Goal: Task Accomplishment & Management: Use online tool/utility

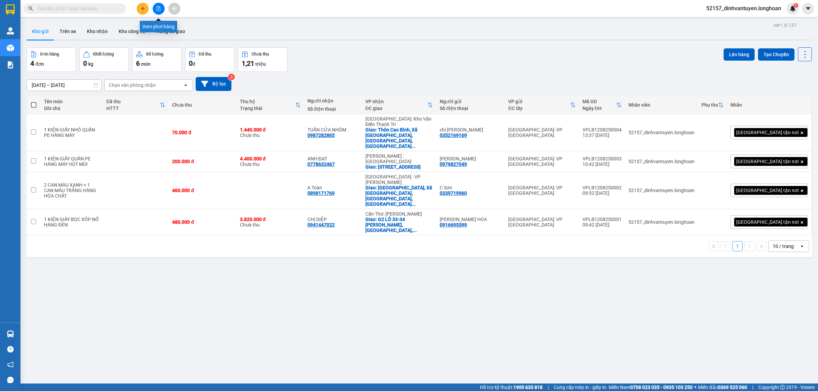
click at [161, 7] on button at bounding box center [159, 9] width 12 height 12
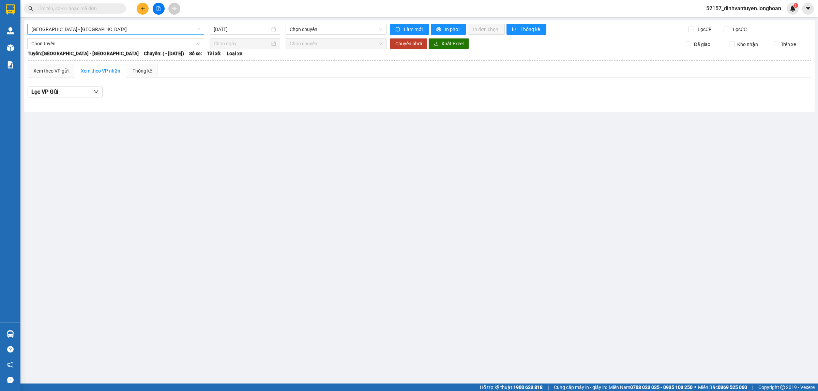
click at [173, 28] on span "Hải Phòng - Hà Nội" at bounding box center [115, 29] width 169 height 10
type input "lon"
click at [88, 45] on div "Kho HN - VP Long Biên" at bounding box center [115, 42] width 169 height 7
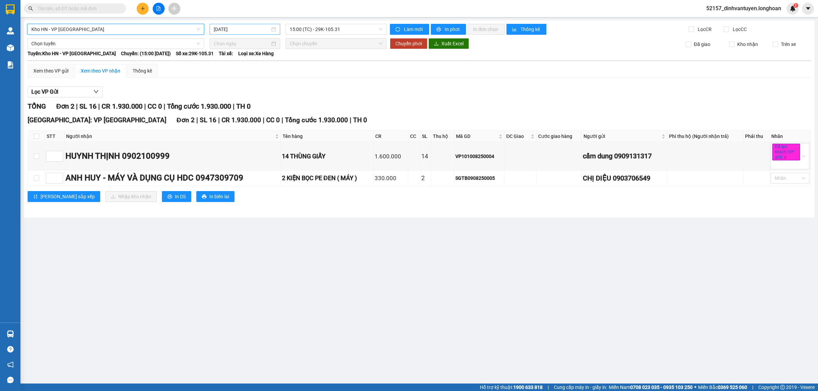
click at [223, 30] on input "12/08/2025" at bounding box center [242, 29] width 56 height 7
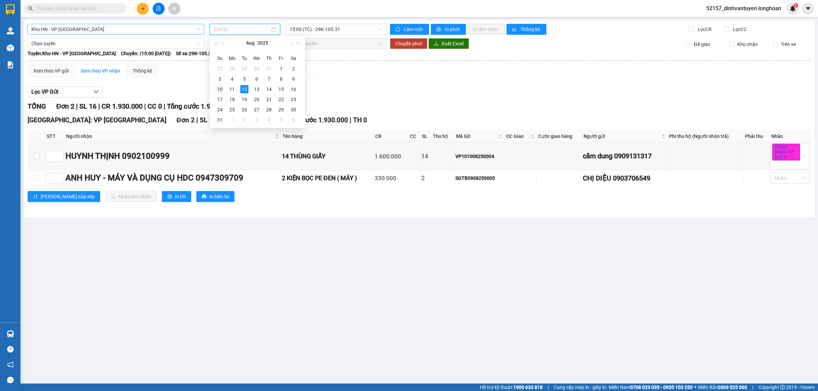
click at [218, 89] on div "10" at bounding box center [220, 89] width 8 height 8
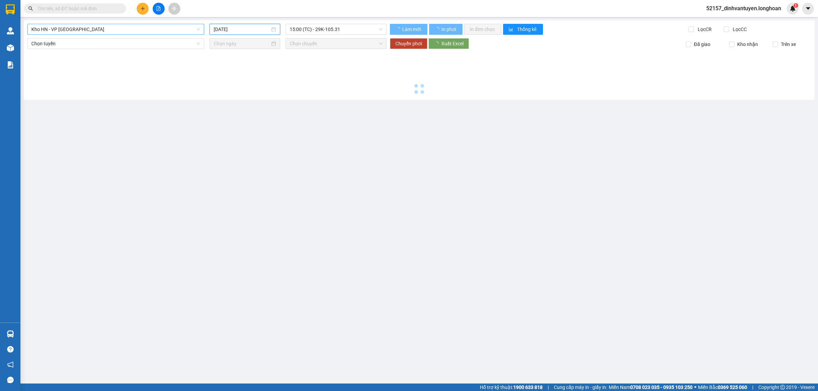
type input "10/08/2025"
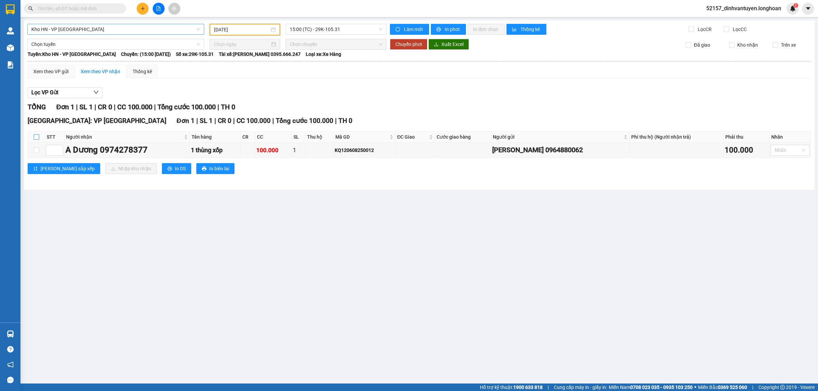
click at [36, 139] on input "checkbox" at bounding box center [36, 136] width 5 height 5
checkbox input "true"
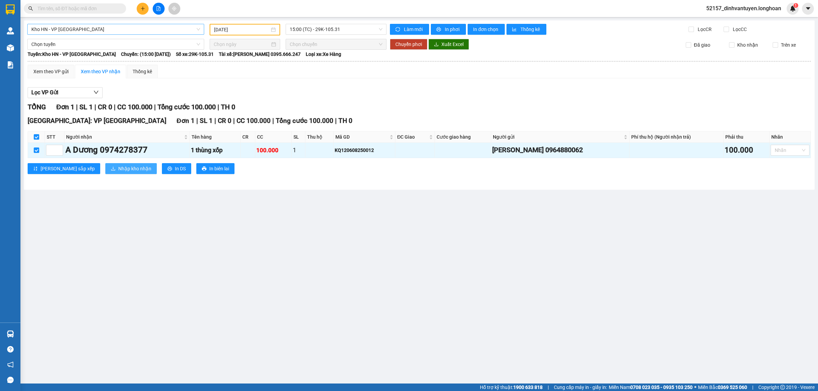
click at [118, 166] on span "Nhập kho nhận" at bounding box center [134, 168] width 33 height 7
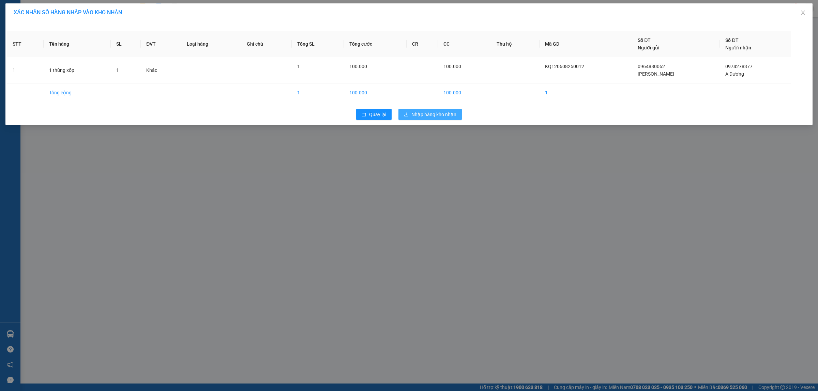
click at [431, 115] on span "Nhập hàng kho nhận" at bounding box center [433, 114] width 45 height 7
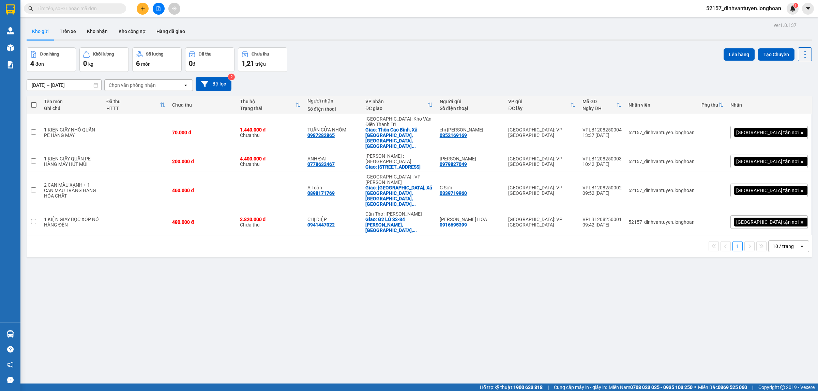
click at [157, 9] on icon "file-add" at bounding box center [159, 8] width 4 height 5
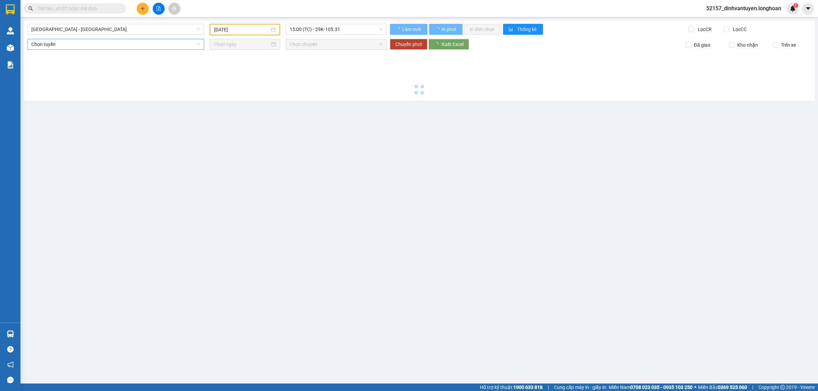
type input "12/08/2025"
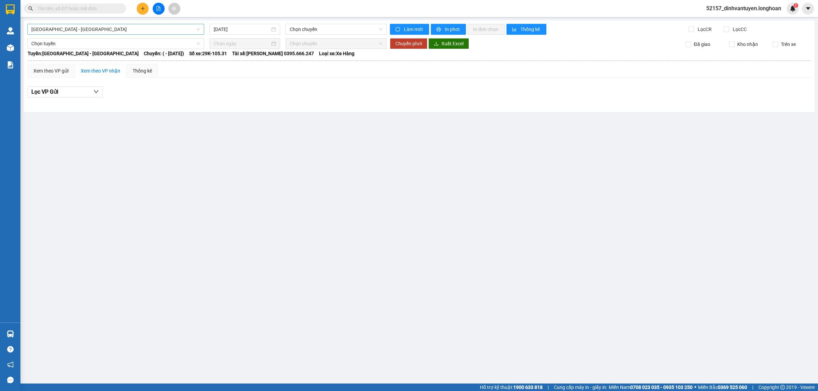
click at [94, 30] on span "Hải Phòng - Hà Nội" at bounding box center [115, 29] width 169 height 10
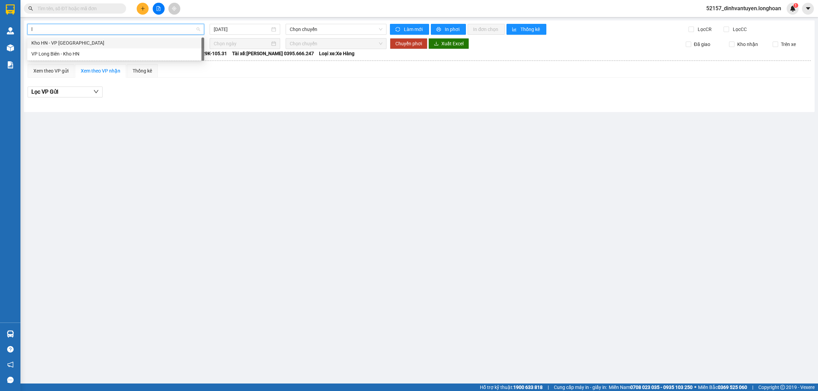
type input "lo"
click at [72, 42] on div "Kho HN - VP Long Biên" at bounding box center [115, 42] width 169 height 7
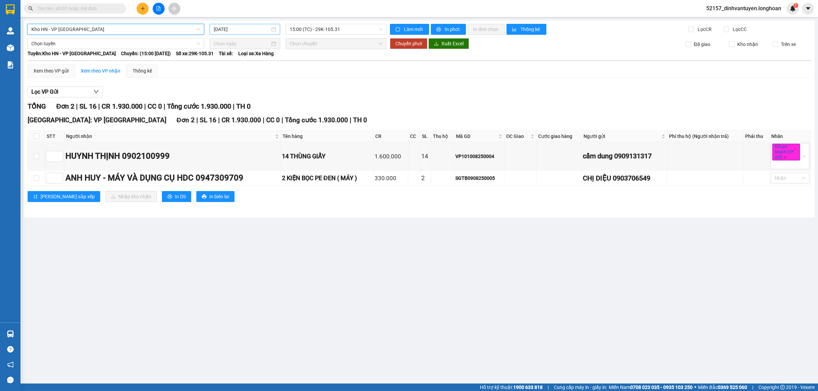
drag, startPoint x: 237, startPoint y: 28, endPoint x: 239, endPoint y: 32, distance: 5.2
click at [237, 28] on input "12/08/2025" at bounding box center [242, 29] width 56 height 7
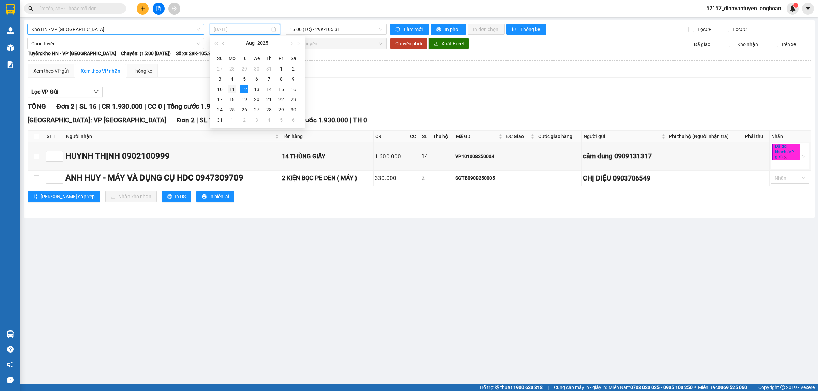
click at [233, 87] on div "11" at bounding box center [232, 89] width 8 height 8
type input "11/08/2025"
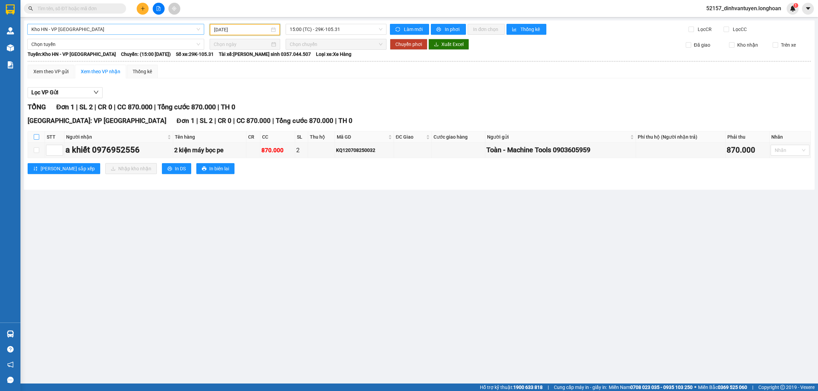
click at [35, 136] on input "checkbox" at bounding box center [36, 136] width 5 height 5
checkbox input "true"
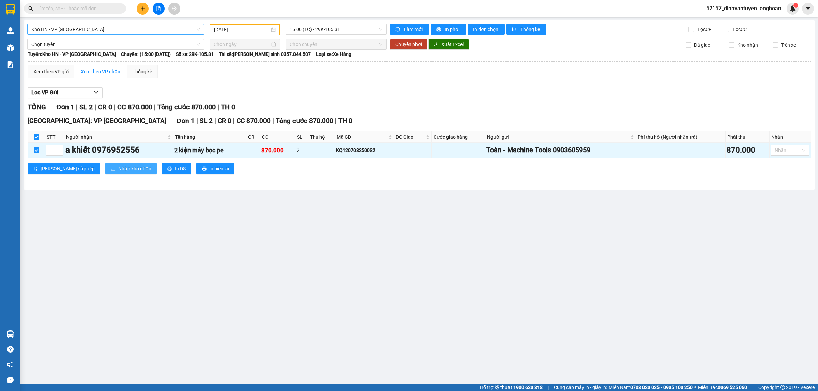
click at [118, 168] on span "Nhập kho nhận" at bounding box center [134, 168] width 33 height 7
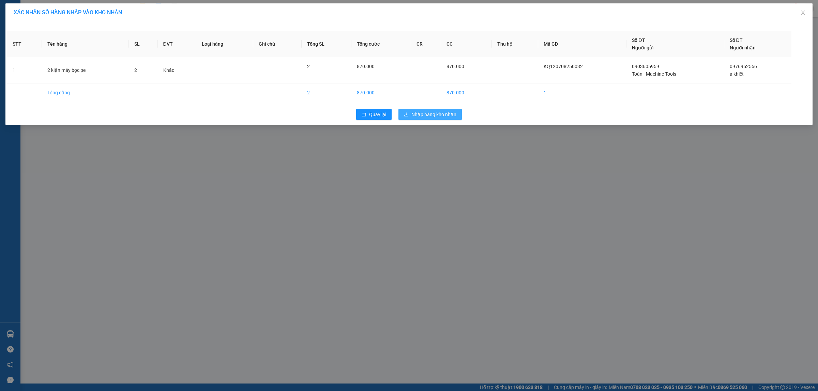
click at [443, 114] on span "Nhập hàng kho nhận" at bounding box center [433, 114] width 45 height 7
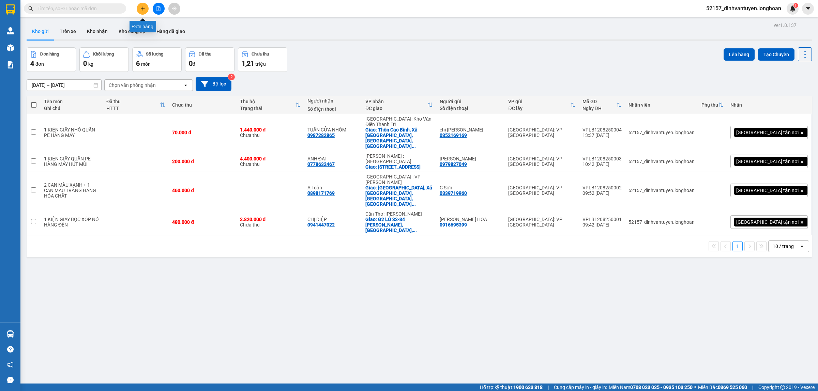
click at [145, 7] on icon "plus" at bounding box center [142, 8] width 5 height 5
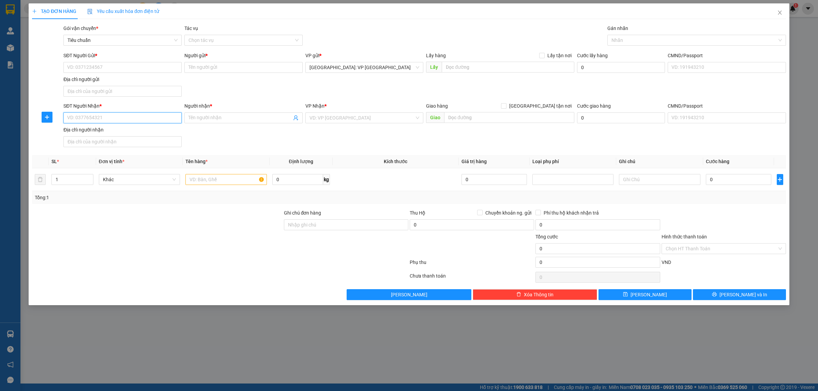
click at [125, 121] on input "SĐT Người Nhận *" at bounding box center [122, 117] width 118 height 11
click at [107, 132] on div "0898460039 - phy phy" at bounding box center [122, 131] width 110 height 7
type input "0898460039"
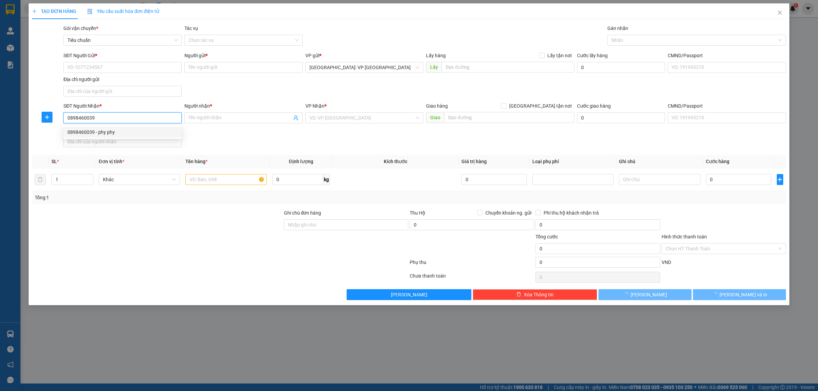
type input "phy phy"
checkbox input "true"
type input "số 7 đường tân thới nhất 25 P tân thới nhất, Q12 HCM"
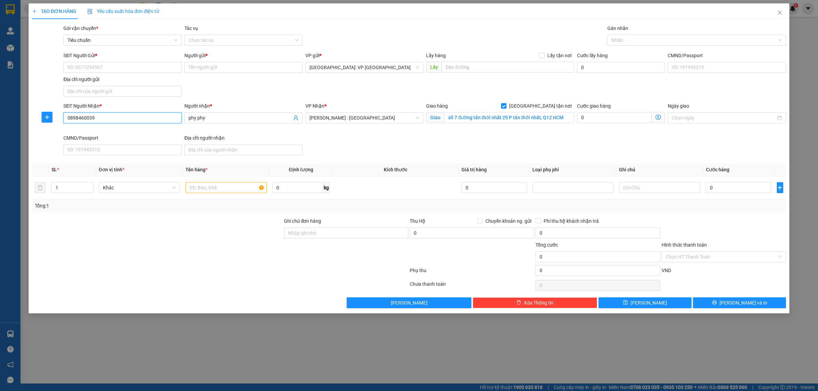
type input "0898460039"
click at [148, 74] on div "SĐT Người Gửi * VD: 0371234567" at bounding box center [122, 64] width 118 height 24
click at [149, 69] on input "SĐT Người Gửi *" at bounding box center [122, 67] width 118 height 11
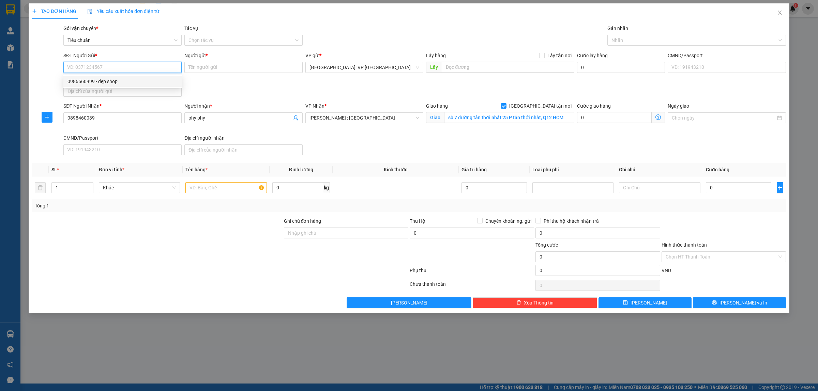
drag, startPoint x: 117, startPoint y: 81, endPoint x: 400, endPoint y: 86, distance: 283.1
click at [117, 81] on div "0986560999 - đẹp shop" at bounding box center [122, 81] width 110 height 7
type input "0986560999"
type input "đẹp shop"
click at [659, 38] on div at bounding box center [693, 40] width 168 height 8
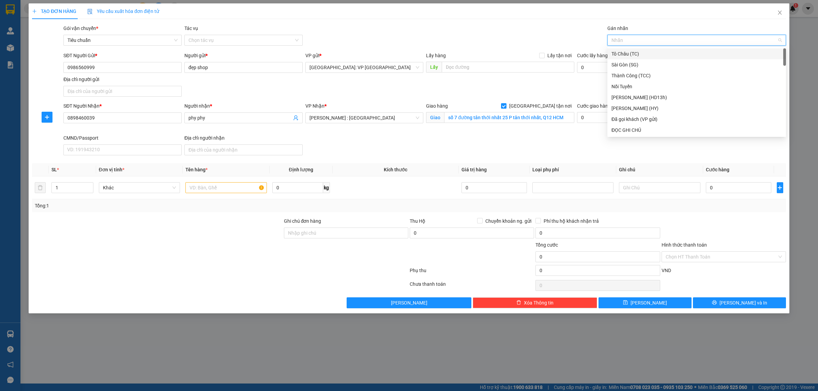
type input "g"
click at [628, 126] on div "[GEOGRAPHIC_DATA] tận nơi" at bounding box center [696, 129] width 170 height 7
type input "d"
click at [630, 74] on div "ĐỌC GHI CHÚ" at bounding box center [696, 75] width 170 height 7
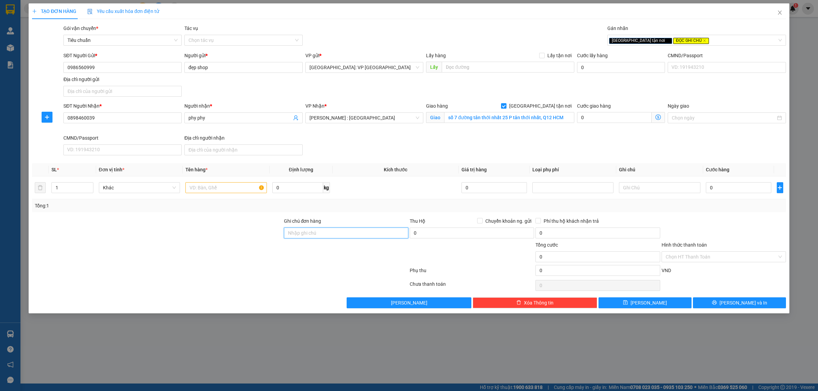
drag, startPoint x: 348, startPoint y: 229, endPoint x: 354, endPoint y: 233, distance: 7.5
click at [348, 229] on input "Ghi chú đơn hàng" at bounding box center [346, 233] width 124 height 11
type input "HÀNG DỄ VỠ, NHẸ TAY HƯ VỠ KHÔNG ĐỀN GIÁ TRỊ HÀNG"
click at [366, 228] on input "HÀNG DỄ VỠ, NHẸ TAY HƯ VỠ KHÔNG ĐỀN GIÁ TRỊ HÀNG" at bounding box center [346, 233] width 124 height 11
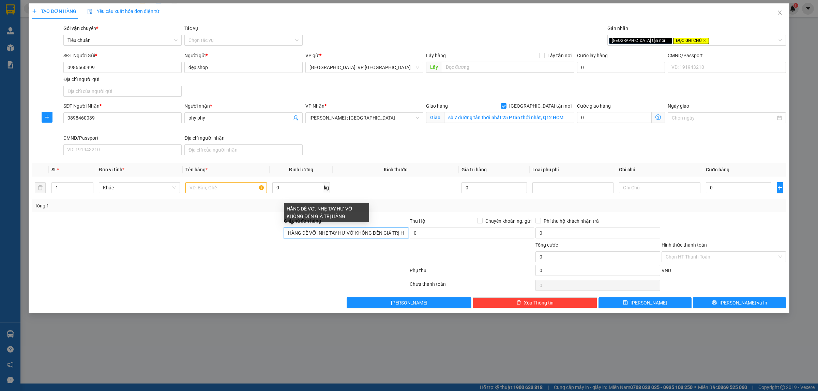
click at [366, 228] on input "HÀNG DỄ VỠ, NHẸ TAY HƯ VỠ KHÔNG ĐỀN GIÁ TRỊ HÀNG" at bounding box center [346, 233] width 124 height 11
click at [369, 234] on input "Ghi chú đơn hàng" at bounding box center [346, 233] width 124 height 11
type input "SDT; BÊN CAMPHUCHIA SANG PHNOM PENH 089218588"
click at [210, 189] on input "text" at bounding box center [225, 187] width 81 height 11
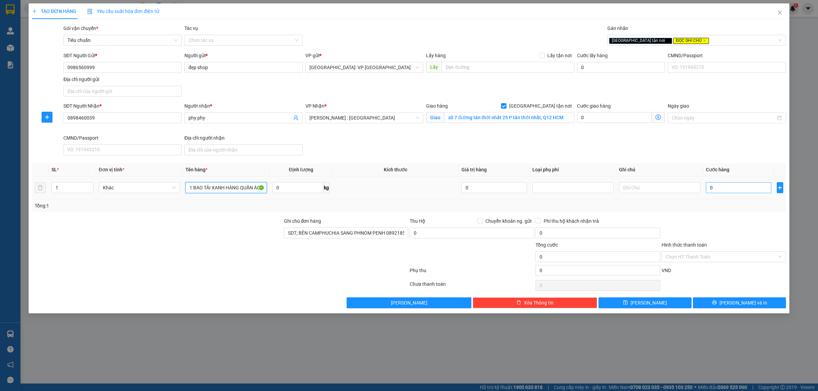
type input "1 BAO TẢI XANH HÀNG QUẦN ÁO"
click at [728, 184] on input "0" at bounding box center [738, 187] width 65 height 11
type input "1"
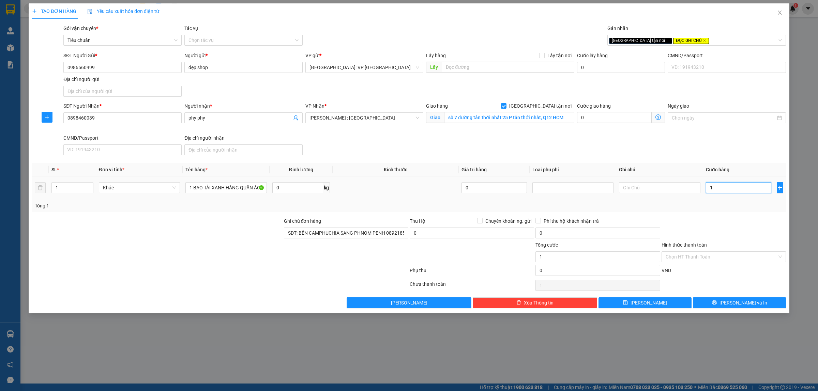
type input "13"
type input "130"
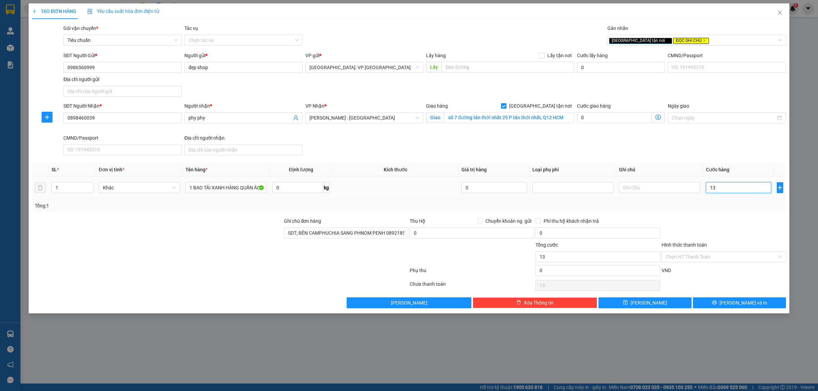
type input "130"
type input "1.300"
type input "13.000"
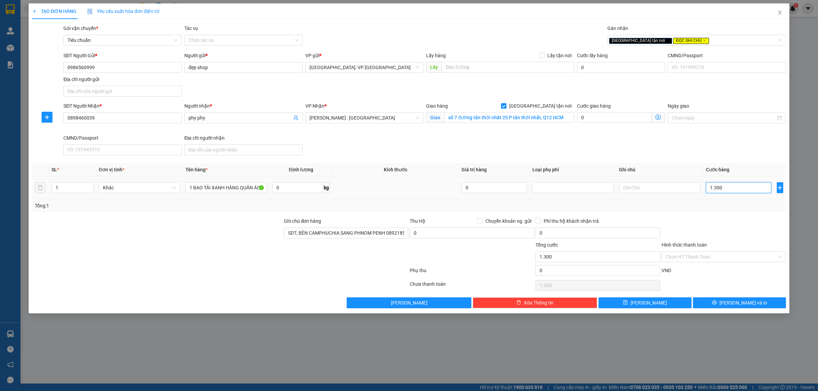
type input "13.000"
type input "130.000"
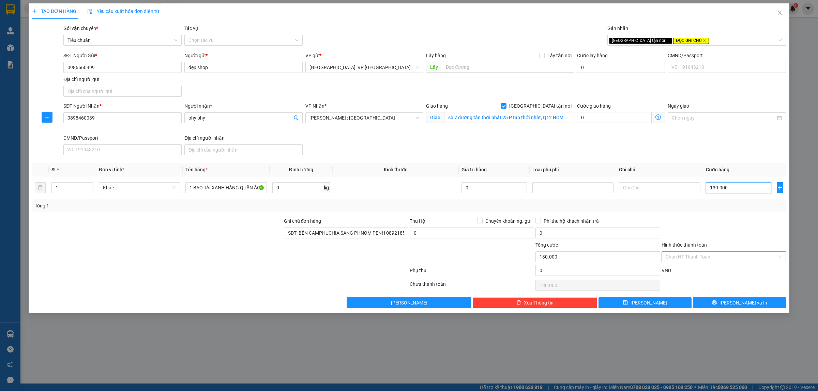
type input "130.000"
click at [709, 261] on input "Hình thức thanh toán" at bounding box center [720, 257] width 111 height 10
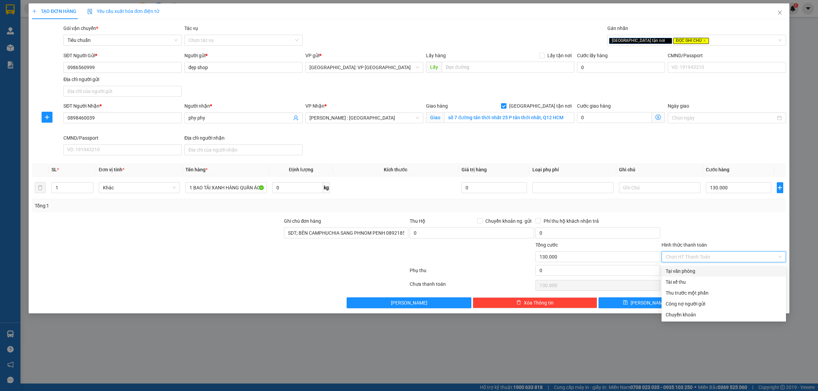
click at [700, 274] on div "Tại văn phòng" at bounding box center [723, 270] width 116 height 7
type input "0"
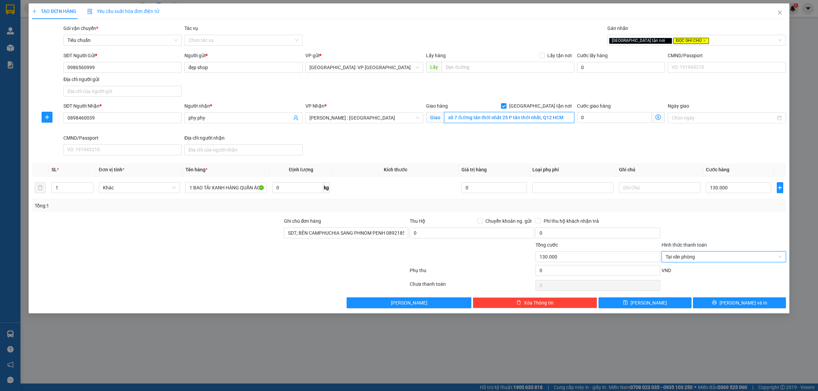
click at [548, 118] on input "số 7 đường tân thới nhất 25 P tân thới nhất, Q12 HCM" at bounding box center [509, 117] width 130 height 11
click at [549, 118] on input "số 7 đường tân thới nhất 25 P tân thới nhất, Q12 HCM" at bounding box center [509, 117] width 130 height 11
click at [508, 115] on input "số 7 đường tân thới nhất 25 P tân thới nhất, Quận 12, HCM" at bounding box center [509, 117] width 130 height 11
click at [513, 115] on input "số 7 đường tân thới nhất 25, P tân thới nhất, Quận 12, HCM" at bounding box center [509, 117] width 130 height 11
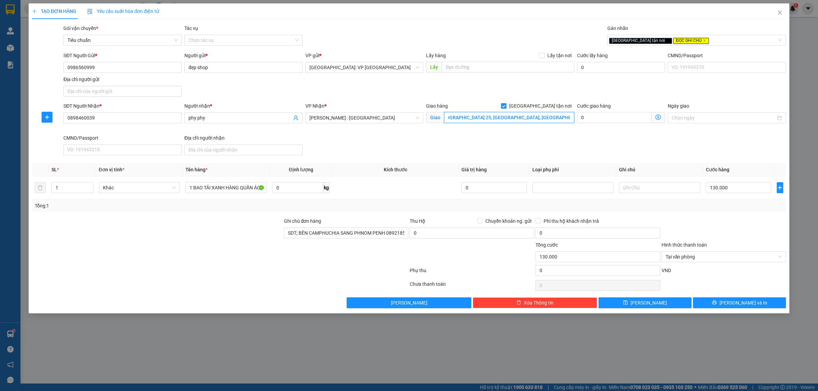
scroll to position [0, 28]
type input "Số 7 Đường Tân Thới Nhất 25, Phường Tân Thới Nhất, Quận 12, HCM"
click at [740, 305] on span "Lưu và In" at bounding box center [743, 302] width 48 height 7
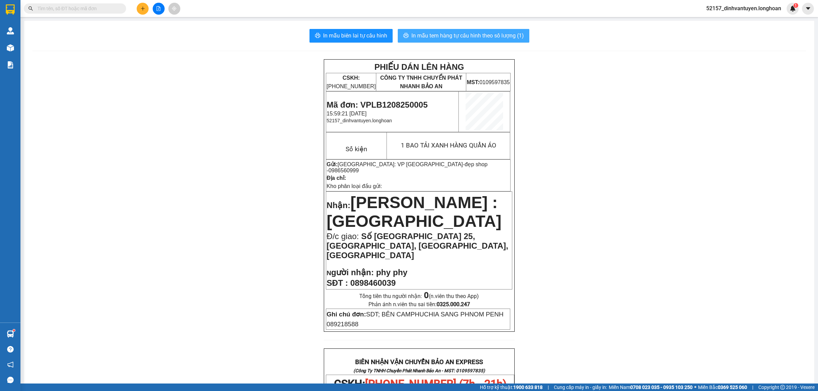
click at [469, 37] on span "In mẫu tem hàng tự cấu hình theo số lượng (1)" at bounding box center [467, 35] width 112 height 9
click at [74, 3] on div "Kết quả tìm kiếm ( 0 ) Bộ lọc No Data" at bounding box center [66, 9] width 133 height 12
click at [84, 10] on input "text" at bounding box center [77, 8] width 80 height 7
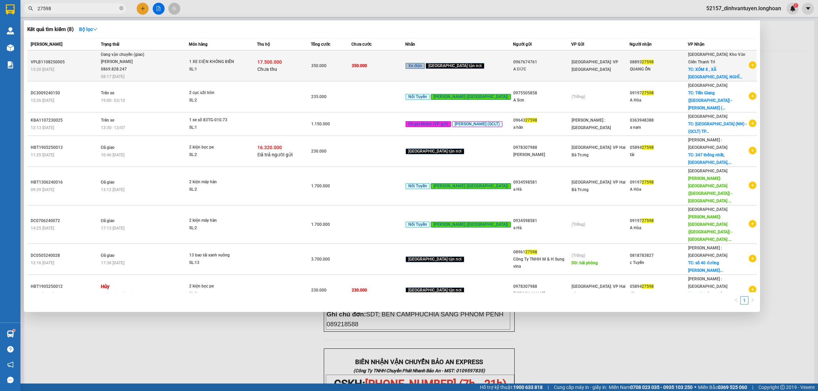
type input "27598"
click at [303, 62] on div "17.500.000 Chưa thu" at bounding box center [283, 66] width 53 height 14
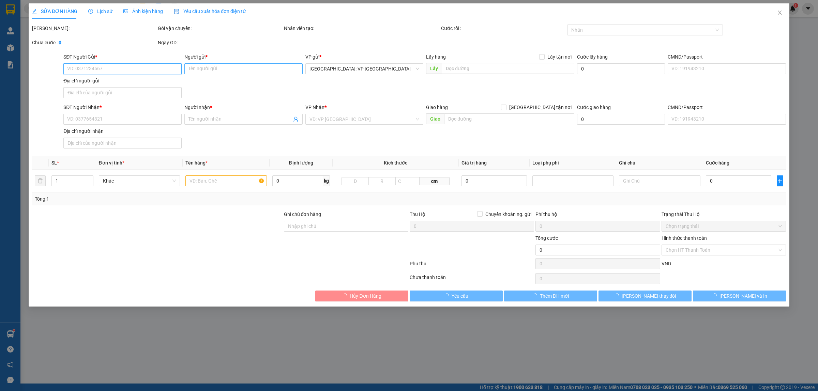
type input "0967674761"
type input "A ĐỨC"
type input "0889327598"
type input "QUANG ỔN"
checkbox input "true"
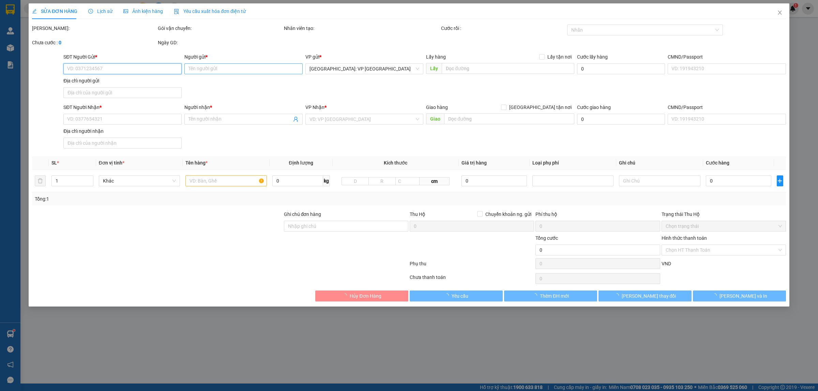
type input "XÓM 8 , XÃ NGHĨA SƠN, NGHĨA HƯNG, NAM ĐỊNH"
type input "CÓ CHÌA KHÓA ĐỂ TRONG HỘP CHỖ ĐỂ CHÂN"
type input "350.000"
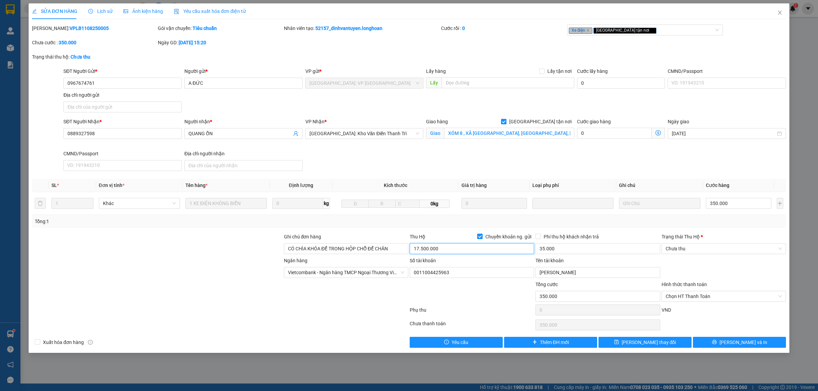
click at [442, 250] on input "17.500.000" at bounding box center [471, 248] width 124 height 11
drag, startPoint x: 420, startPoint y: 247, endPoint x: 444, endPoint y: 245, distance: 23.6
click at [444, 245] on input "17.500.000" at bounding box center [471, 248] width 124 height 11
type input "17.150.000"
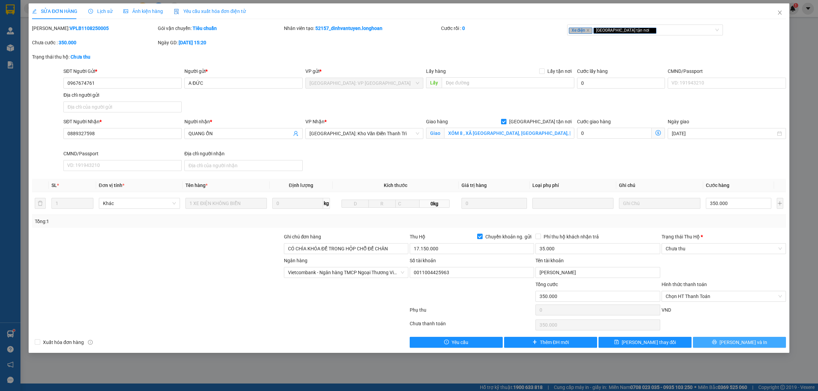
click at [733, 346] on button "Lưu và In" at bounding box center [739, 342] width 93 height 11
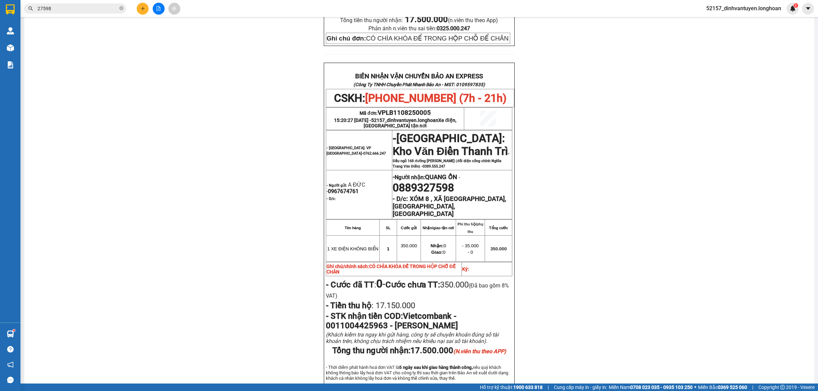
scroll to position [341, 0]
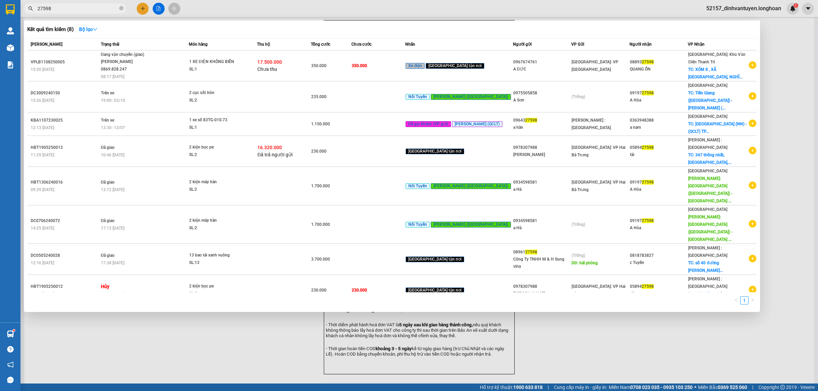
click at [82, 8] on input "27598" at bounding box center [77, 8] width 80 height 7
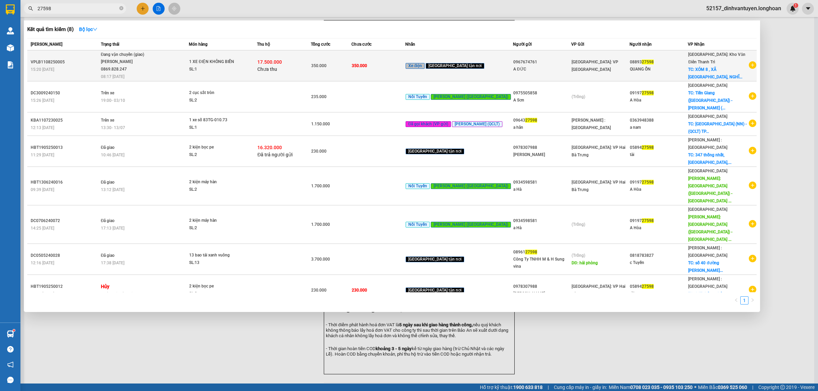
click at [240, 64] on div "1 XE ĐIỆN KHÔNG BIỂN" at bounding box center [214, 61] width 51 height 7
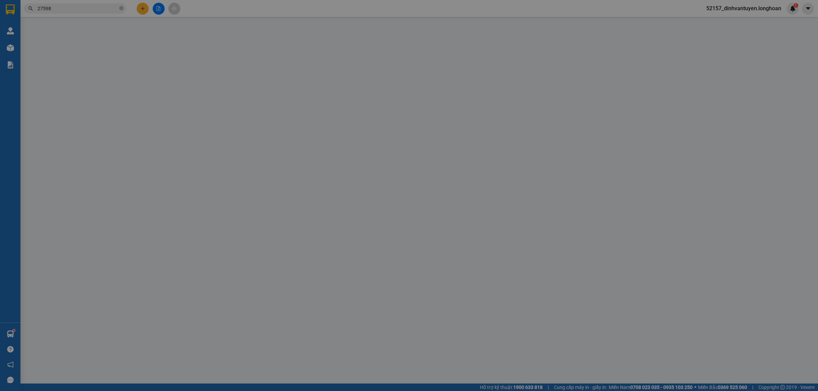
type input "0967674761"
type input "A ĐỨC"
type input "0889327598"
type input "QUANG ỔN"
checkbox input "true"
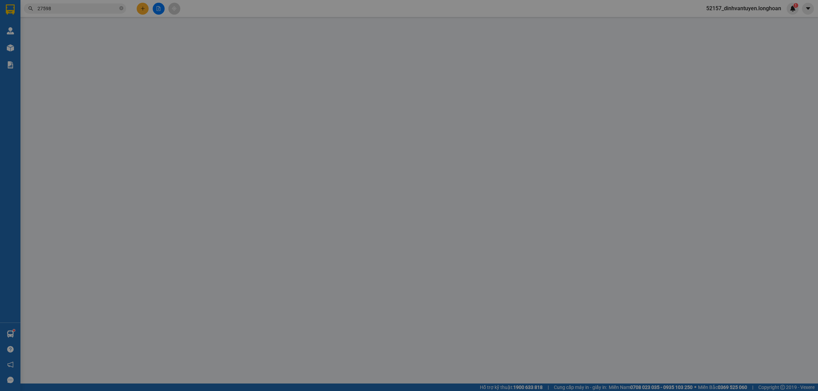
type input "XÓM 8 , XÃ NGHĨA SƠN, NGHĨA HƯNG, NAM ĐỊNH"
type input "CÓ CHÌA KHÓA ĐỂ TRONG HỘP CHỖ ĐỂ CHÂN"
type input "350.000"
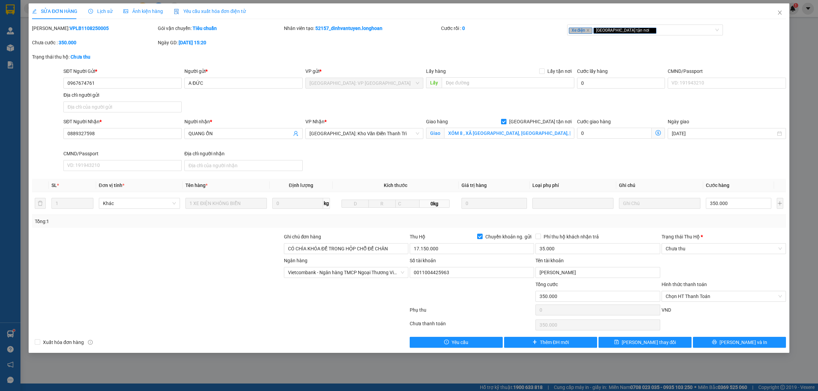
click at [82, 27] on b "VPLB1108250005" at bounding box center [88, 28] width 39 height 5
copy b "VPLB1108250005"
click at [720, 340] on button "Lưu và In" at bounding box center [739, 342] width 93 height 11
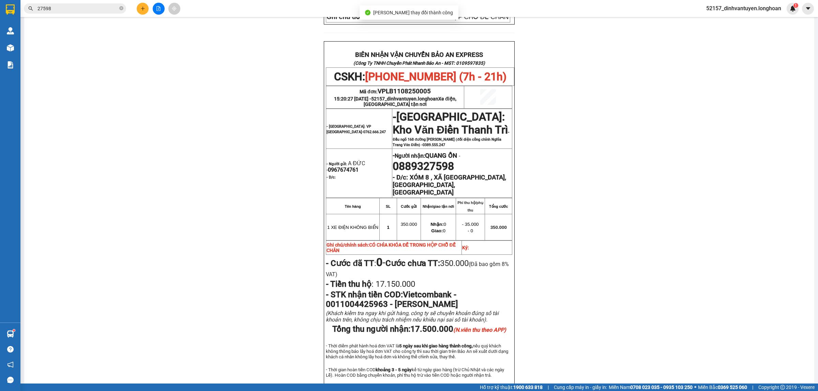
scroll to position [341, 0]
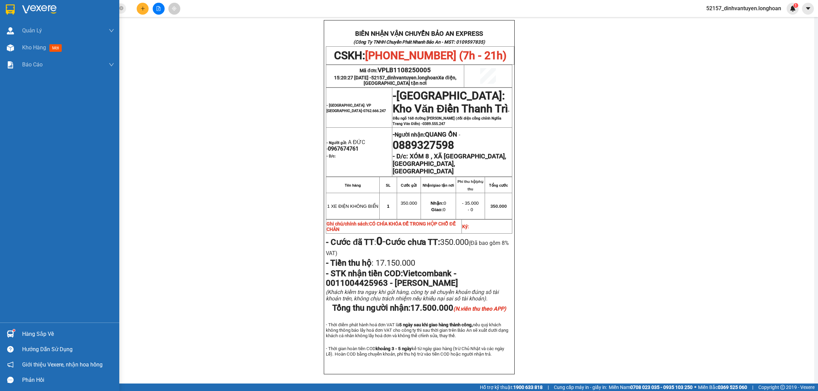
click at [11, 6] on img at bounding box center [10, 9] width 9 height 10
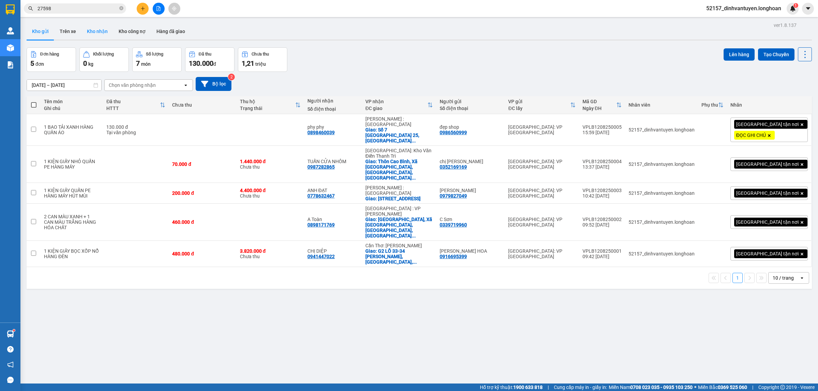
click at [98, 34] on button "Kho nhận" at bounding box center [97, 31] width 32 height 16
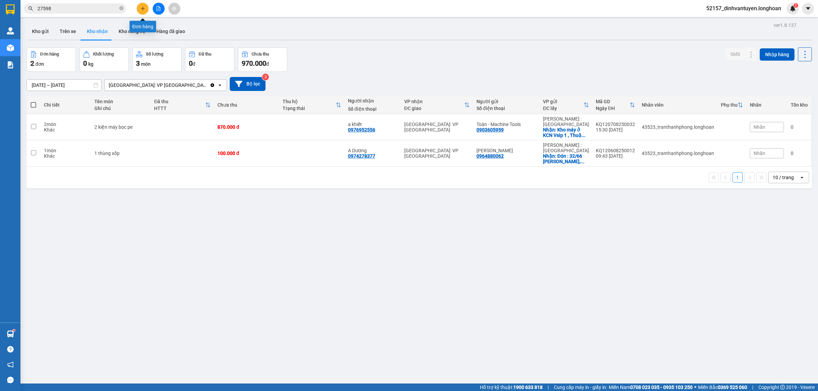
click at [143, 10] on icon "plus" at bounding box center [142, 8] width 5 height 5
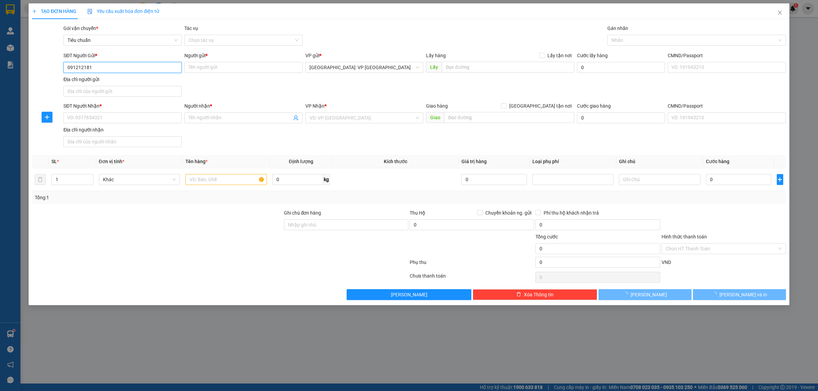
type input "0912121817"
click at [121, 81] on div "0912121817 - a Tùng" at bounding box center [122, 81] width 110 height 7
type input "a Tùng"
type input "0912121817"
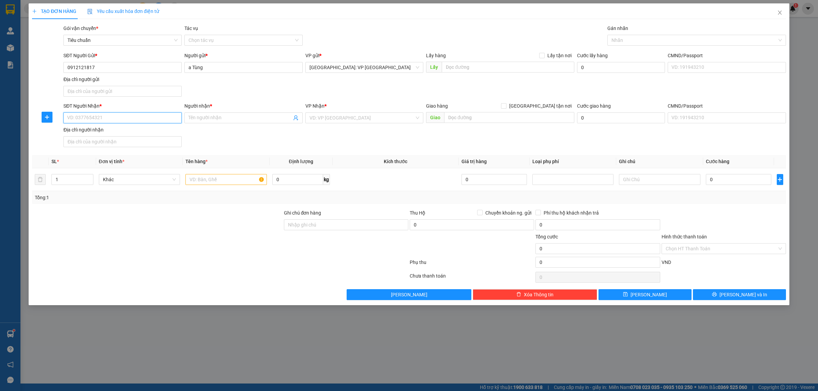
click at [134, 116] on input "SĐT Người Nhận *" at bounding box center [122, 117] width 118 height 11
click at [150, 130] on div "0984673636 - a NGuyên" at bounding box center [122, 131] width 110 height 7
type input "0984673636"
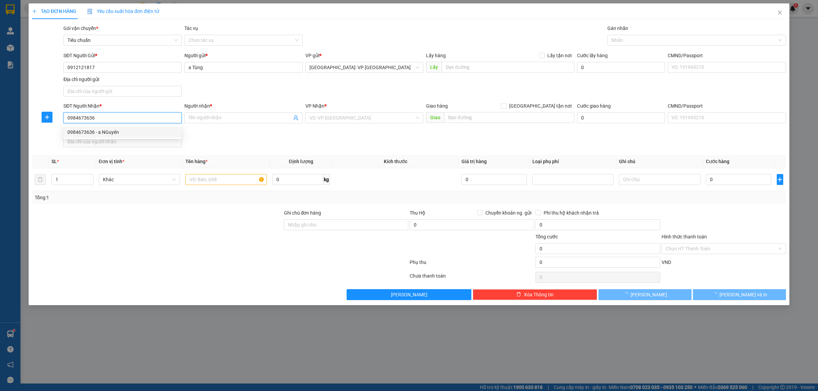
type input "a NGuyên"
checkbox input "true"
type input "CC Cantavill hoàn cầu 600A Điện Biên Phủ, P22, Bình Thạnh"
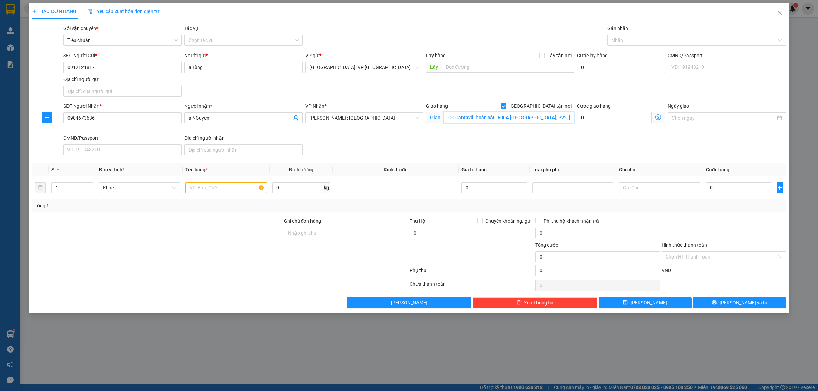
click at [556, 116] on input "CC Cantavill hoàn cầu 600A Điện Biên Phủ, P22, Bình Thạnh" at bounding box center [509, 117] width 130 height 11
click at [552, 118] on input "CC Cantavill hoàn cầu 600A Điện Biên Phủ, P22, Bình Thạnh" at bounding box center [509, 117] width 130 height 11
click at [143, 118] on input "0984673636" at bounding box center [122, 117] width 118 height 11
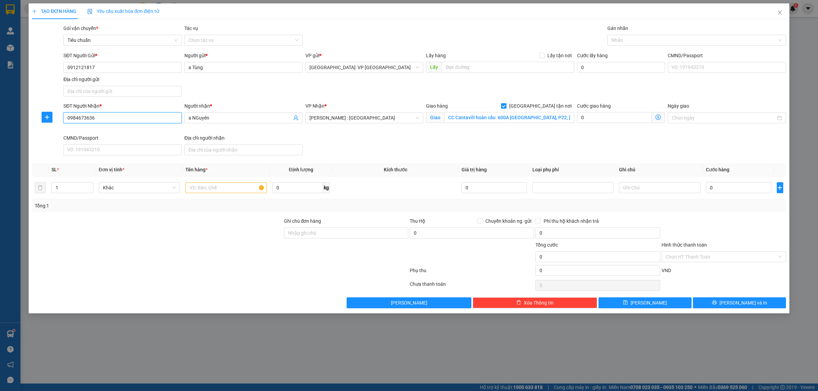
click at [143, 118] on input "0984673636" at bounding box center [122, 117] width 118 height 11
click at [215, 118] on input "a NGuyên" at bounding box center [239, 117] width 103 height 7
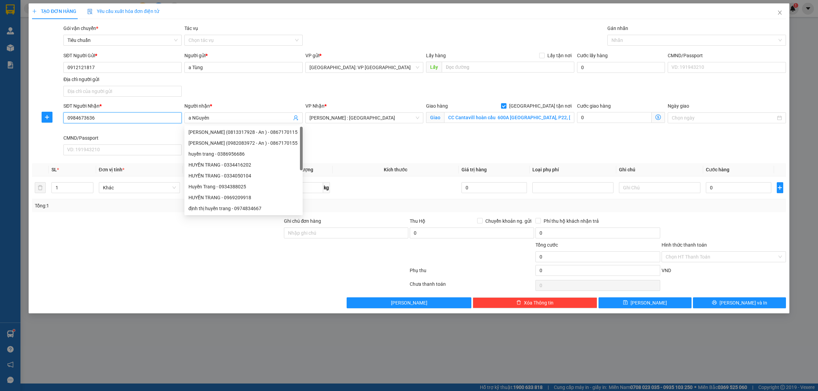
click at [149, 117] on input "0984673636" at bounding box center [122, 117] width 118 height 11
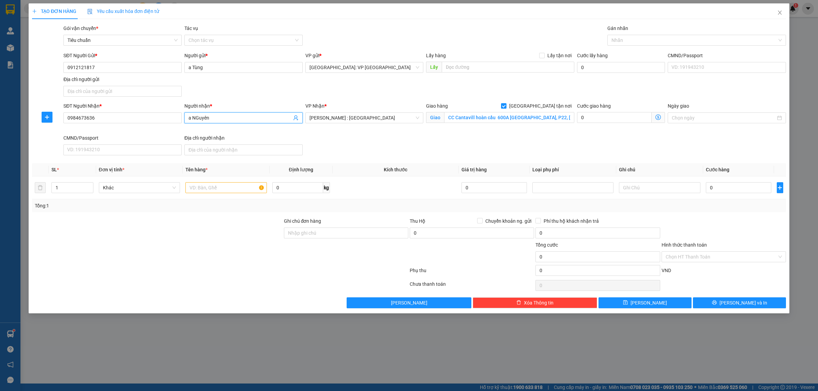
click at [234, 120] on input "a NGuyên" at bounding box center [239, 117] width 103 height 7
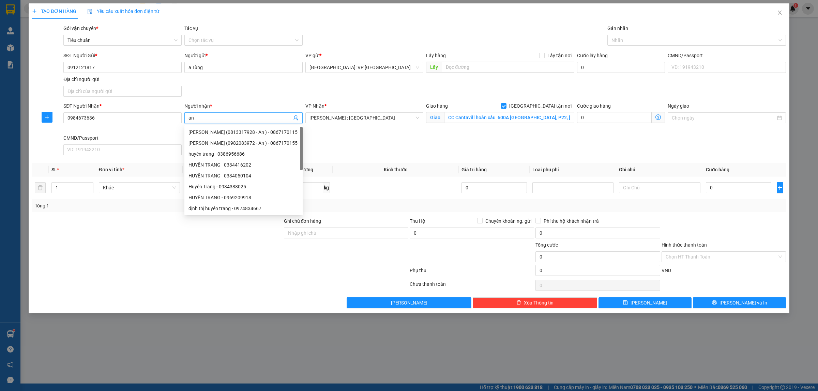
type input "a"
type input "ANH NGUYÊN"
click at [493, 120] on input "CC Cantavill hoàn cầu 600A Điện Biên Phủ, P22, Bình Thạnh" at bounding box center [509, 117] width 130 height 11
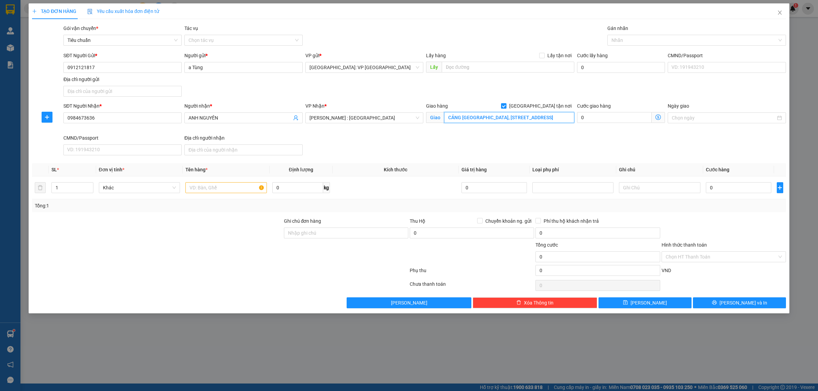
scroll to position [0, 90]
type input "CẢNG TÂN THUẬN ĐÔNG, SỐ 6 ĐƯỜNG BẾN NGHÉ, PHƯỜNG TÂN THUẬN ĐÔNG, QUẬN 7, HCM"
click at [630, 29] on div "Gán nhãn" at bounding box center [696, 30] width 179 height 10
click at [622, 44] on div at bounding box center [693, 40] width 168 height 8
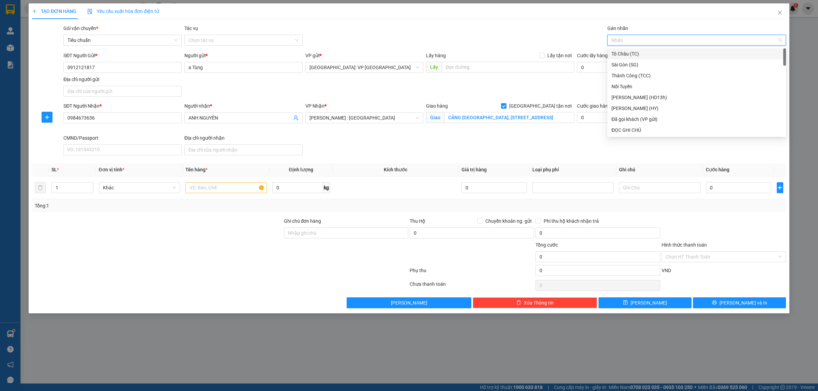
type input "G"
drag, startPoint x: 629, startPoint y: 130, endPoint x: 438, endPoint y: 133, distance: 191.1
click at [629, 130] on div "[GEOGRAPHIC_DATA] tận nơi" at bounding box center [696, 129] width 170 height 7
click at [206, 186] on input "text" at bounding box center [225, 187] width 81 height 11
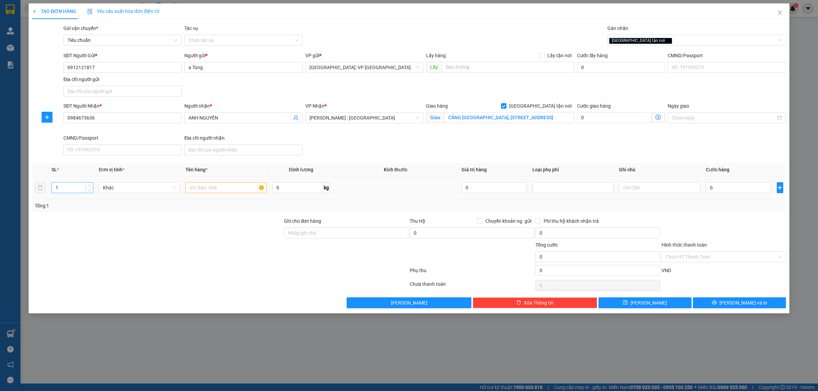
click at [63, 188] on input "1" at bounding box center [72, 188] width 41 height 10
type input "15"
click at [212, 187] on input "text" at bounding box center [225, 187] width 81 height 11
type input "15 CAN RƯỢU 20L"
click at [721, 188] on input "0" at bounding box center [738, 187] width 65 height 11
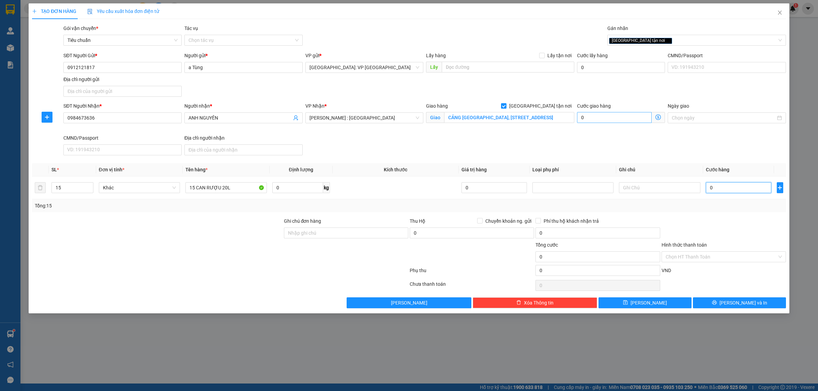
type input "1"
type input "16"
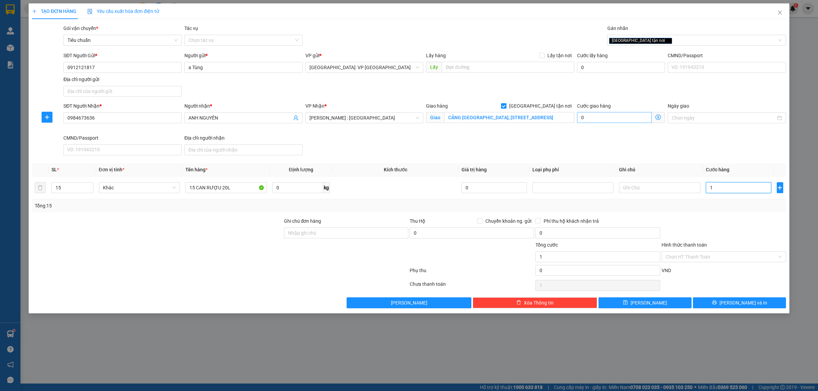
type input "16"
type input "164"
type input "1.640"
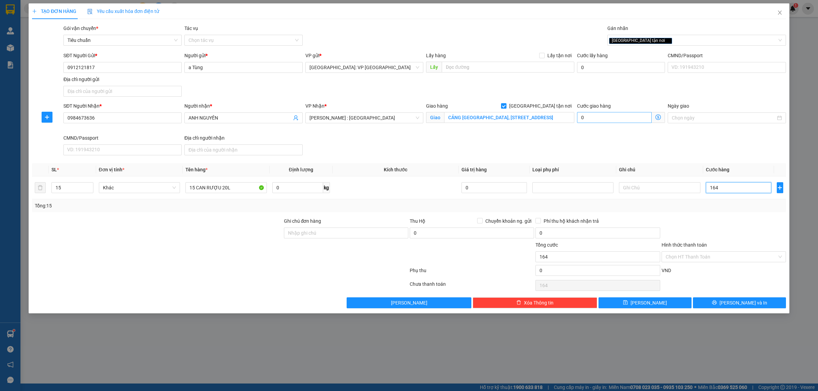
type input "1.640"
type input "16.400"
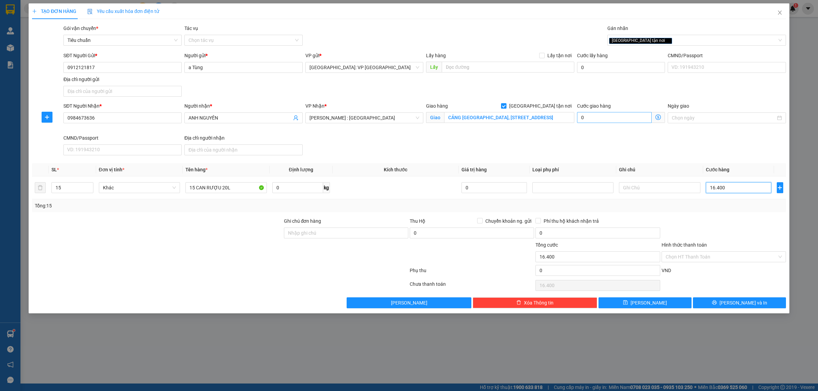
type input "164.000"
type input "1.640.000"
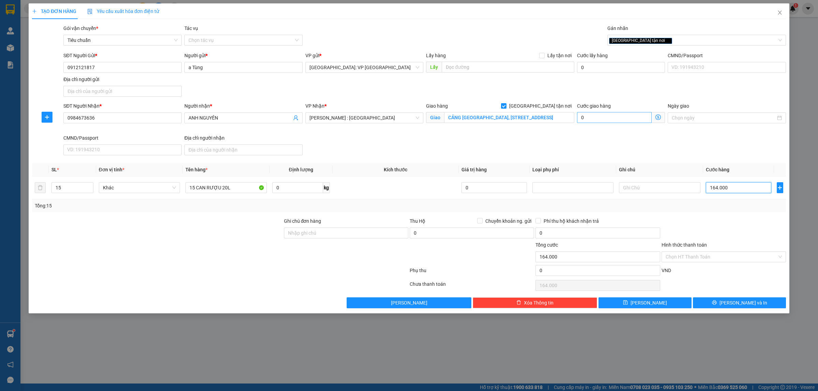
type input "1.640.000"
click at [705, 256] on input "Hình thức thanh toán" at bounding box center [720, 257] width 111 height 10
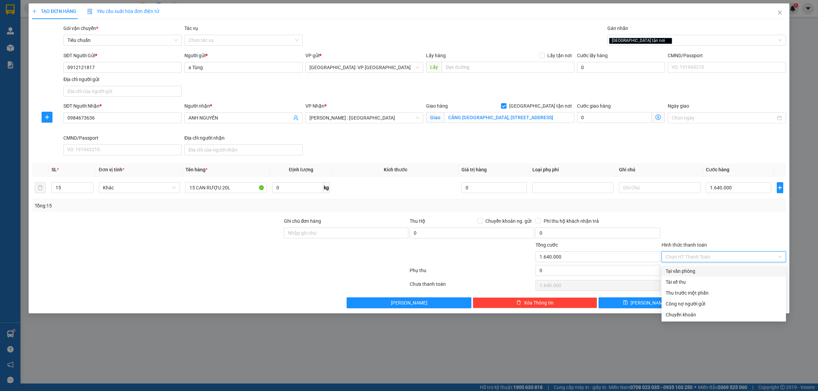
click at [699, 270] on div "Tại văn phòng" at bounding box center [723, 270] width 116 height 7
type input "0"
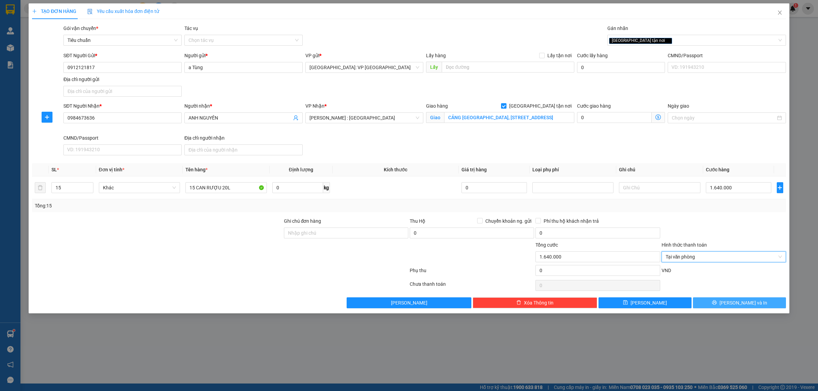
click at [741, 302] on span "Lưu và In" at bounding box center [743, 302] width 48 height 7
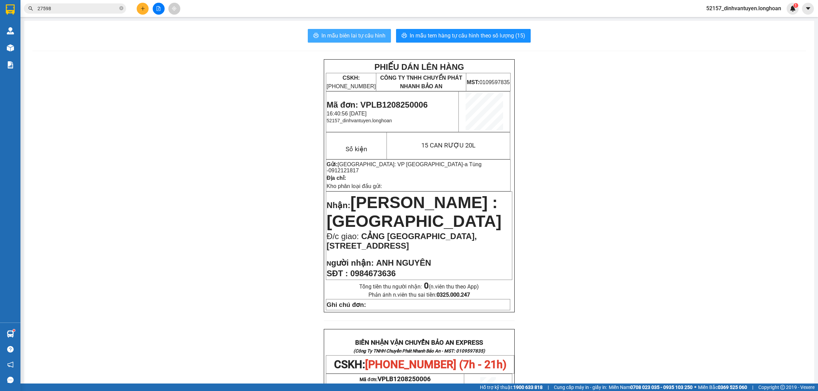
click at [368, 34] on span "In mẫu biên lai tự cấu hình" at bounding box center [353, 35] width 64 height 9
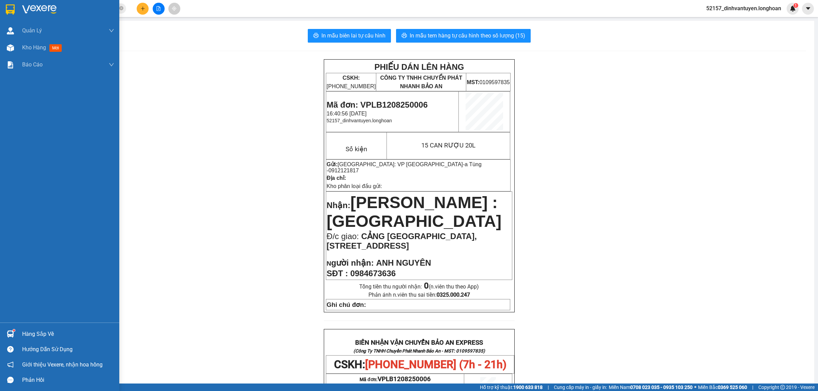
click at [10, 9] on img at bounding box center [10, 9] width 9 height 10
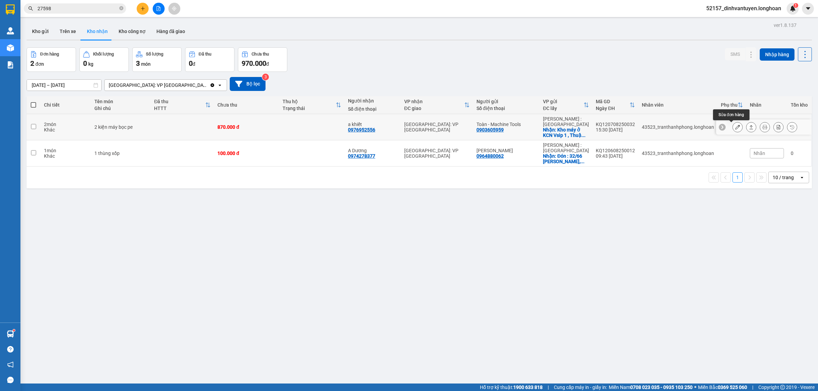
click at [735, 127] on icon at bounding box center [737, 127] width 5 height 5
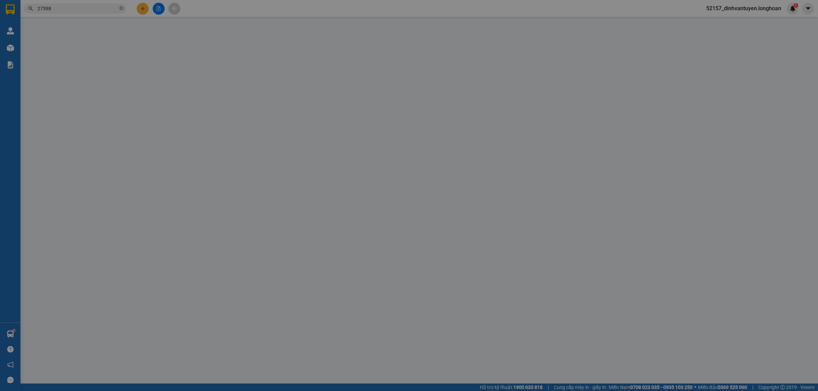
type input "0903605959"
type input "Toàn - Machine Tools"
checkbox input "true"
type input "Kho máy ở KCN Vsip 1 , Thuận An, Bình Dương"
type input "0976952556"
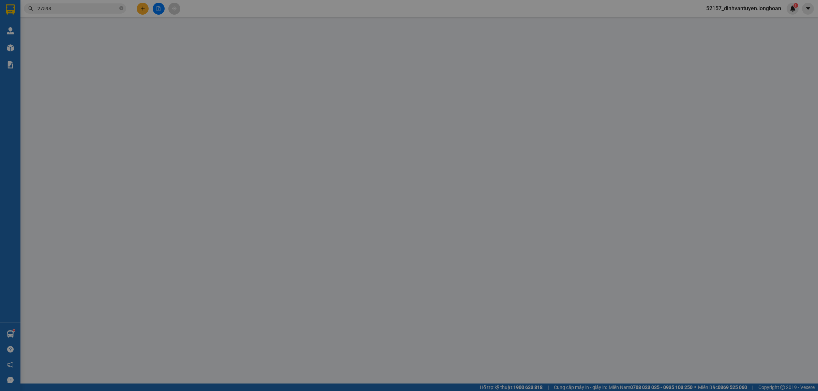
type input "a khiết"
type input "870.000"
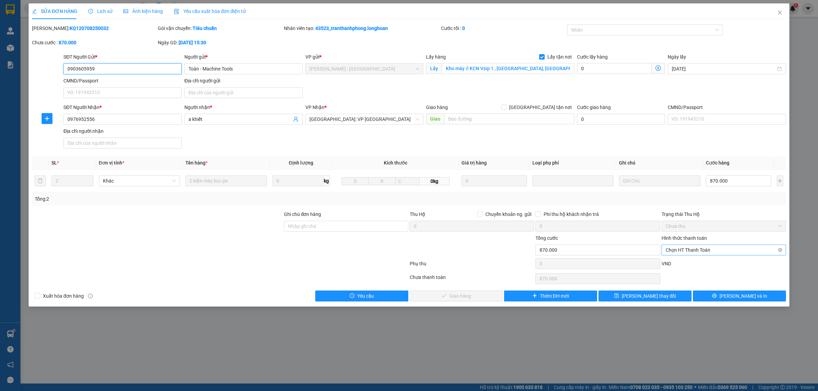
click at [684, 251] on span "Chọn HT Thanh Toán" at bounding box center [723, 250] width 116 height 10
click at [687, 266] on div "Tại văn phòng" at bounding box center [723, 264] width 116 height 7
type input "0"
click at [483, 300] on button "Lưu và Giao hàng" at bounding box center [455, 296] width 93 height 11
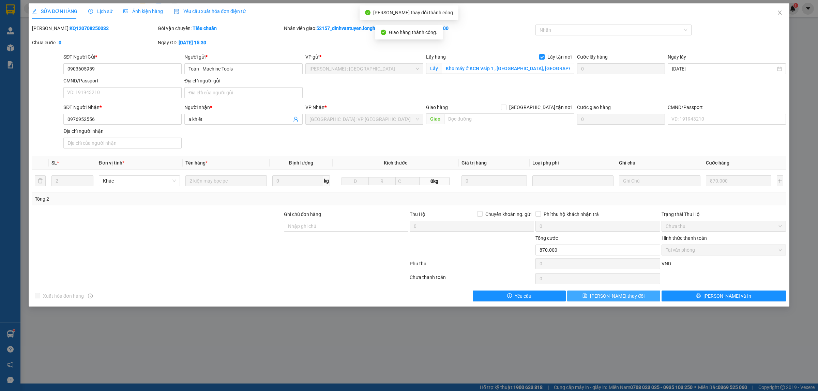
click at [632, 298] on button "Lưu thay đổi" at bounding box center [613, 296] width 93 height 11
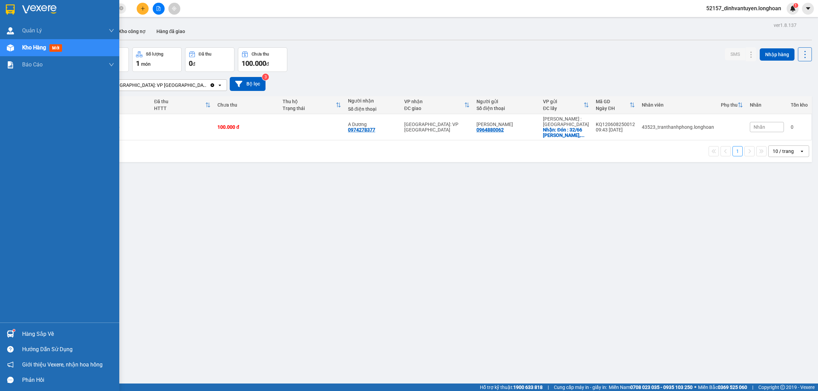
click at [10, 9] on img at bounding box center [10, 9] width 9 height 10
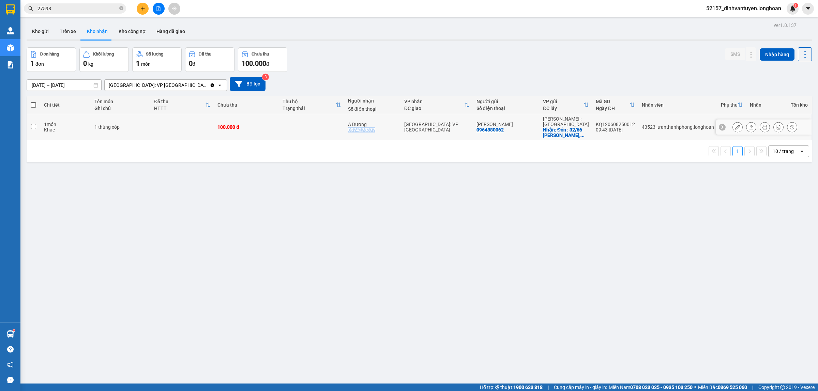
drag, startPoint x: 383, startPoint y: 128, endPoint x: 348, endPoint y: 130, distance: 35.5
click at [348, 130] on td "A Dương 0974278377" at bounding box center [372, 127] width 56 height 26
checkbox input "true"
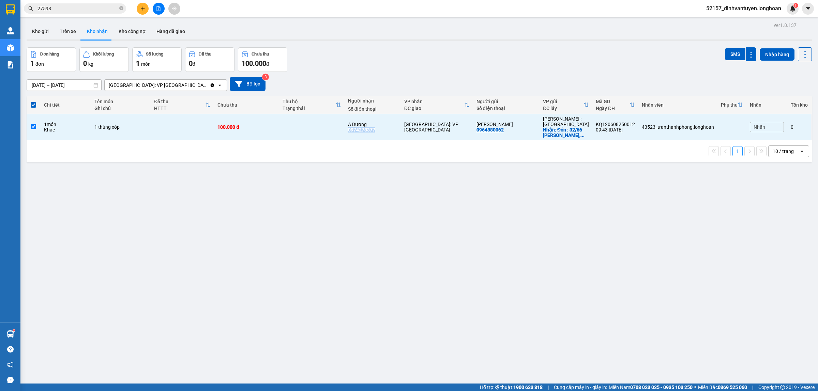
copy div "0974278377"
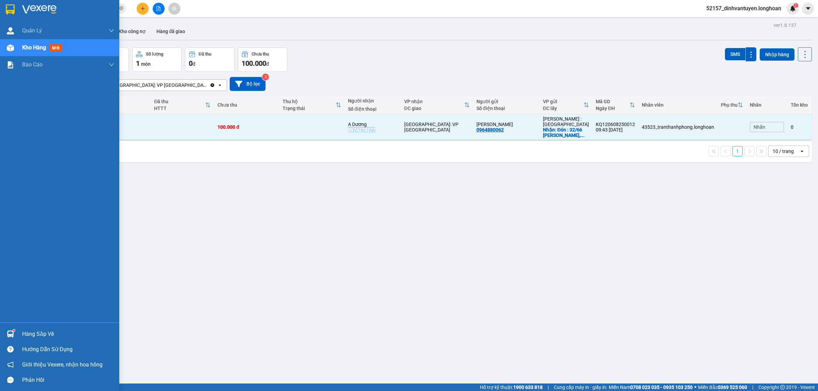
click at [11, 9] on img at bounding box center [10, 9] width 9 height 10
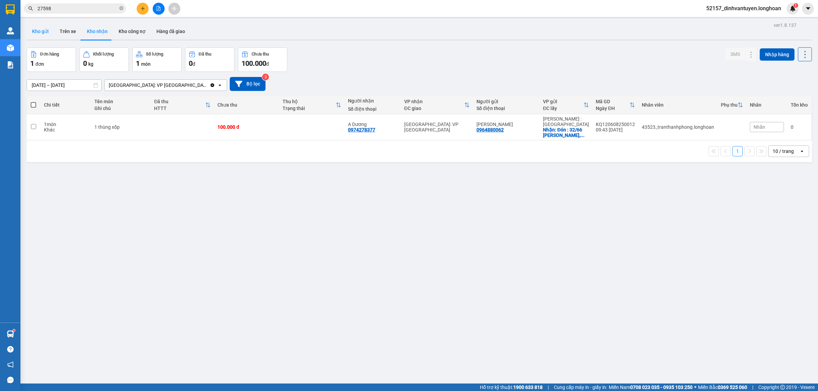
click at [31, 32] on button "Kho gửi" at bounding box center [41, 31] width 28 height 16
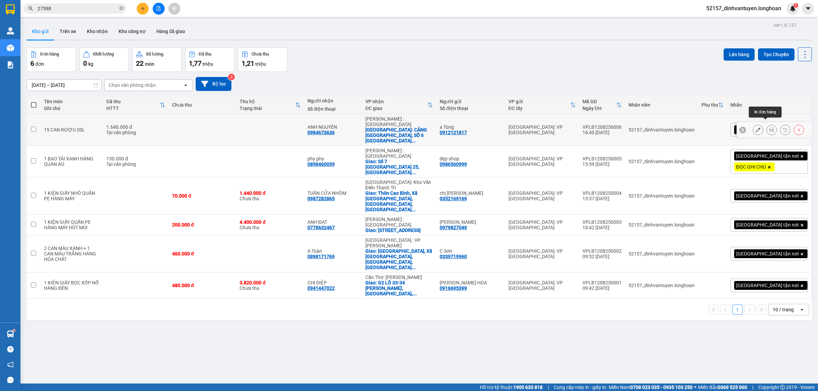
click at [767, 124] on button at bounding box center [772, 130] width 10 height 12
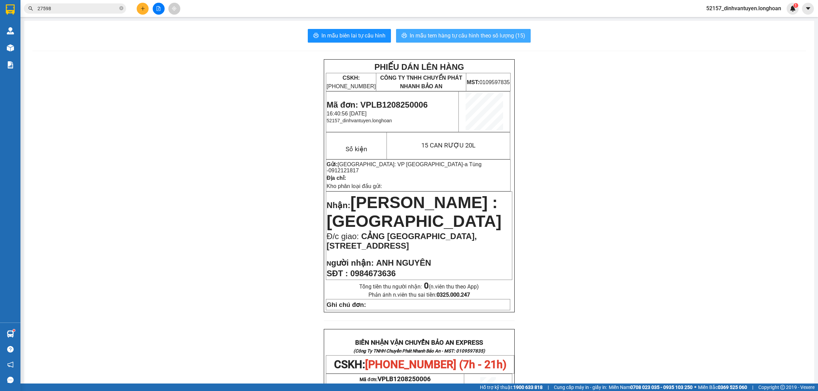
click at [445, 36] on span "In mẫu tem hàng tự cấu hình theo số lượng (15)" at bounding box center [466, 35] width 115 height 9
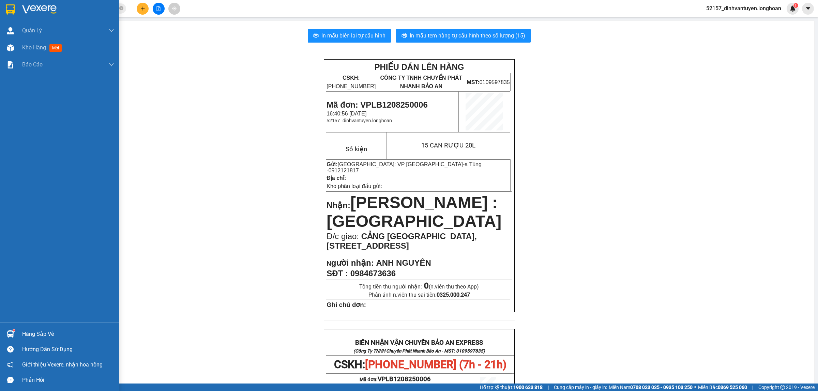
click at [3, 8] on div at bounding box center [59, 11] width 119 height 22
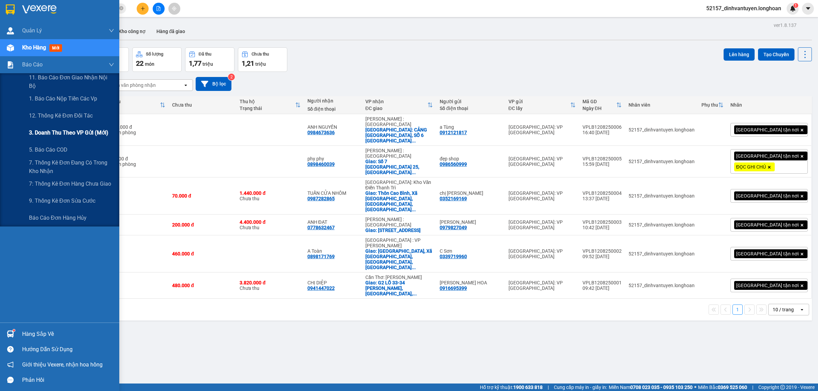
drag, startPoint x: 79, startPoint y: 130, endPoint x: 93, endPoint y: 133, distance: 14.3
click at [80, 130] on span "3. Doanh Thu theo VP Gửi (mới)" at bounding box center [68, 132] width 79 height 9
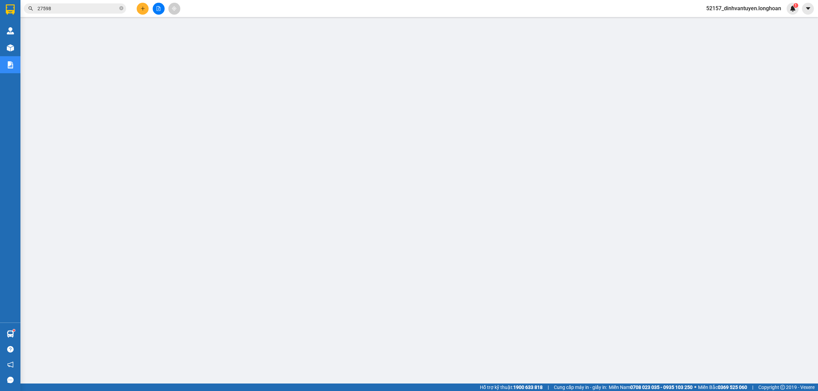
click at [140, 9] on icon "plus" at bounding box center [142, 8] width 5 height 5
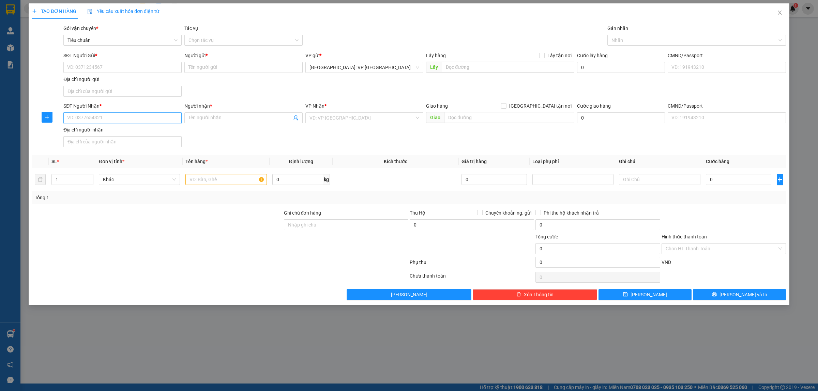
click at [118, 114] on input "SĐT Người Nhận *" at bounding box center [122, 117] width 118 height 11
paste input "0916706290"
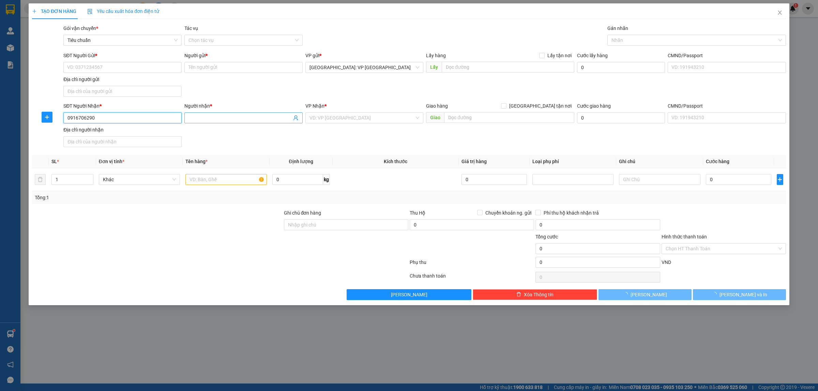
type input "0916706290"
click at [201, 120] on input "Người nhận *" at bounding box center [239, 117] width 103 height 7
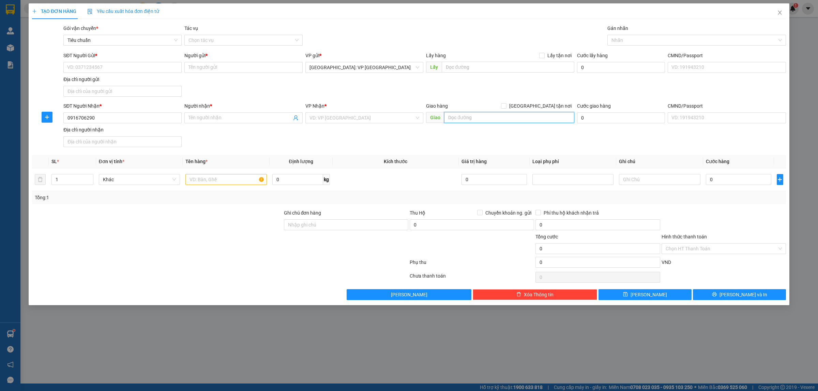
click at [454, 118] on input "text" at bounding box center [509, 117] width 130 height 11
paste input "số 2 đường thạnh xuân 52 ,phường thạnh xuân q 12"
type input "số 2 đường thạnh xuân 52 ,phường thạnh xuân q 12"
click at [350, 114] on input "search" at bounding box center [361, 118] width 105 height 10
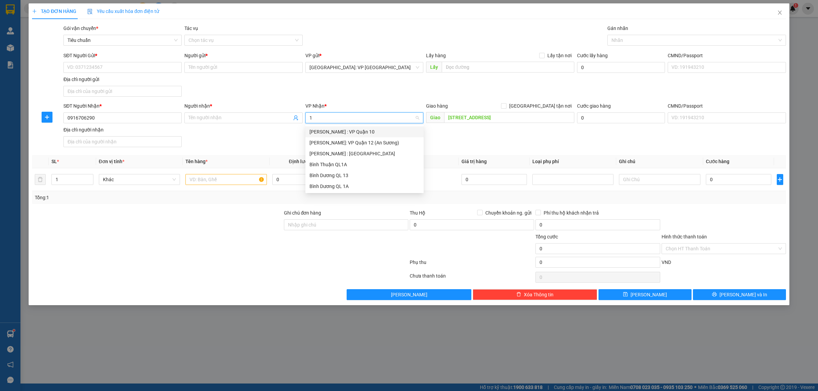
type input "12"
click at [358, 140] on div "[PERSON_NAME] : [GEOGRAPHIC_DATA]" at bounding box center [364, 142] width 110 height 7
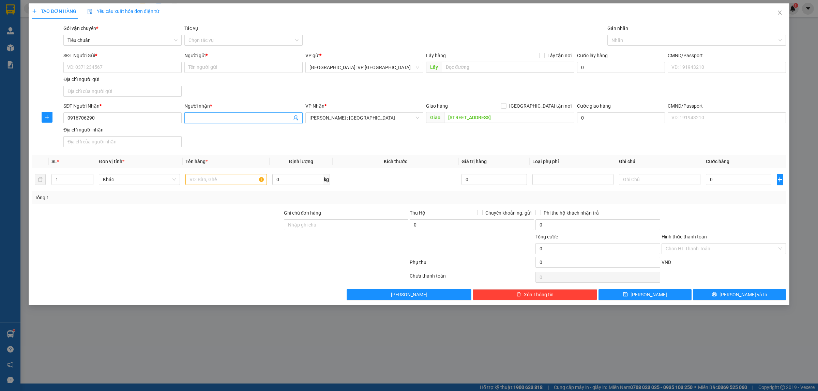
click at [238, 118] on input "Người nhận *" at bounding box center [239, 117] width 103 height 7
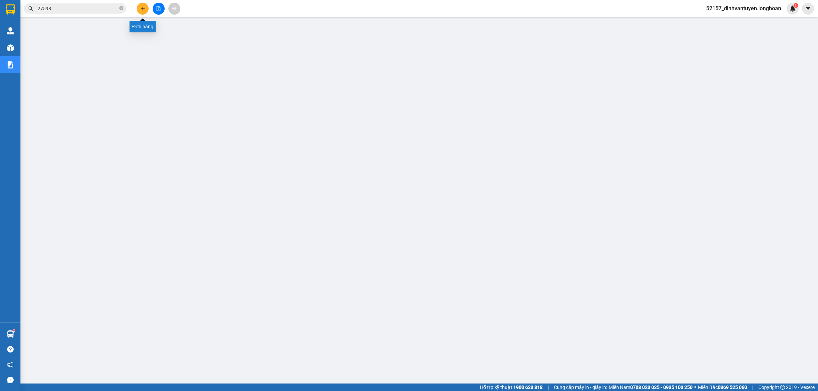
click at [140, 9] on icon "plus" at bounding box center [142, 8] width 5 height 5
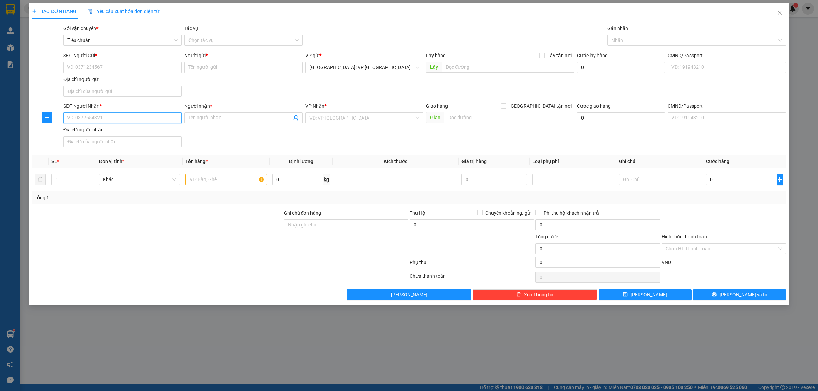
click at [126, 120] on input "SĐT Người Nhận *" at bounding box center [122, 117] width 118 height 11
click at [129, 135] on div "0947028943 - TƯỜNG VI" at bounding box center [122, 131] width 110 height 7
type input "0947028943"
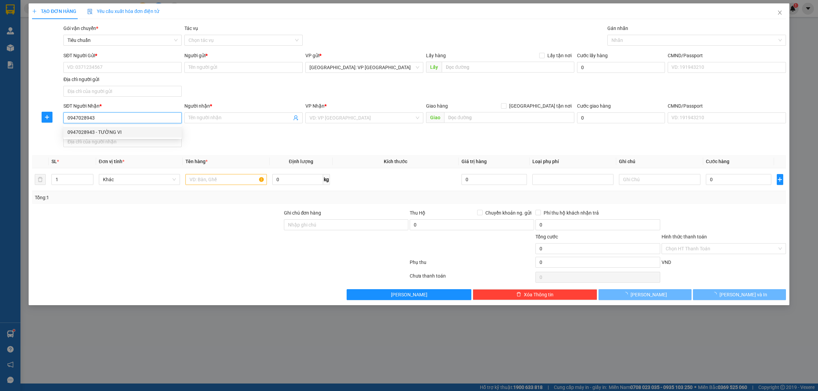
type input "TƯỜNG VI"
checkbox input "true"
type input "Số 59 Nguyễn Văn Cừ Phường Cái Khế, Phường Cái Khế, Quận Ninh Kiều, Cần Thơ"
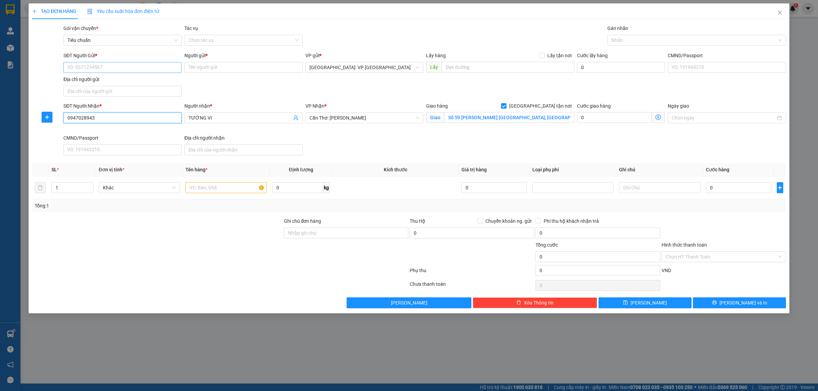
type input "0947028943"
click at [132, 69] on input "SĐT Người Gửi *" at bounding box center [122, 67] width 118 height 11
click at [119, 83] on div "0978878058 - SHOP MỘC VIỆT" at bounding box center [122, 81] width 110 height 7
type input "0978878058"
type input "SHOP MỘC VIỆT"
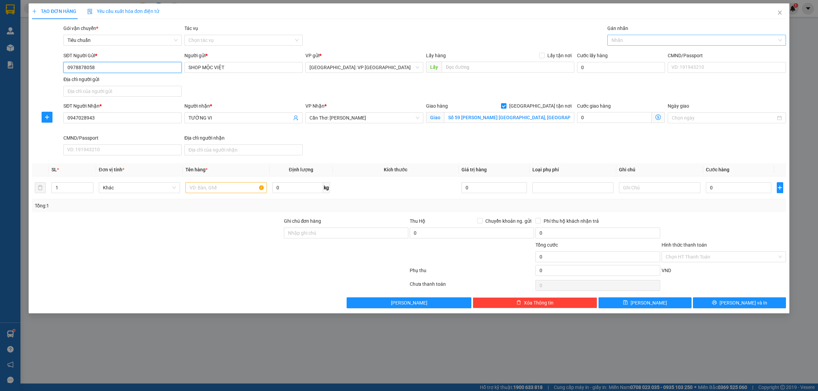
click at [638, 40] on div at bounding box center [693, 40] width 168 height 8
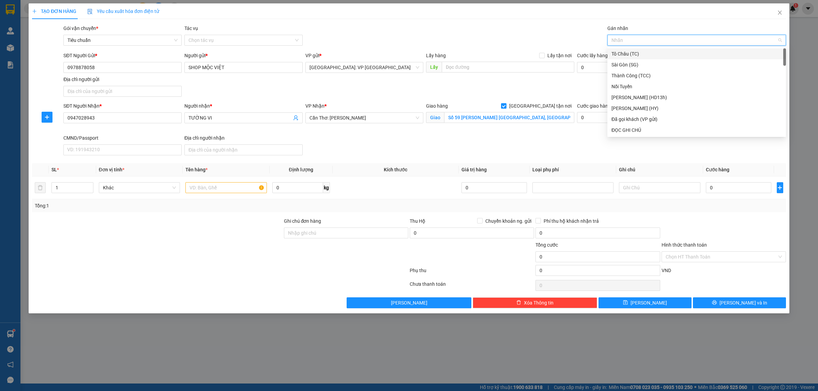
type input "g"
click at [629, 128] on div "[GEOGRAPHIC_DATA] tận nơi" at bounding box center [696, 129] width 170 height 7
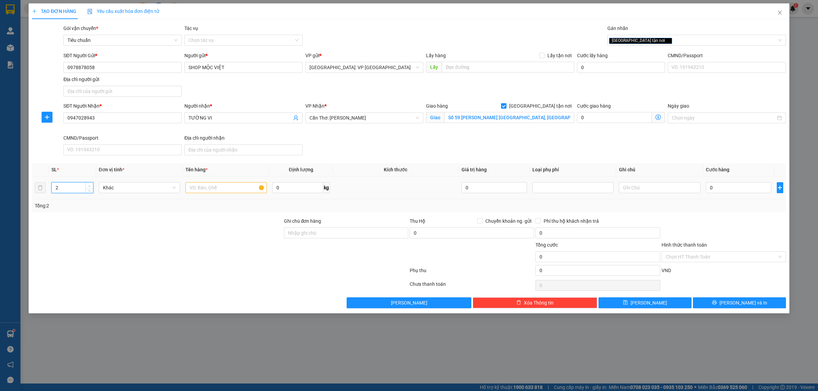
click at [90, 187] on icon "up" at bounding box center [89, 186] width 2 height 2
type input "29"
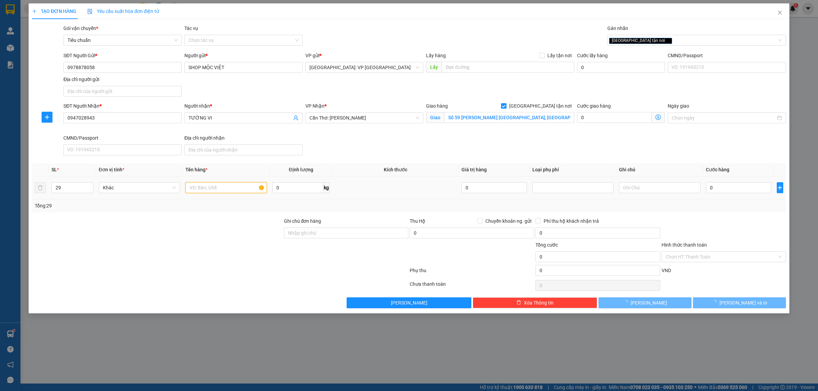
click at [211, 186] on input "text" at bounding box center [225, 187] width 81 height 11
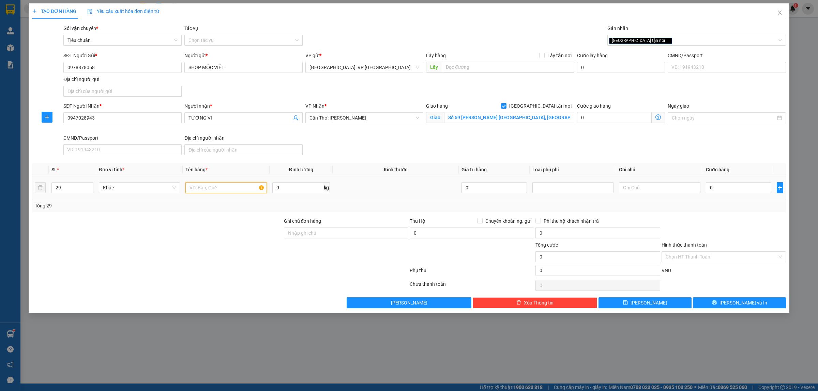
type input "3"
type input "29 KIỆN GIẤY QUẤN PE"
click at [734, 183] on input "0" at bounding box center [738, 187] width 65 height 11
type input "3"
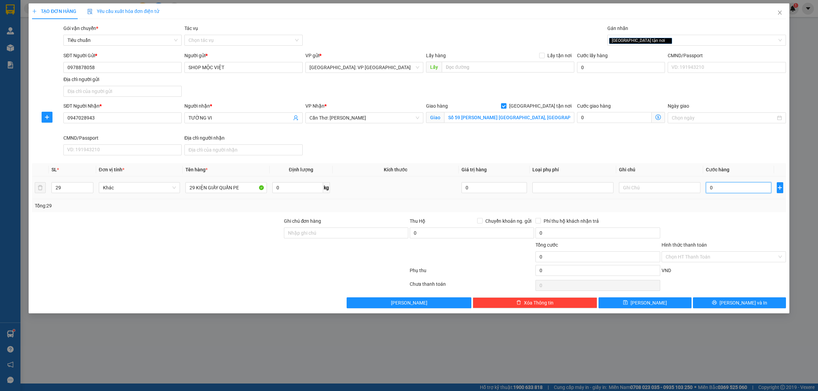
type input "3"
type input "32"
type input "320"
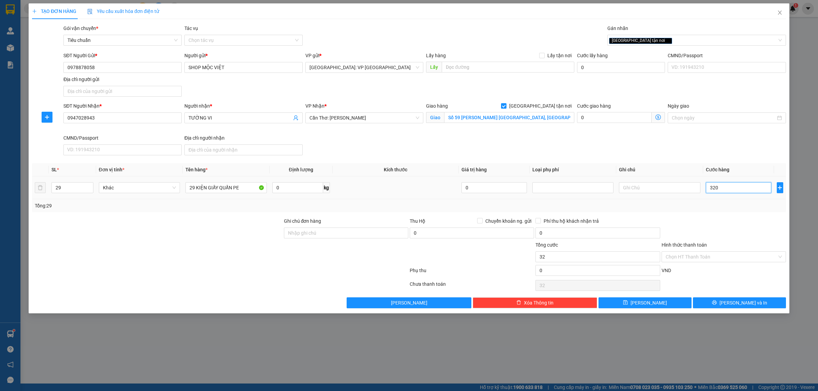
type input "320"
type input "3.200"
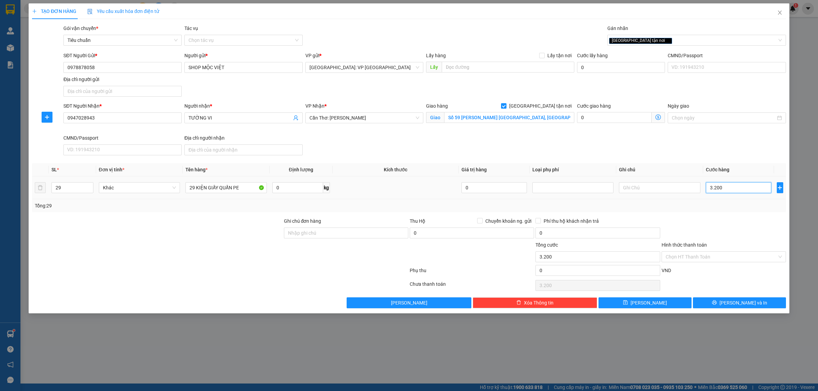
type input "32.000"
type input "320.000"
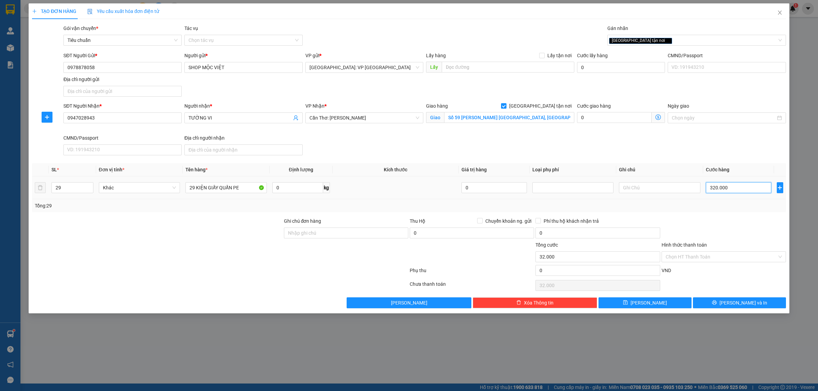
type input "320.000"
type input "3.200.000"
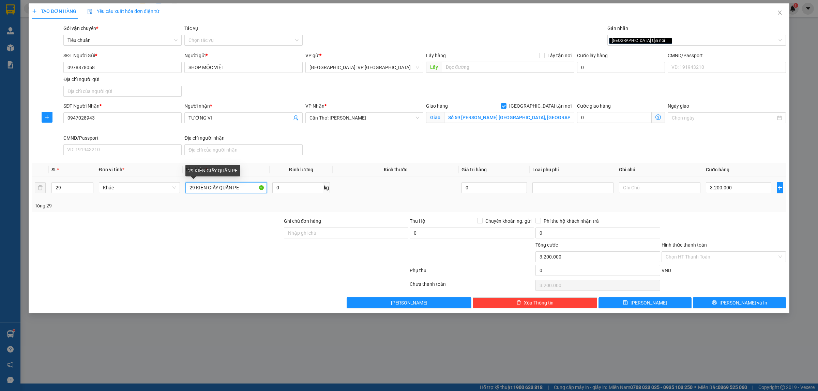
click at [242, 189] on input "29 KIỆN GIẤY QUẤN PE" at bounding box center [225, 187] width 81 height 11
type input "29 KIỆN GIẤY QUẤN PE HÀNG ĐỒNG HỒ"
click at [250, 219] on div at bounding box center [157, 229] width 252 height 24
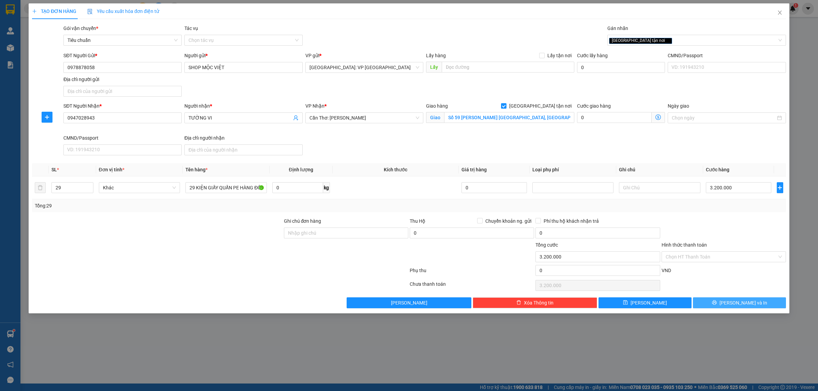
click at [743, 303] on span "Lưu và In" at bounding box center [743, 302] width 48 height 7
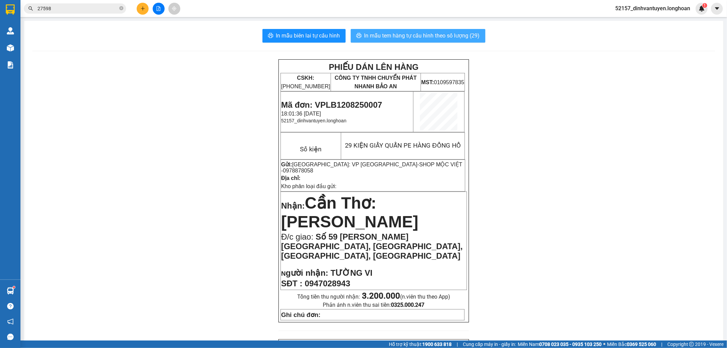
click at [410, 34] on span "In mẫu tem hàng tự cấu hình theo số lượng (29)" at bounding box center [421, 35] width 115 height 9
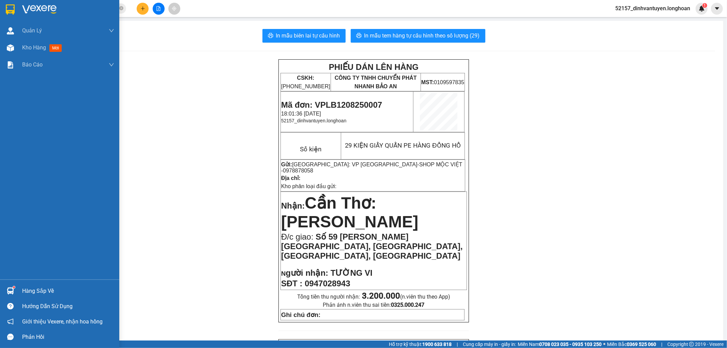
click at [11, 11] on img at bounding box center [10, 9] width 9 height 10
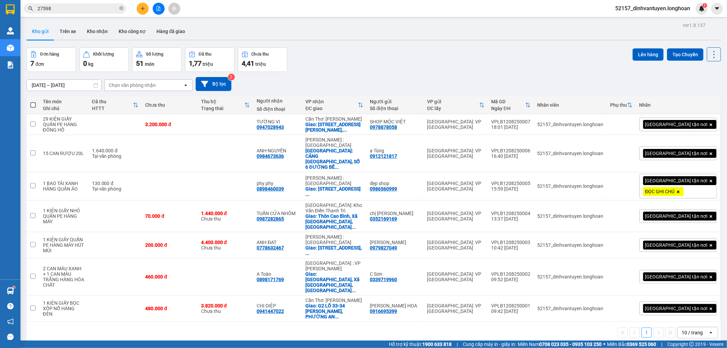
click at [143, 8] on icon "plus" at bounding box center [142, 8] width 5 height 5
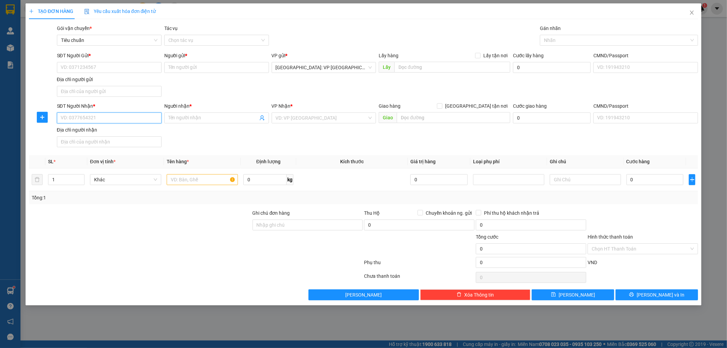
click at [132, 121] on input "SĐT Người Nhận *" at bounding box center [109, 117] width 105 height 11
paste input "0916706290"
type input "0916706290"
click at [108, 133] on div "0916706290 - anh" at bounding box center [109, 131] width 96 height 7
type input "anh"
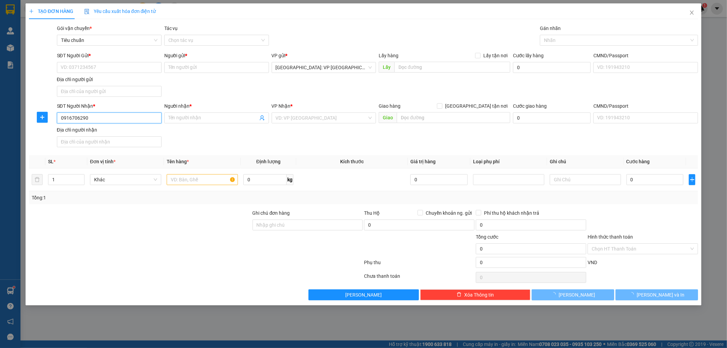
checkbox input "true"
type input "xưởng sx DLT số 2 đường thạnh xuân 52 ,phường thạnh xuân q 12"
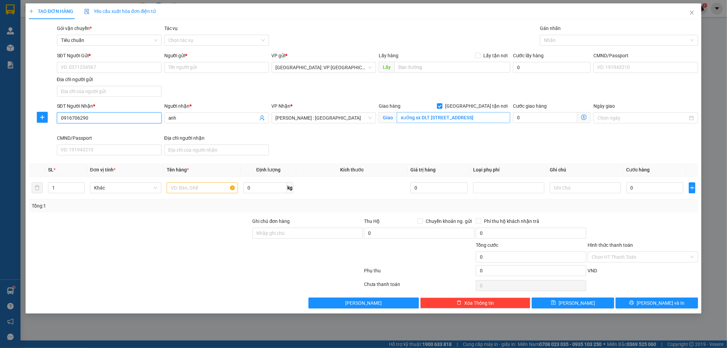
type input "0916706290"
click at [451, 118] on input "xưởng sx DLT số 2 đường thạnh xuân 52 ,phường thạnh xuân q 12" at bounding box center [453, 117] width 113 height 11
click at [454, 117] on input "xưởng sx DLT số 2 đường thạnh xuân 52 ,phường thạnh xuân q 12" at bounding box center [453, 117] width 113 height 11
type input "xưởng sx DLT số 2 đường thạnh xuân 52 ,phường thạnh xuân , quận 12, hcm"
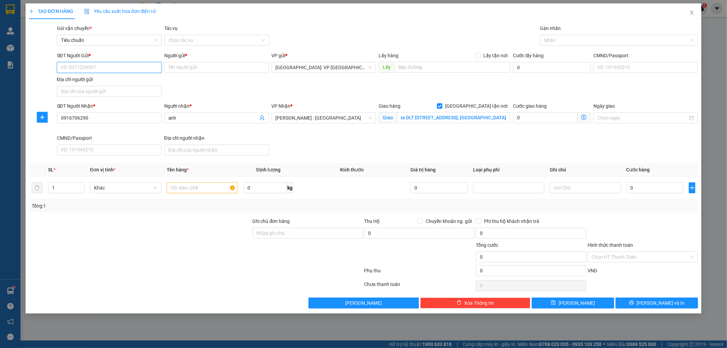
click at [133, 65] on input "SĐT Người Gửi *" at bounding box center [109, 67] width 105 height 11
click at [186, 84] on div "SĐT Người Gửi * VD: 0371234567 Người gửi * Tên người gửi VP gửi * Hà Nội: VP Lo…" at bounding box center [378, 76] width 644 height 48
click at [106, 72] on input "SĐT Người Gửi *" at bounding box center [109, 67] width 105 height 11
click at [112, 77] on div "0983298159 - Ecohomehanoi" at bounding box center [109, 80] width 96 height 7
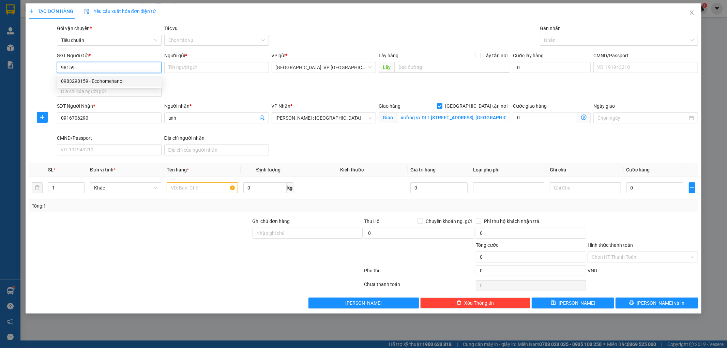
type input "0983298159"
type input "Ecohomehanoi"
type input "0983298159"
click at [125, 117] on input "0916706290" at bounding box center [109, 117] width 105 height 11
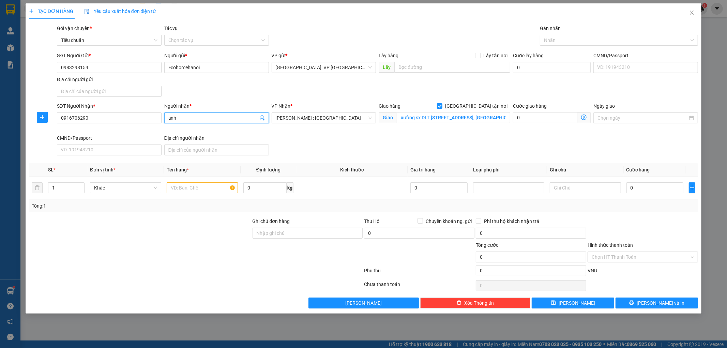
click at [186, 121] on input "anh" at bounding box center [213, 117] width 90 height 7
type input "trần hồng anh"
click at [404, 138] on div "SĐT Người Nhận * 0916706290 Người nhận * trần hồng anh VP Nhận * Hồ Chí Minh : …" at bounding box center [378, 130] width 644 height 56
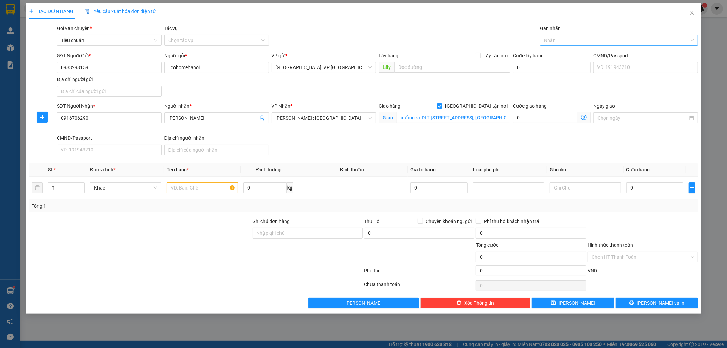
click at [583, 36] on div at bounding box center [615, 40] width 148 height 8
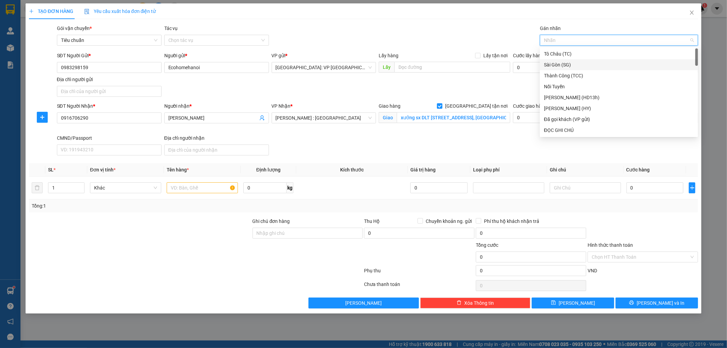
type input "g"
click at [561, 130] on div "[GEOGRAPHIC_DATA] tận nơi" at bounding box center [619, 129] width 150 height 7
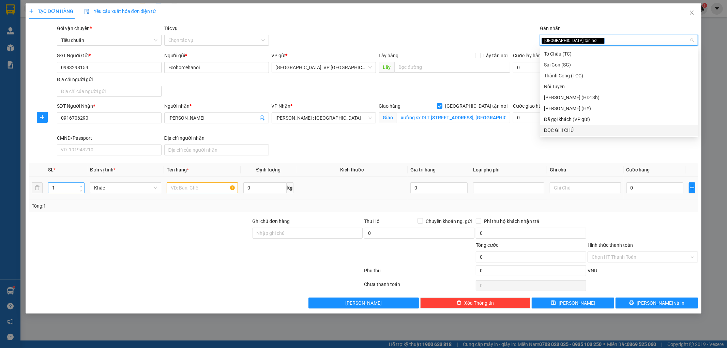
type input "2"
click at [82, 185] on span "up" at bounding box center [81, 186] width 4 height 4
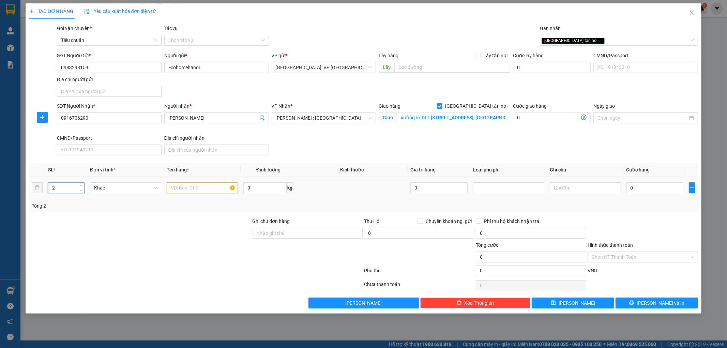
drag, startPoint x: 187, startPoint y: 192, endPoint x: 204, endPoint y: 192, distance: 17.0
click at [189, 192] on input "text" at bounding box center [202, 187] width 71 height 11
type input "1 KIỆN THANH DÀI + 1 KIỆN QUẤN NILONG ĐEN"
click at [662, 190] on input "0" at bounding box center [654, 187] width 57 height 11
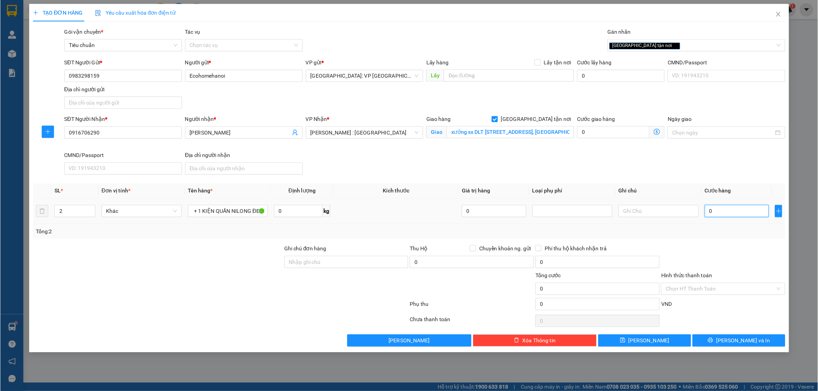
scroll to position [0, 0]
type input "3"
type input "35"
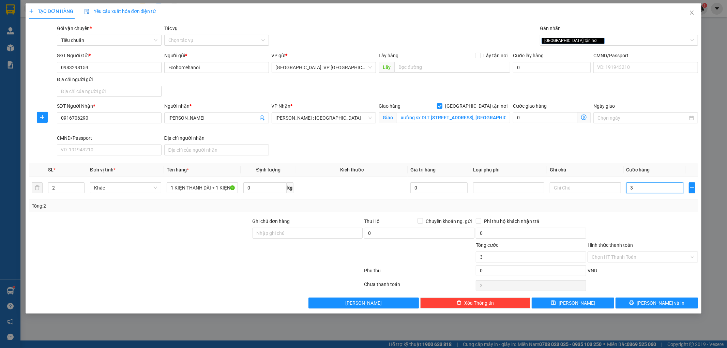
type input "35"
type input "350"
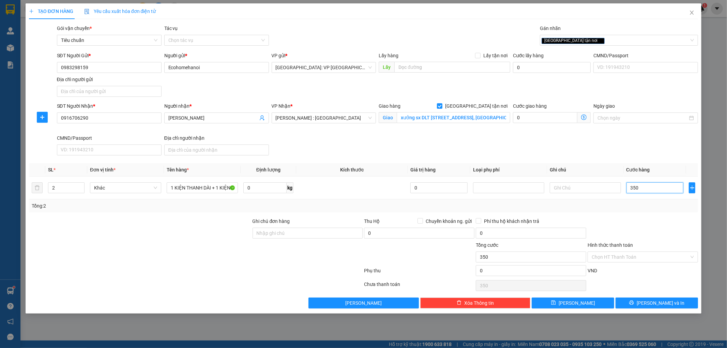
type input "3.500"
type input "35.000"
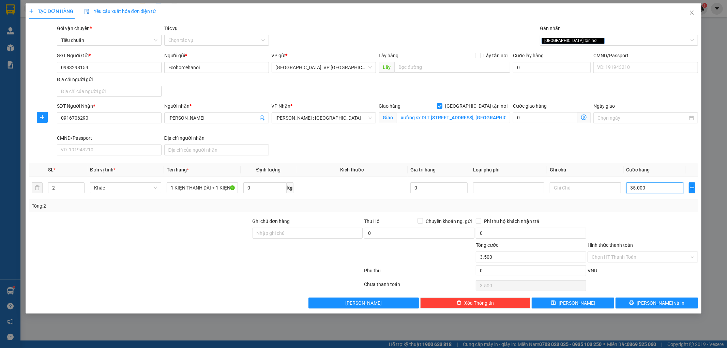
type input "35.000"
type input "350.000"
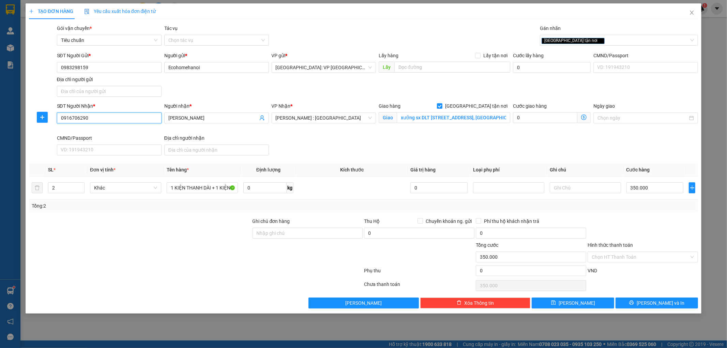
click at [114, 120] on input "0916706290" at bounding box center [109, 117] width 105 height 11
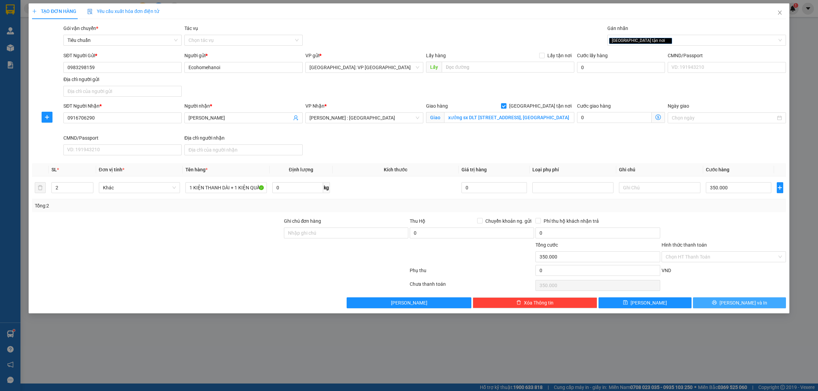
click at [732, 304] on button "Lưu và In" at bounding box center [739, 302] width 93 height 11
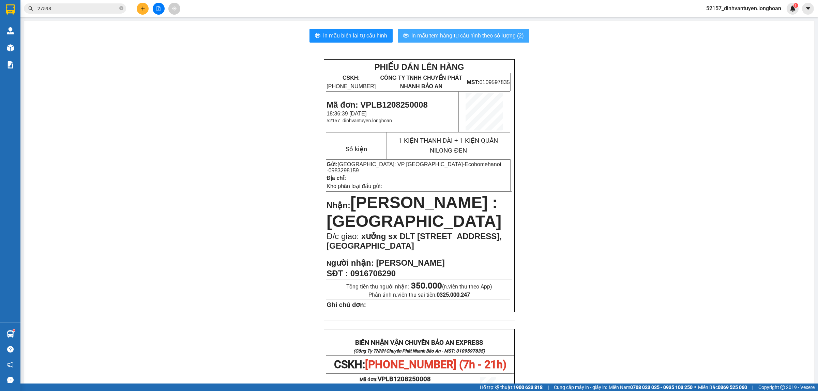
click at [476, 35] on span "In mẫu tem hàng tự cấu hình theo số lượng (2)" at bounding box center [467, 35] width 112 height 9
click at [143, 8] on icon "plus" at bounding box center [142, 8] width 5 height 5
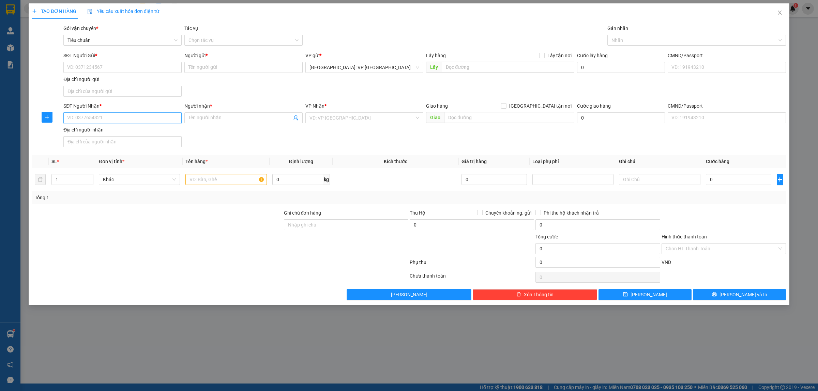
click at [120, 119] on input "SĐT Người Nhận *" at bounding box center [122, 117] width 118 height 11
paste input "0824088001"
type input "0824088001"
drag, startPoint x: 114, startPoint y: 130, endPoint x: 130, endPoint y: 130, distance: 15.7
click at [115, 130] on div "0824088001 - CHỊ THẮM" at bounding box center [122, 131] width 110 height 7
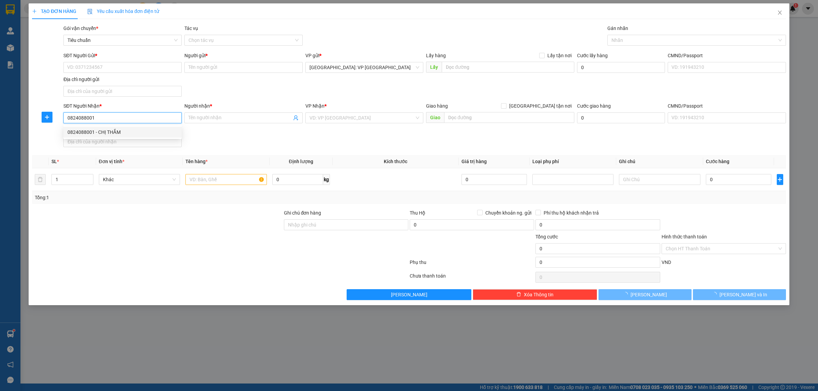
type input "CHỊ THẮM"
checkbox input "true"
type input "125 Đường B2-H7 An Thạnh, Bến Lức, Long An"
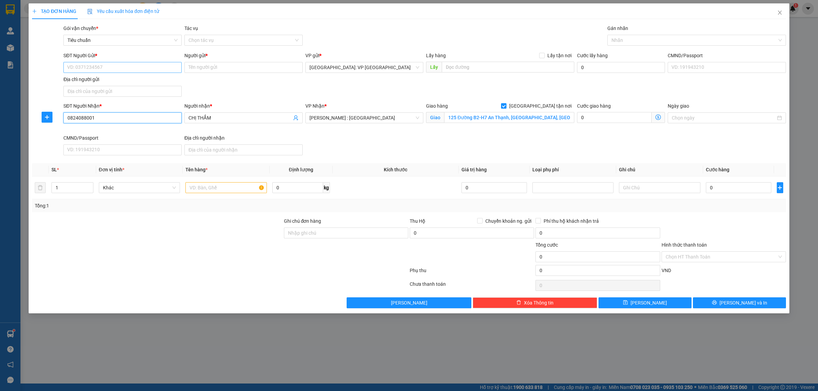
type input "0824088001"
click at [124, 72] on input "SĐT Người Gửi *" at bounding box center [122, 67] width 118 height 11
click at [138, 81] on div "0352169169 - chị Lan" at bounding box center [122, 81] width 110 height 7
type input "0352169169"
type input "chị [PERSON_NAME]"
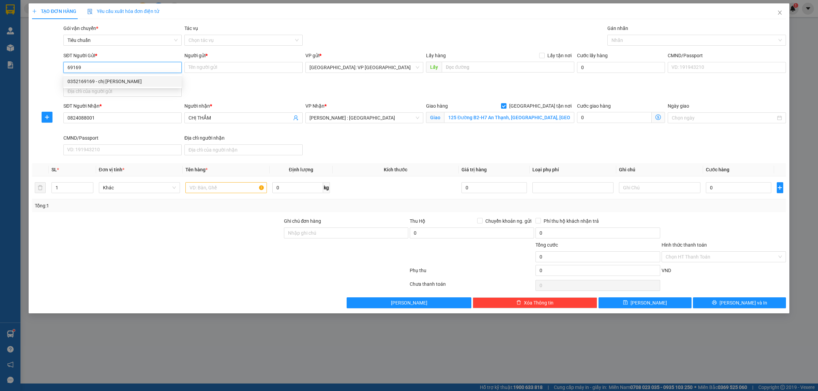
checkbox input "true"
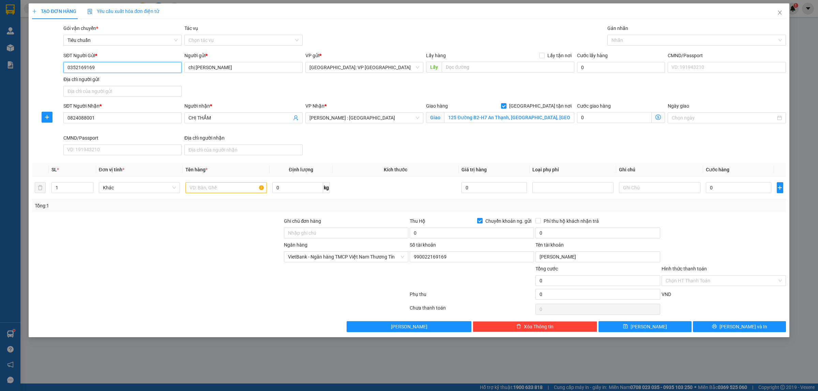
type input "0352169169"
click at [466, 118] on input "125 Đường B2-H7 An Thạnh, Bến Lức, Long An" at bounding box center [509, 117] width 130 height 11
paste input "3 TL 19, Hiệp Phước, Nhơn Trạch, Đồng Nai"
click at [467, 119] on input "13 TL 19, Hiệp Phước, Nhơn Trạch, Đồng Nai" at bounding box center [509, 117] width 130 height 11
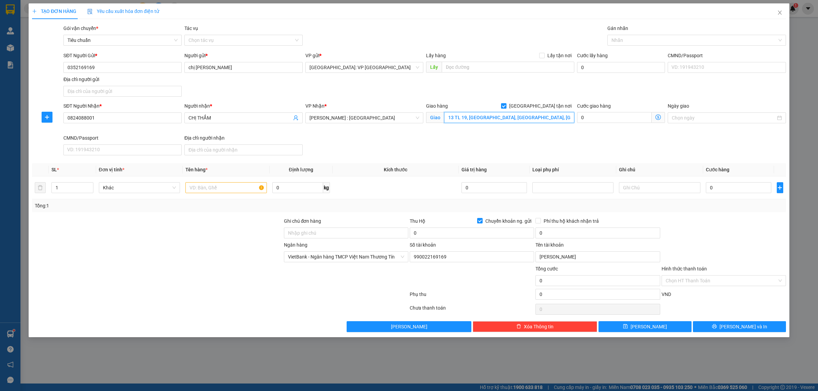
click at [467, 119] on input "13 TL 19, Hiệp Phước, Nhơn Trạch, Đồng Nai" at bounding box center [509, 117] width 130 height 11
type input "13 TL 19, Hiệp Phước, Nhơn Trạch, Đồng Nai"
click at [480, 221] on input "Chuyển khoản ng. gửi" at bounding box center [479, 220] width 5 height 5
checkbox input "false"
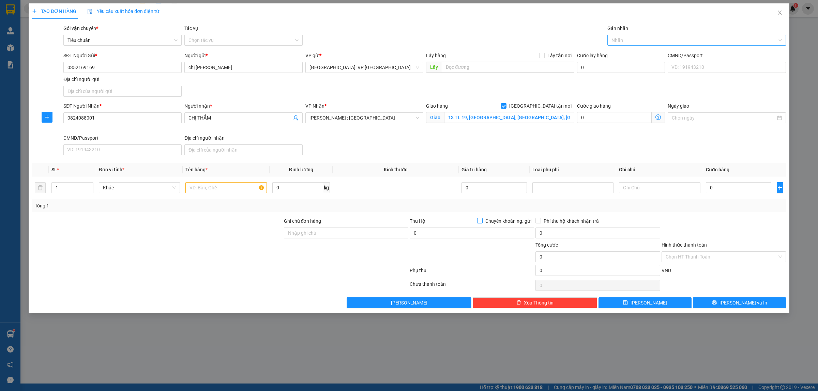
click at [630, 40] on div at bounding box center [693, 40] width 168 height 8
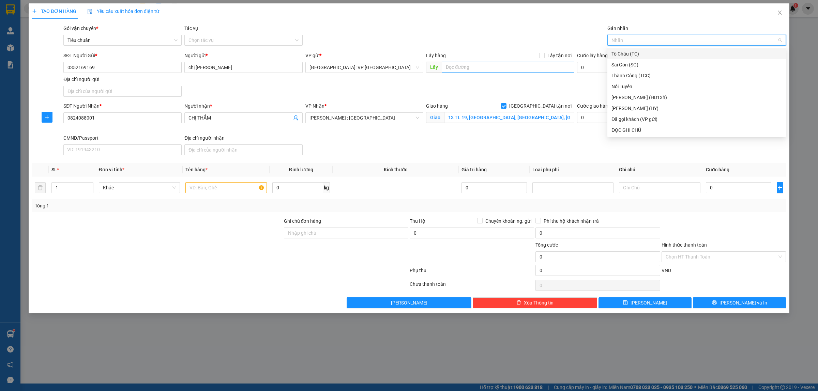
type input "g"
click at [619, 126] on div "[GEOGRAPHIC_DATA] tận nơi" at bounding box center [696, 129] width 170 height 7
click at [212, 188] on input "text" at bounding box center [225, 187] width 81 height 11
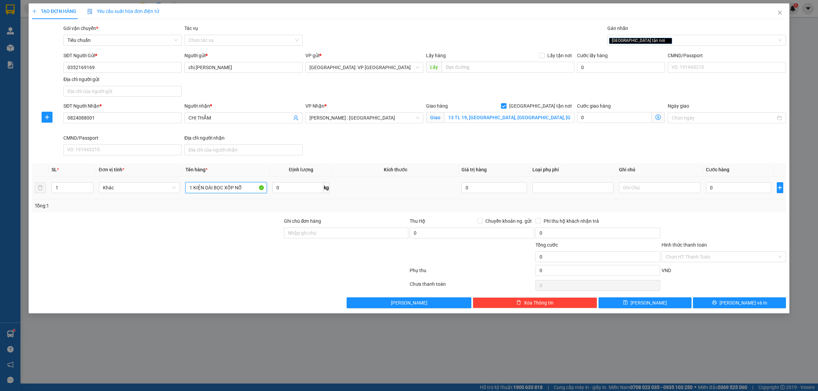
type input "1 KIỆN DÀI BỌC XỐP NỔ"
click at [731, 181] on div "0" at bounding box center [738, 188] width 65 height 14
click at [726, 185] on input "0" at bounding box center [738, 187] width 65 height 11
click at [191, 389] on div "TẠO ĐƠN HÀNG Yêu cầu xuất hóa đơn điện tử Transit Pickup Surcharge Ids Transit …" at bounding box center [409, 195] width 818 height 391
click at [723, 187] on input "0" at bounding box center [738, 187] width 65 height 11
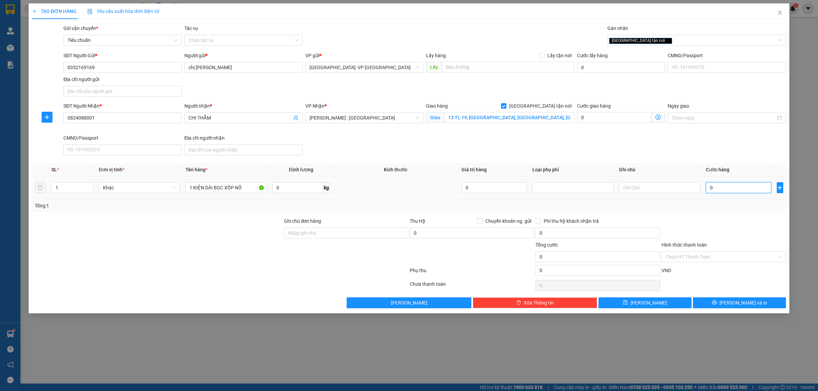
type input "2"
click at [743, 304] on span "Lưu và In" at bounding box center [743, 302] width 48 height 7
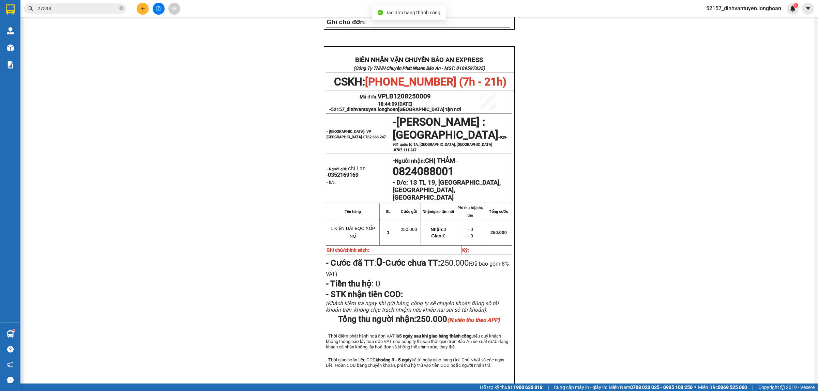
scroll to position [298, 0]
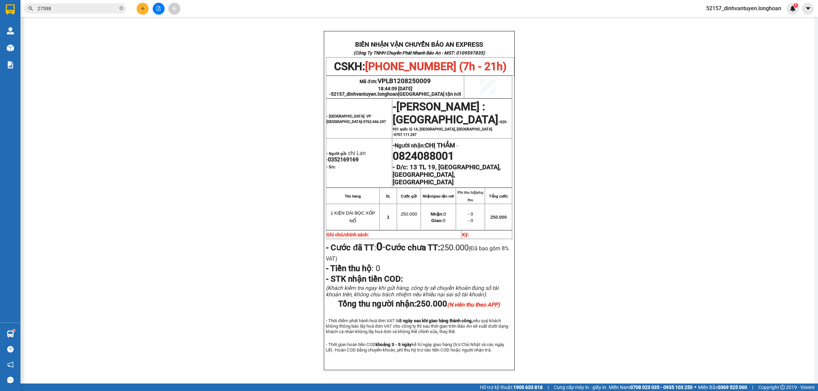
click at [144, 9] on icon "plus" at bounding box center [142, 8] width 5 height 5
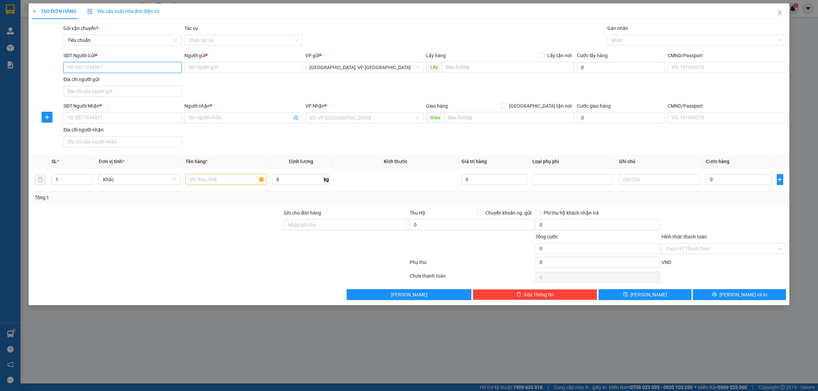
click at [113, 67] on input "SĐT Người Gửi *" at bounding box center [122, 67] width 118 height 11
click at [105, 80] on div "0352169169 - chị Lan" at bounding box center [122, 81] width 110 height 7
click at [144, 120] on input "SĐT Người Nhận *" at bounding box center [122, 117] width 118 height 11
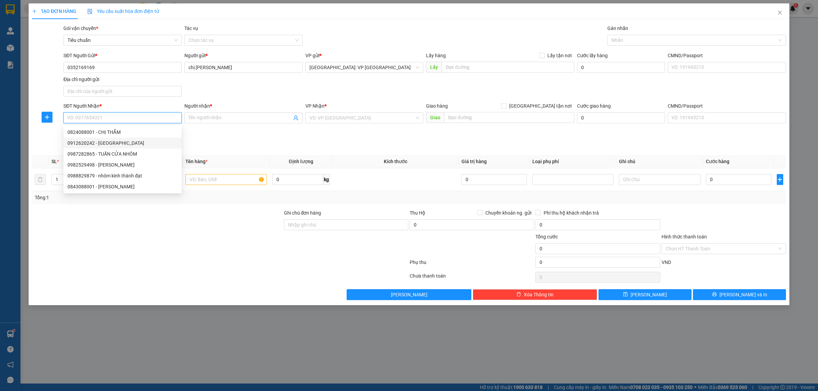
paste input "0824088001"
drag, startPoint x: 128, startPoint y: 130, endPoint x: 210, endPoint y: 136, distance: 81.6
click at [129, 130] on div "0824088001 - CHỊ THẮM" at bounding box center [122, 131] width 110 height 7
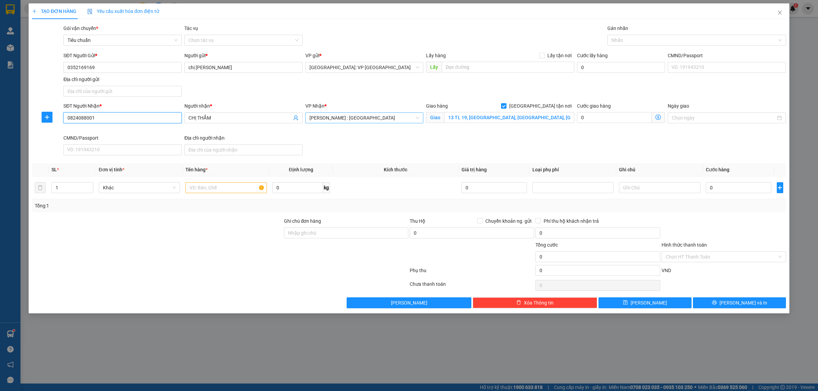
click at [372, 119] on span "[PERSON_NAME] : [GEOGRAPHIC_DATA]" at bounding box center [364, 118] width 110 height 10
drag, startPoint x: 378, startPoint y: 132, endPoint x: 521, endPoint y: 126, distance: 142.2
click at [379, 133] on div "Hồ Chí Minh: Kho Thủ Đức & Quận 9" at bounding box center [364, 131] width 110 height 7
click at [525, 122] on input "13 TL 19, Hiệp Phước, Nhơn Trạch, Đồng Nai" at bounding box center [509, 117] width 130 height 11
click at [506, 106] on input "[GEOGRAPHIC_DATA] tận nơi" at bounding box center [503, 105] width 5 height 5
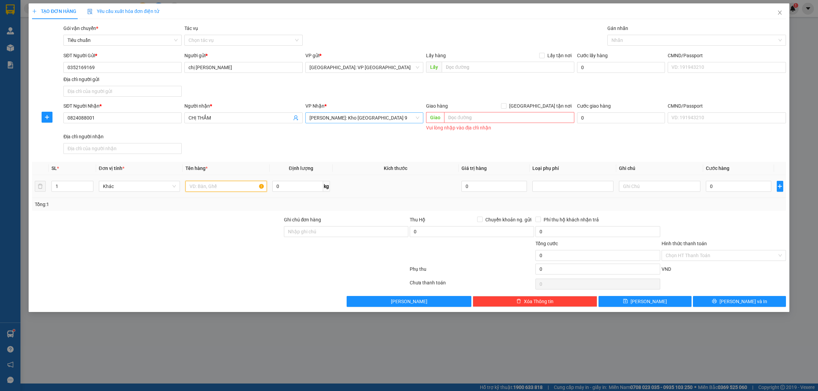
click at [232, 190] on input "text" at bounding box center [225, 186] width 81 height 11
click at [733, 191] on input "0" at bounding box center [738, 186] width 65 height 11
click at [735, 300] on span "Lưu và In" at bounding box center [743, 301] width 48 height 7
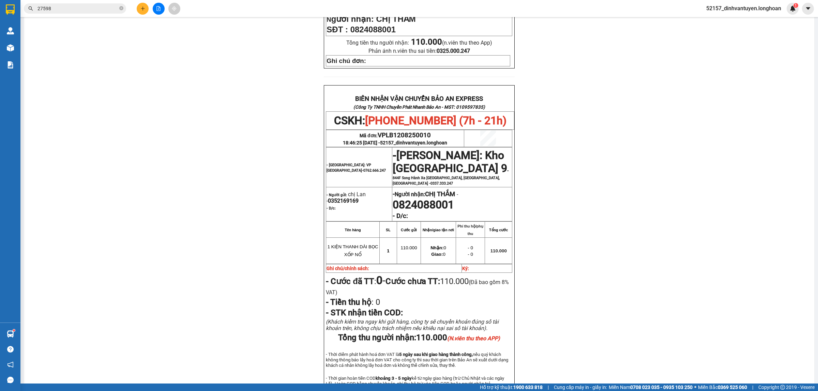
scroll to position [298, 0]
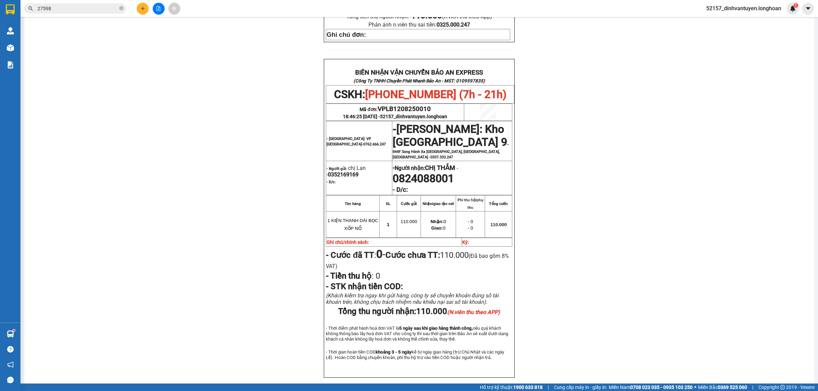
click at [142, 6] on icon "plus" at bounding box center [142, 8] width 5 height 5
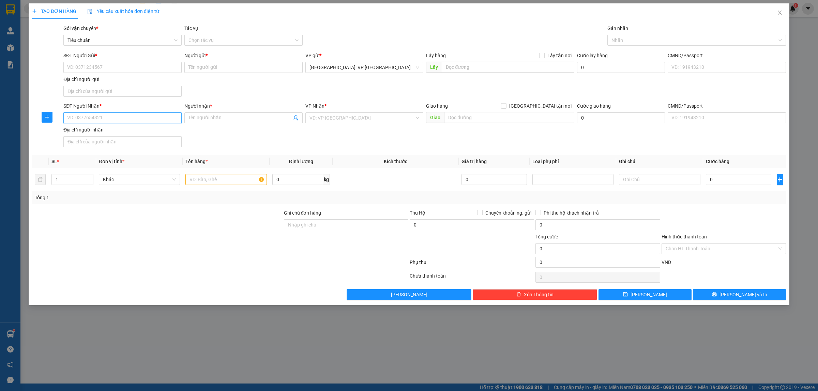
click at [125, 117] on input "SĐT Người Nhận *" at bounding box center [122, 117] width 118 height 11
paste input "0935 158508"
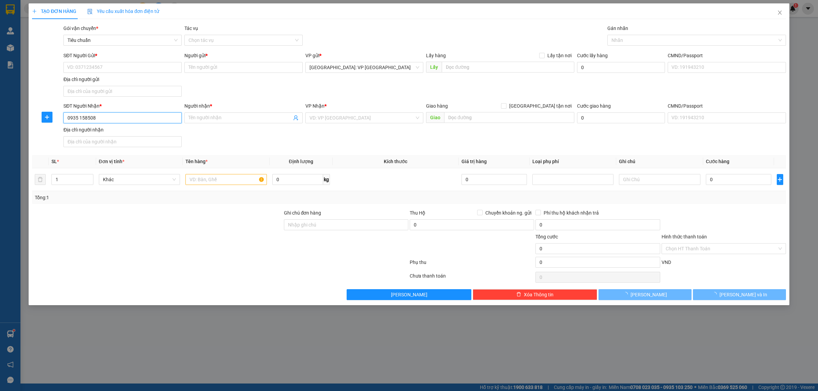
click at [79, 118] on input "0935 158508" at bounding box center [122, 117] width 118 height 11
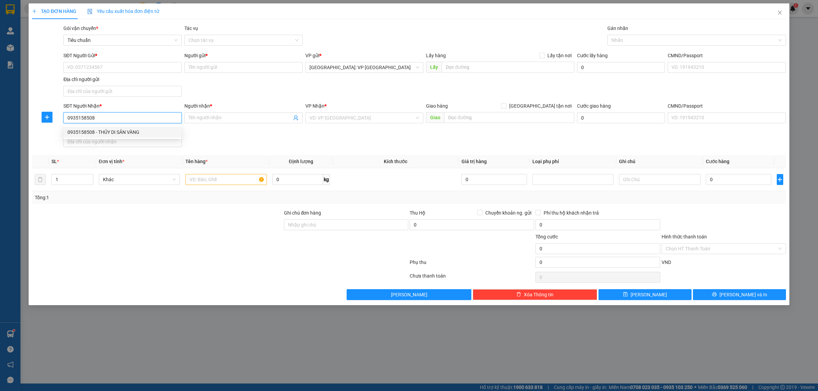
click at [137, 132] on div "0935158508 - THỦY DI SẢN VÀNG" at bounding box center [122, 131] width 110 height 7
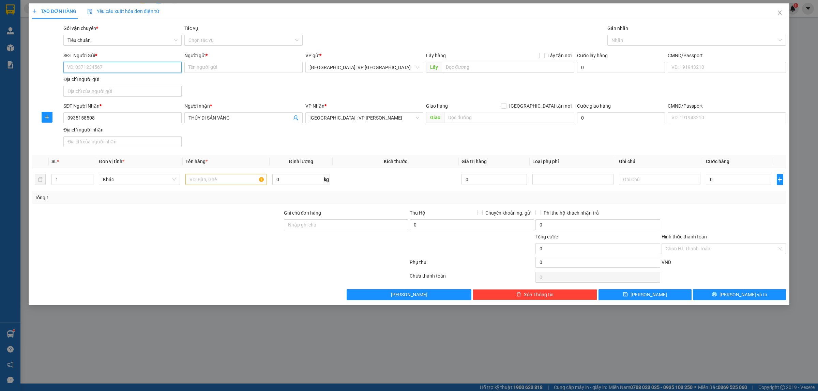
click at [140, 68] on input "SĐT Người Gửi *" at bounding box center [122, 67] width 118 height 11
click at [139, 84] on div "0973921595 - Vinagreen" at bounding box center [122, 81] width 110 height 7
click at [217, 181] on input "text" at bounding box center [225, 179] width 81 height 11
click at [717, 181] on input "0" at bounding box center [738, 179] width 65 height 11
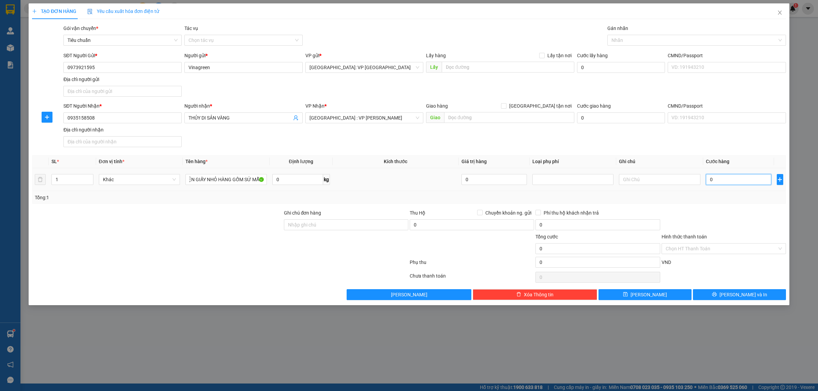
scroll to position [0, 0]
click at [709, 211] on div at bounding box center [724, 221] width 126 height 24
click at [737, 294] on span "Lưu và In" at bounding box center [743, 294] width 48 height 7
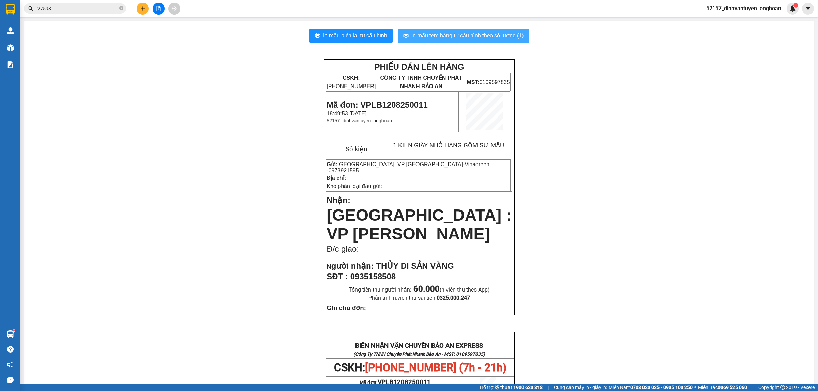
click at [463, 36] on span "In mẫu tem hàng tự cấu hình theo số lượng (1)" at bounding box center [467, 35] width 112 height 9
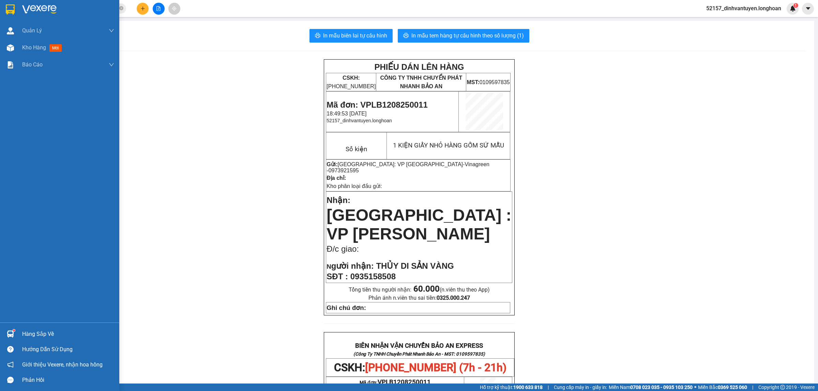
click at [7, 9] on img at bounding box center [10, 9] width 9 height 10
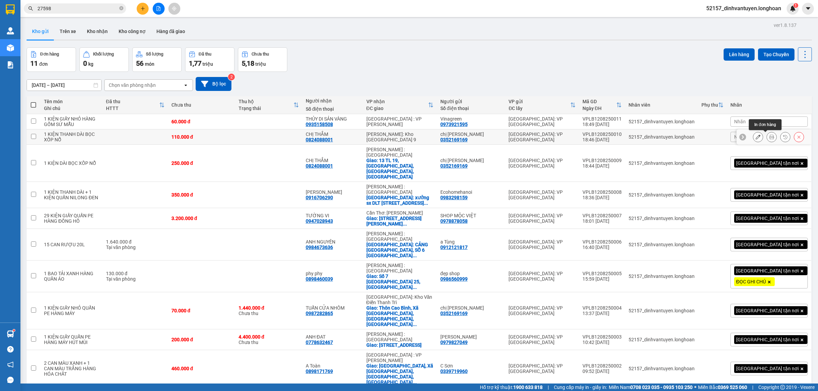
click at [769, 137] on icon at bounding box center [771, 137] width 5 height 5
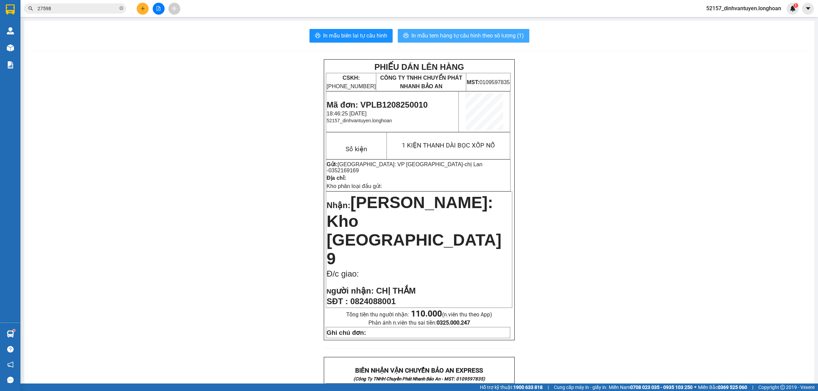
click at [481, 32] on span "In mẫu tem hàng tự cấu hình theo số lượng (1)" at bounding box center [467, 35] width 112 height 9
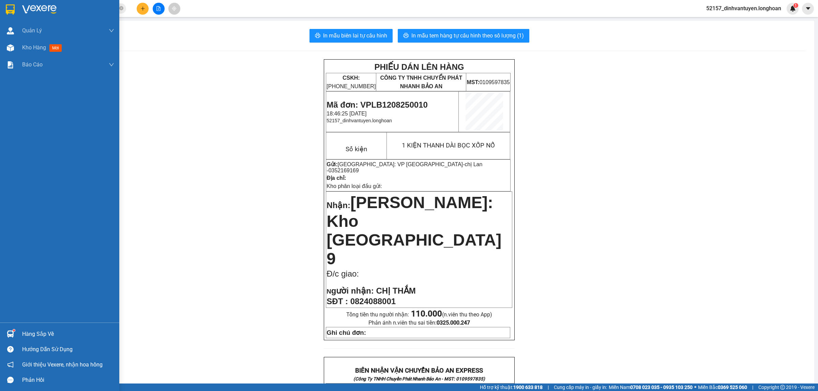
click at [9, 12] on img at bounding box center [10, 9] width 9 height 10
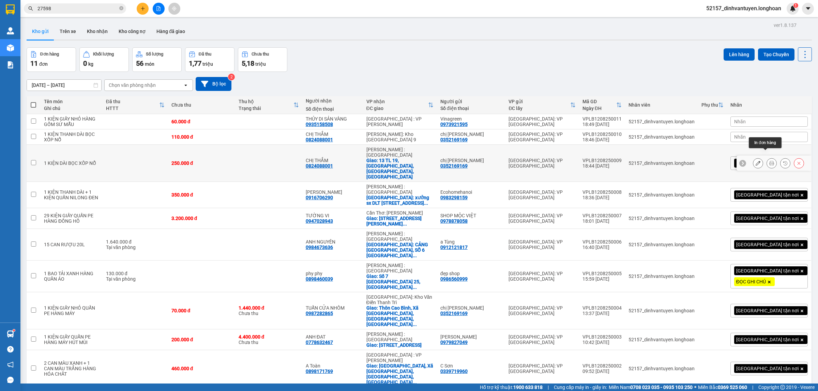
click at [769, 161] on icon at bounding box center [771, 163] width 5 height 5
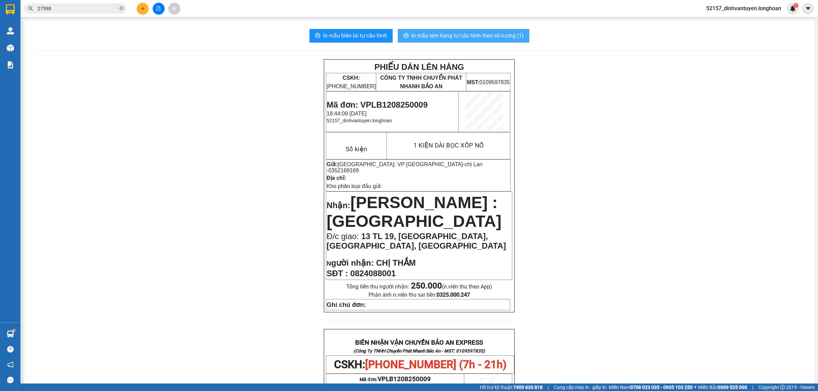
click at [473, 38] on span "In mẫu tem hàng tự cấu hình theo số lượng (1)" at bounding box center [467, 35] width 112 height 9
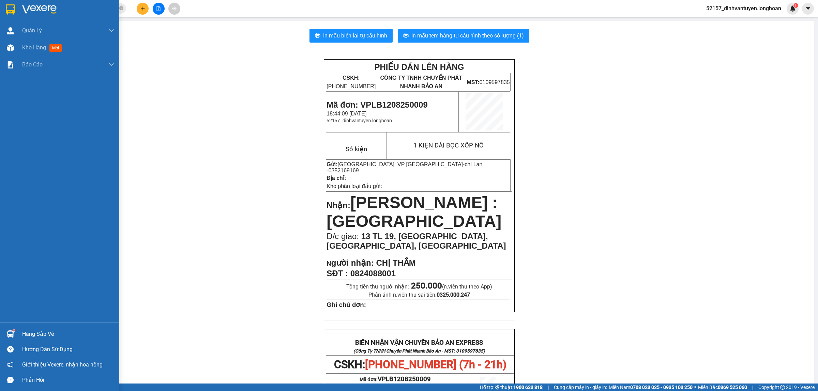
click at [12, 9] on img at bounding box center [10, 9] width 9 height 10
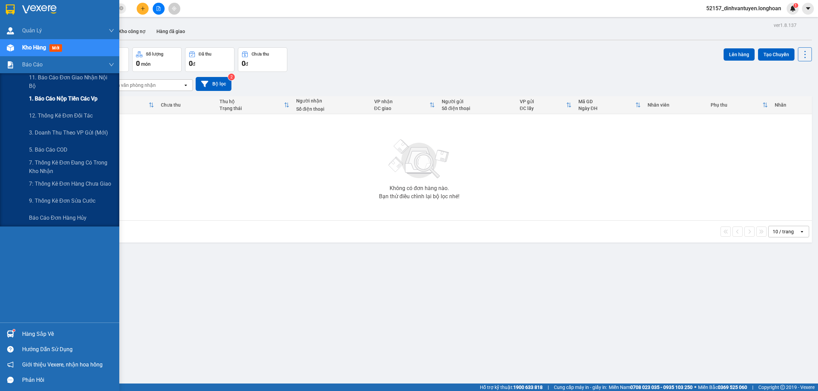
click at [74, 93] on div "1. Báo cáo nộp tiền các vp" at bounding box center [71, 98] width 85 height 17
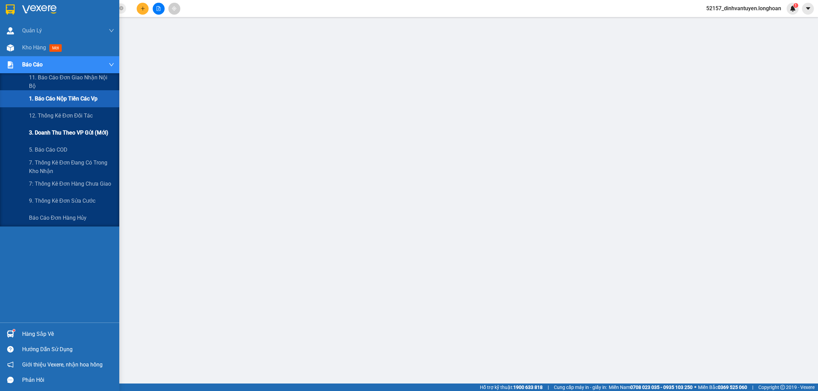
click at [89, 130] on span "3. Doanh Thu theo VP Gửi (mới)" at bounding box center [68, 132] width 79 height 9
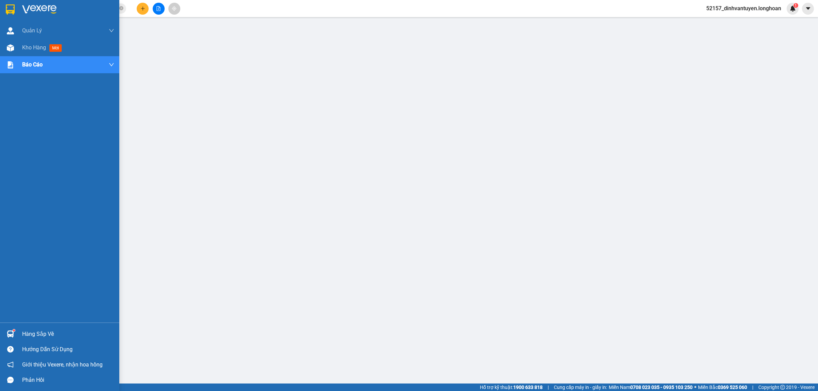
click at [14, 6] on img at bounding box center [10, 9] width 9 height 10
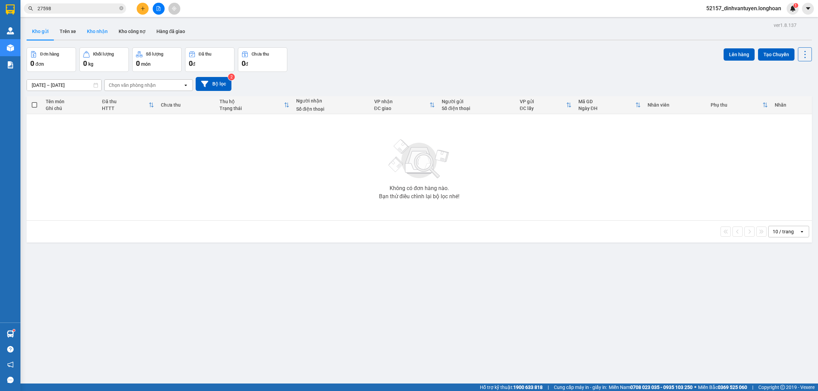
click at [104, 29] on button "Kho nhận" at bounding box center [97, 31] width 32 height 16
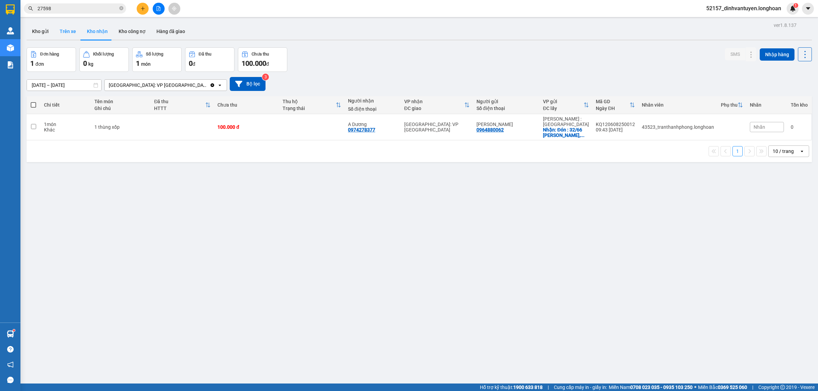
click at [72, 30] on button "Trên xe" at bounding box center [67, 31] width 27 height 16
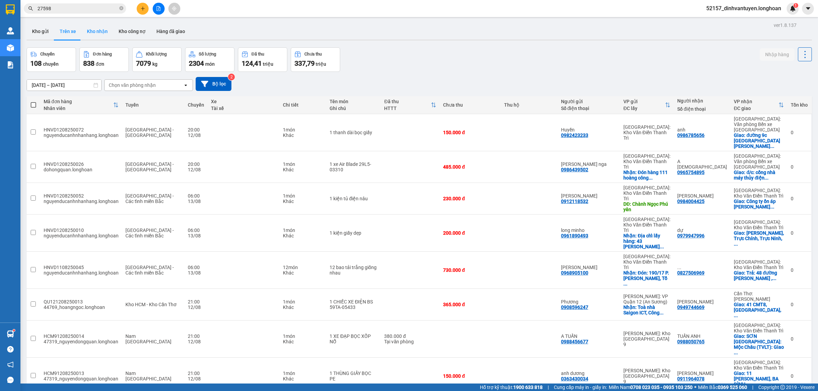
click at [101, 30] on button "Kho nhận" at bounding box center [97, 31] width 32 height 16
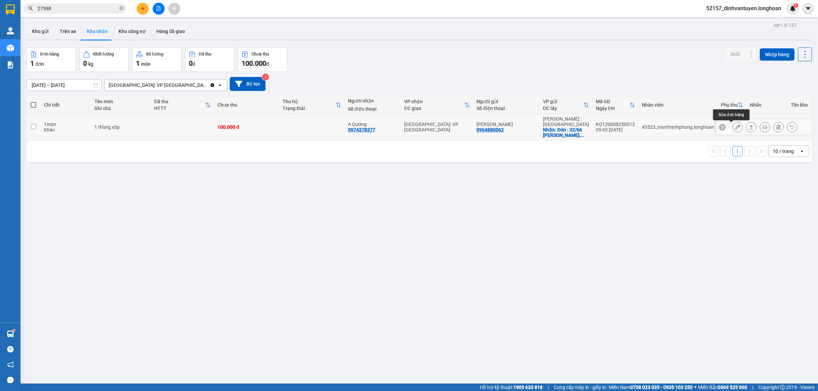
click at [735, 128] on icon at bounding box center [737, 127] width 5 height 5
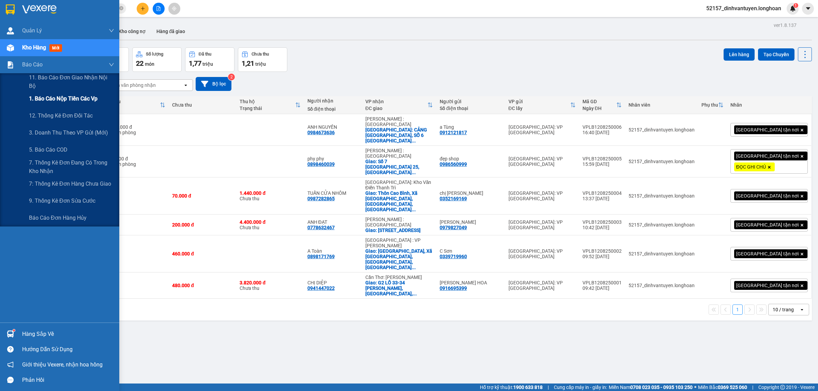
click at [68, 99] on span "1. Báo cáo nộp tiền các vp" at bounding box center [63, 98] width 68 height 9
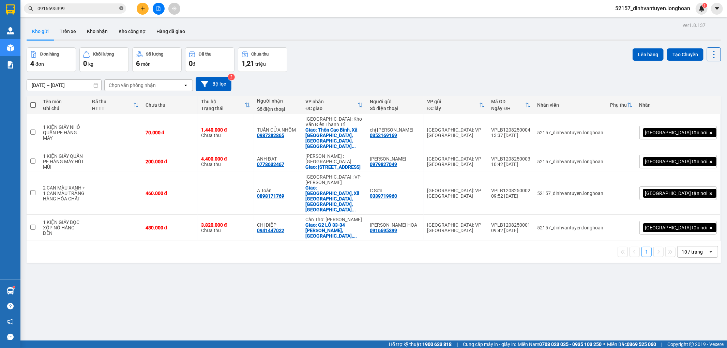
click at [123, 8] on icon "close-circle" at bounding box center [121, 8] width 4 height 4
paste input "0916706290"
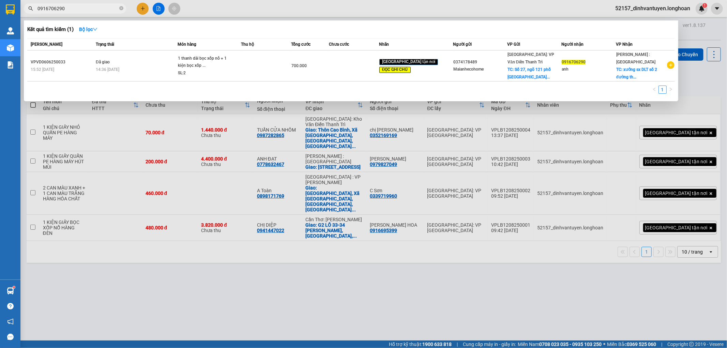
type input "0916706290"
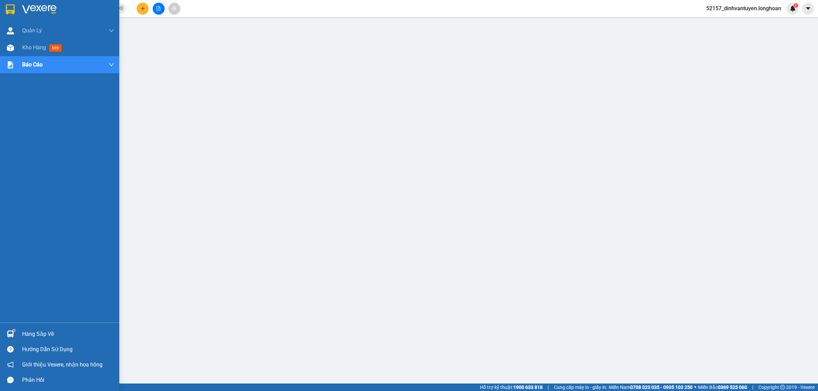
click at [11, 10] on img at bounding box center [10, 9] width 9 height 10
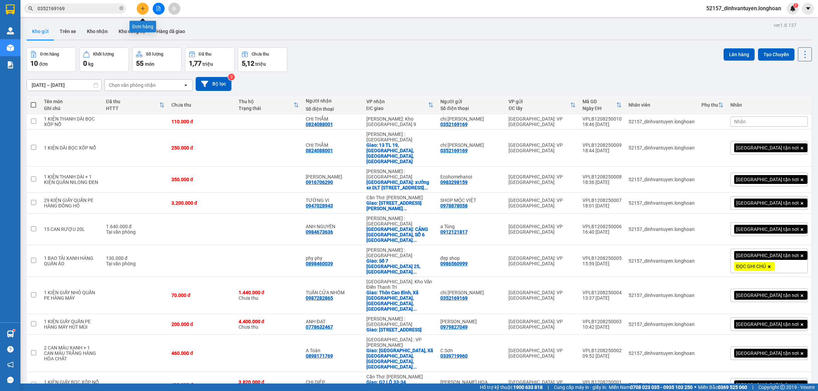
click at [142, 9] on icon "plus" at bounding box center [142, 8] width 5 height 5
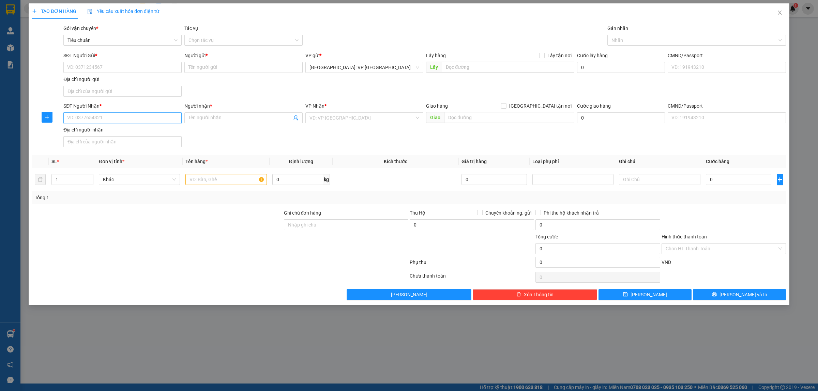
click at [107, 120] on input "SĐT Người Nhận *" at bounding box center [122, 117] width 118 height 11
click at [116, 132] on div "0868985228 - ANH CHIẾN" at bounding box center [122, 131] width 110 height 7
type input "0868985228"
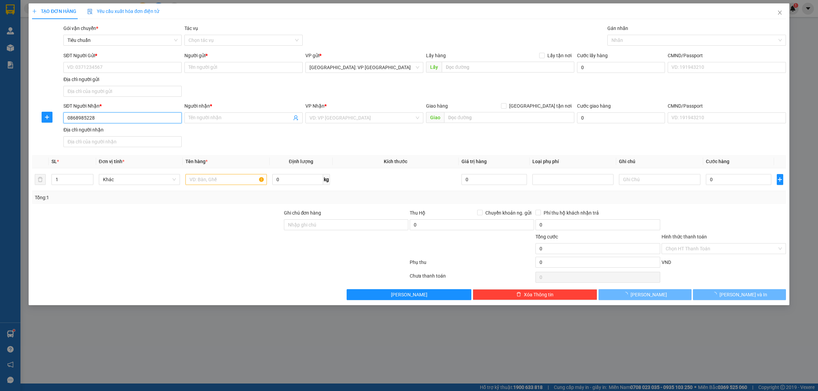
type input "ANH CHIẾN"
checkbox input "true"
type input "XÓM 7 HẢI LỘC, HẢI HẬU, NAM ĐỊNH"
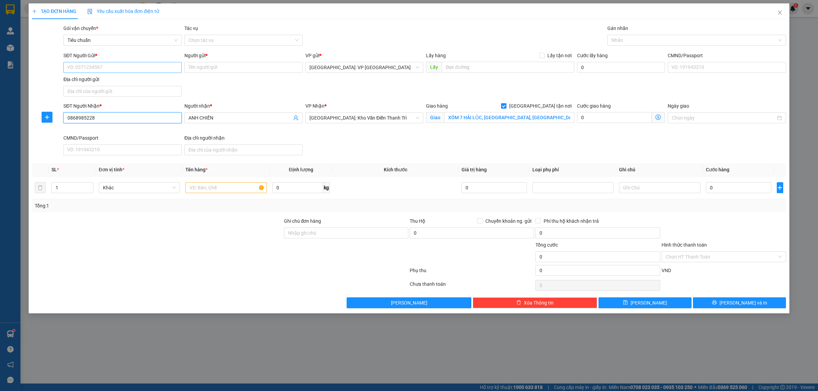
type input "0868985228"
click at [137, 66] on input "SĐT Người Gửi *" at bounding box center [122, 67] width 118 height 11
drag, startPoint x: 108, startPoint y: 80, endPoint x: 327, endPoint y: 97, distance: 220.0
click at [108, 80] on div "0969234562 - CHỊ TRANG" at bounding box center [122, 81] width 110 height 7
type input "0969234562"
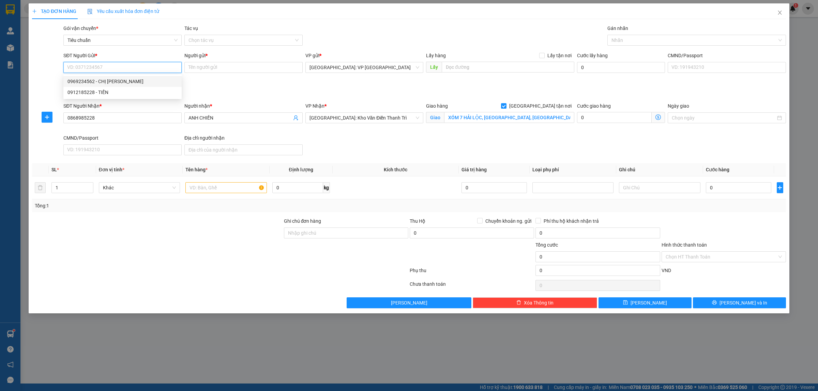
type input "CHỊ TRANG"
click at [619, 42] on div at bounding box center [693, 40] width 168 height 8
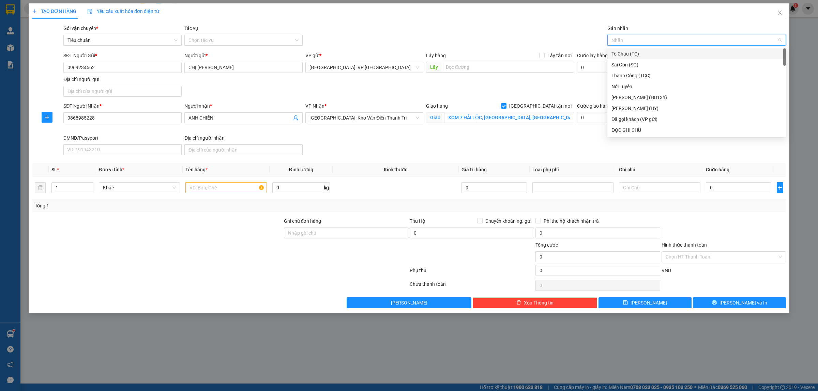
type input "h"
type input "g"
click at [640, 131] on div "[GEOGRAPHIC_DATA] tận nơi" at bounding box center [696, 129] width 170 height 7
click at [89, 185] on icon "up" at bounding box center [89, 186] width 2 height 2
type input "2"
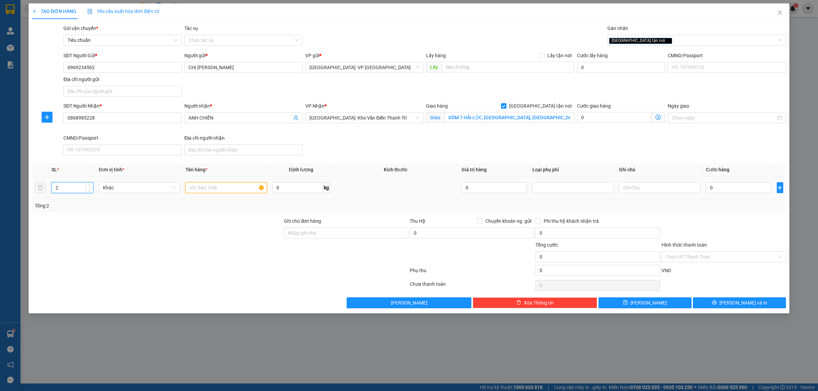
click at [212, 189] on input "text" at bounding box center [225, 187] width 81 height 11
type input "2 kiện giấy hàng thực phẩm chức năng"
click at [735, 190] on input "0" at bounding box center [738, 187] width 65 height 11
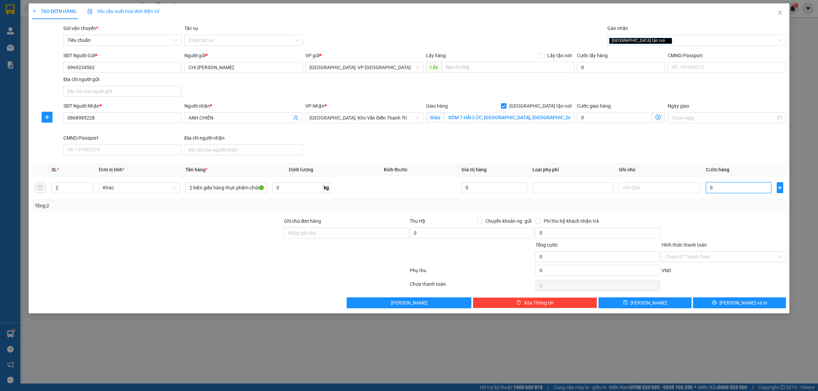
type input "1"
type input "11"
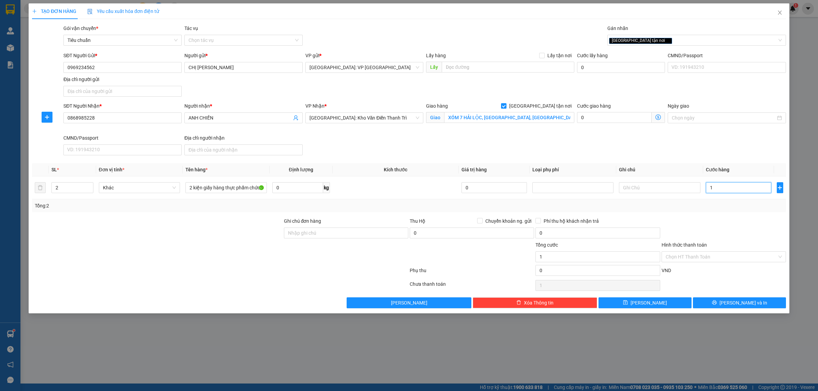
type input "11"
type input "110"
type input "1.100"
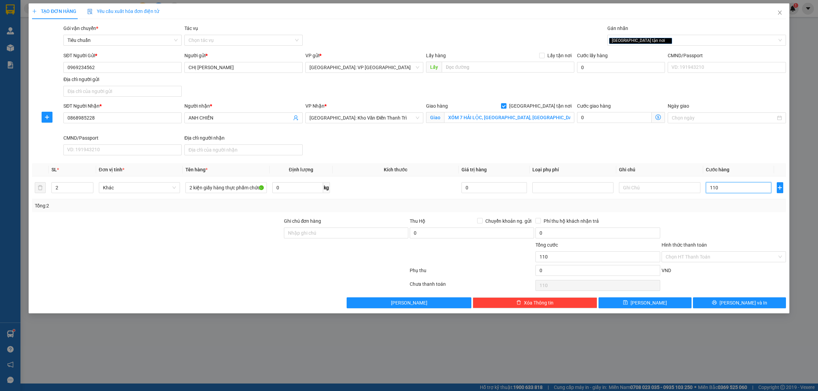
type input "1.100"
type input "11.000"
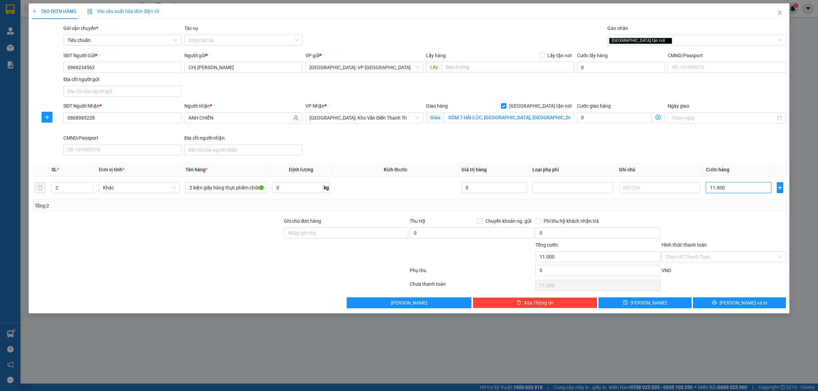
type input "110.000"
click at [746, 303] on span "Lưu và In" at bounding box center [743, 302] width 48 height 7
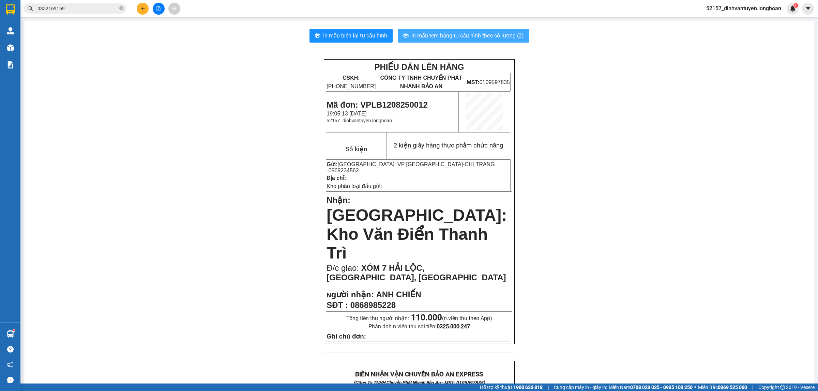
click at [462, 30] on button "In mẫu tem hàng tự cấu hình theo số lượng (2)" at bounding box center [463, 36] width 131 height 14
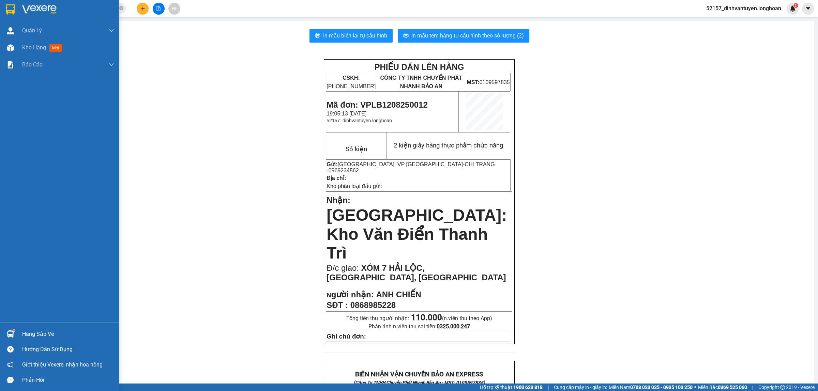
click at [12, 7] on img at bounding box center [10, 9] width 9 height 10
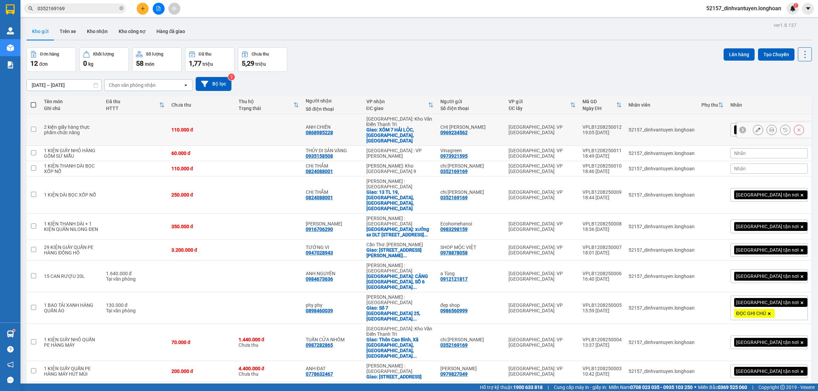
click at [753, 126] on button at bounding box center [758, 130] width 10 height 12
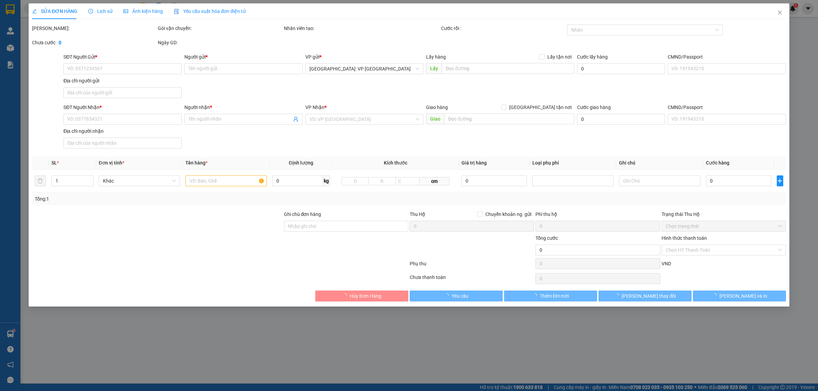
type input "0969234562"
type input "CHỊ TRANG"
type input "0868985228"
type input "ANH CHIẾN"
checkbox input "true"
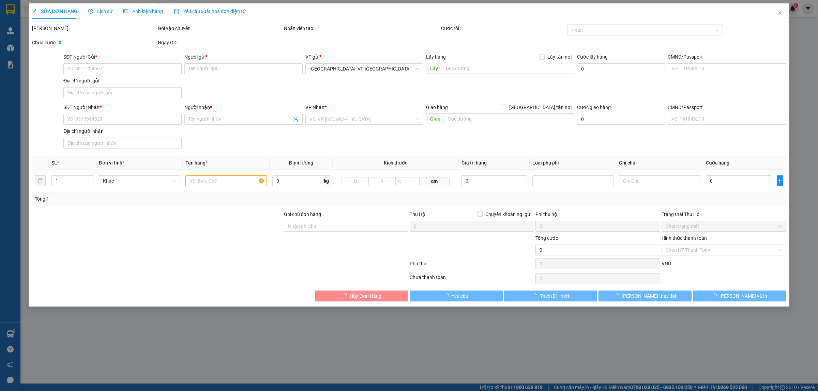
type input "XÓM 7 HẢI LỘC, HẢI HẬU, NAM ĐỊNH"
type input "110.000"
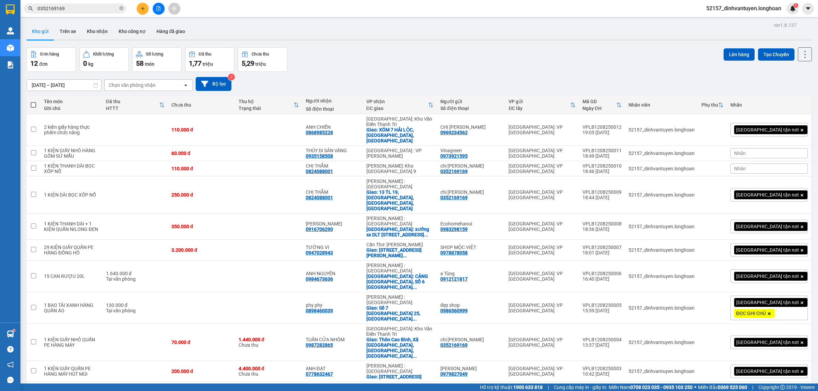
click at [732, 388] on button "2" at bounding box center [737, 393] width 10 height 10
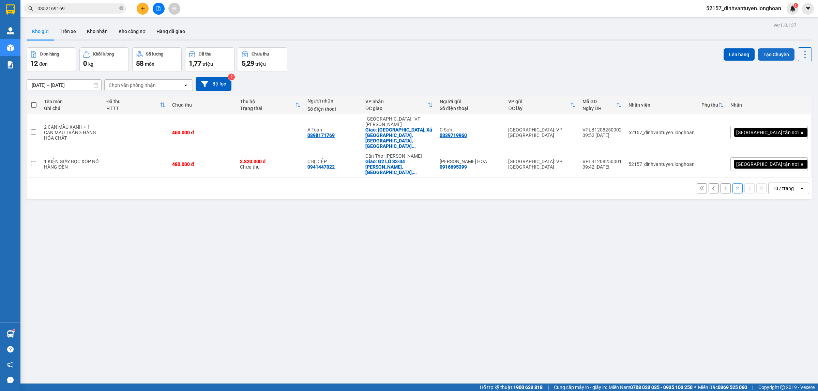
click at [765, 55] on button "Tạo Chuyến" at bounding box center [776, 54] width 36 height 12
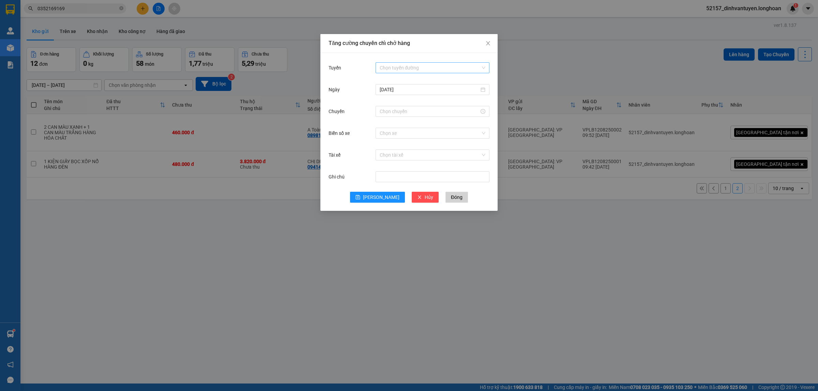
click at [394, 68] on input "Tuyến" at bounding box center [430, 68] width 101 height 10
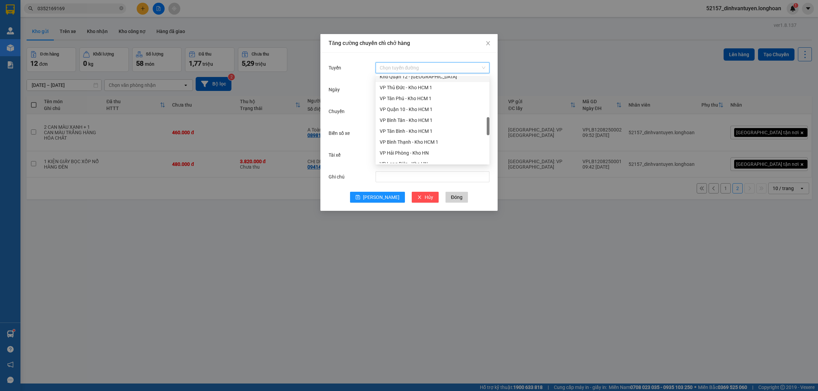
scroll to position [298, 0]
click at [407, 118] on div "VP Long Biên - Kho HN" at bounding box center [433, 121] width 106 height 7
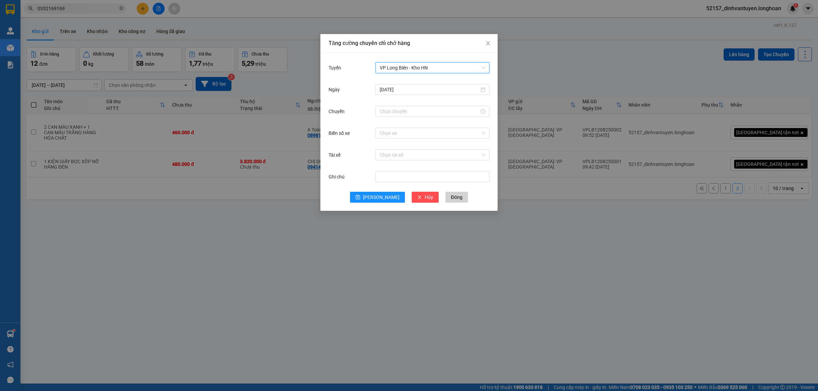
click at [409, 120] on div "Chuyến" at bounding box center [408, 116] width 161 height 22
click at [416, 117] on div at bounding box center [432, 112] width 114 height 14
click at [420, 113] on input "Chuyến" at bounding box center [429, 111] width 99 height 7
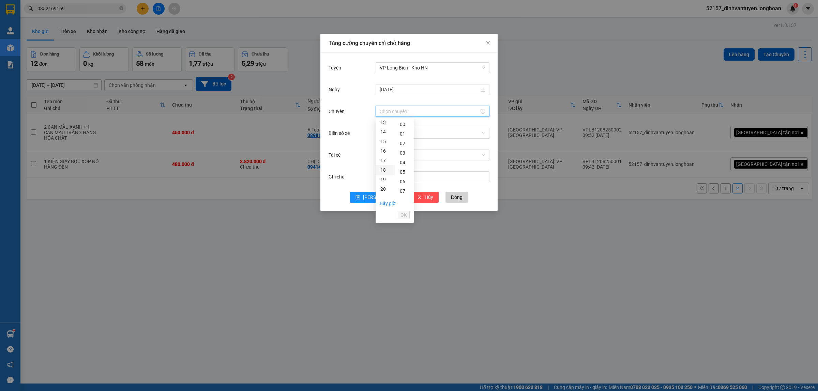
scroll to position [128, 0]
click at [387, 179] on div "19" at bounding box center [384, 178] width 19 height 10
click at [403, 153] on div "30" at bounding box center [404, 155] width 19 height 10
type input "19:30"
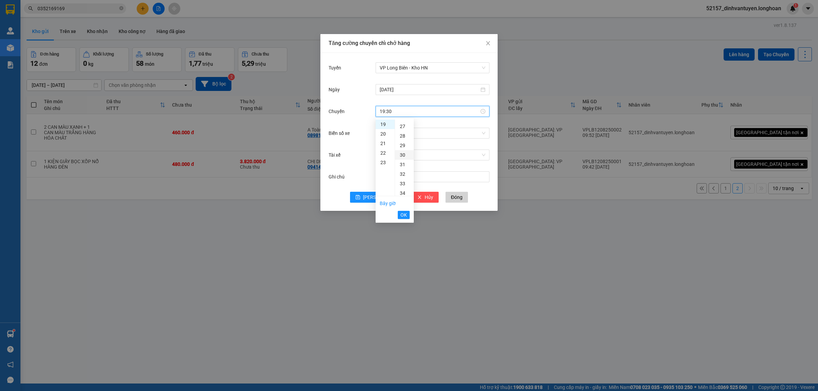
scroll to position [286, 0]
click at [404, 213] on span "OK" at bounding box center [403, 214] width 6 height 7
click at [401, 135] on input "Biển số xe" at bounding box center [430, 133] width 101 height 10
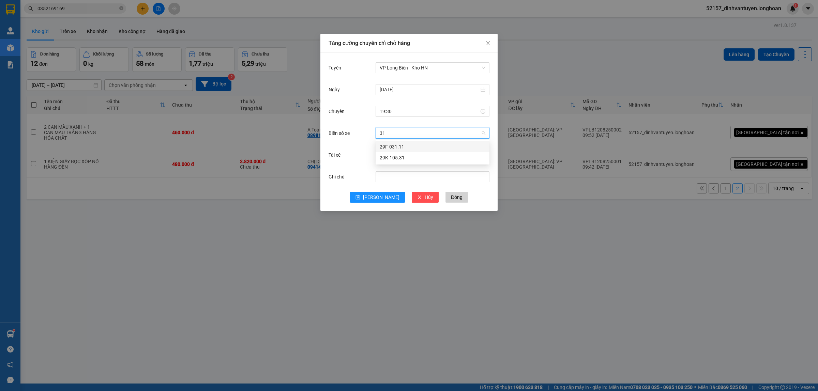
type input "3"
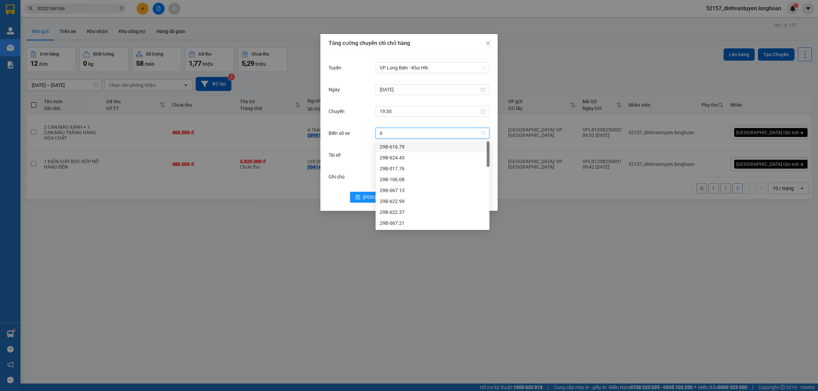
type input "61"
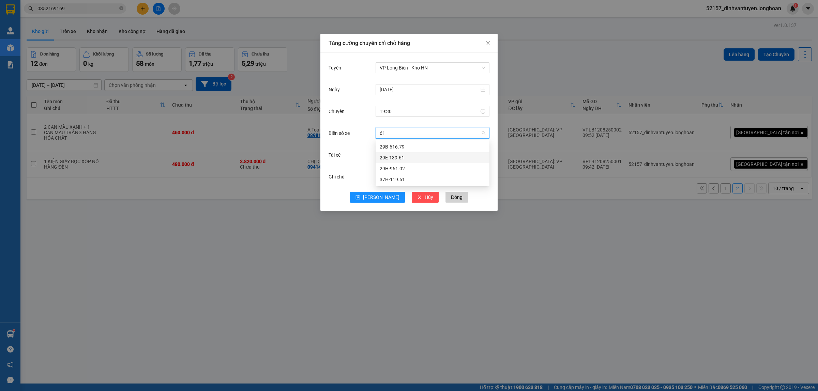
click at [400, 159] on div "29E-139.61" at bounding box center [433, 157] width 106 height 7
click at [392, 159] on input "Tài xế" at bounding box center [430, 155] width 101 height 10
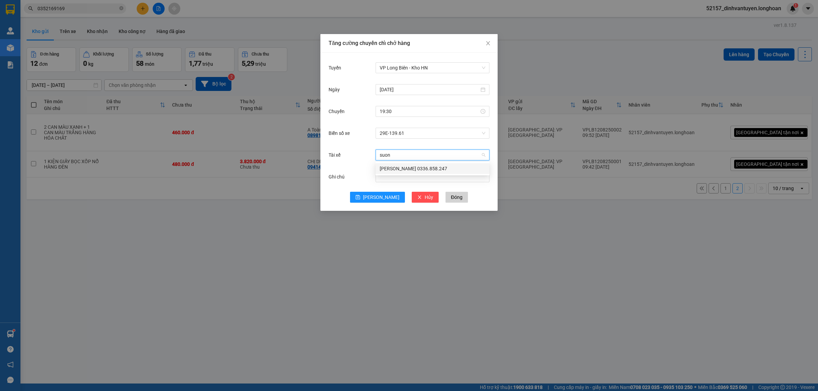
type input "suong"
click at [422, 169] on div "Bùi Mạnh Sướng 0336.858.247" at bounding box center [433, 168] width 106 height 7
click at [380, 199] on span "Lưu" at bounding box center [381, 197] width 36 height 7
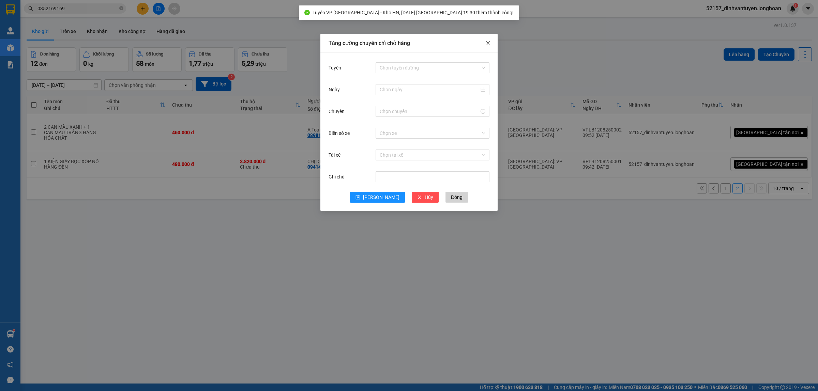
click at [486, 44] on icon "close" at bounding box center [487, 43] width 5 height 5
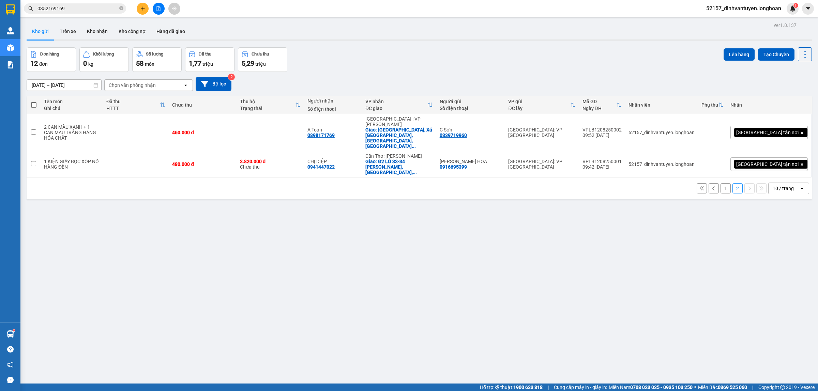
click at [33, 105] on span at bounding box center [33, 104] width 5 height 5
click at [34, 102] on input "checkbox" at bounding box center [34, 102] width 0 height 0
checkbox input "true"
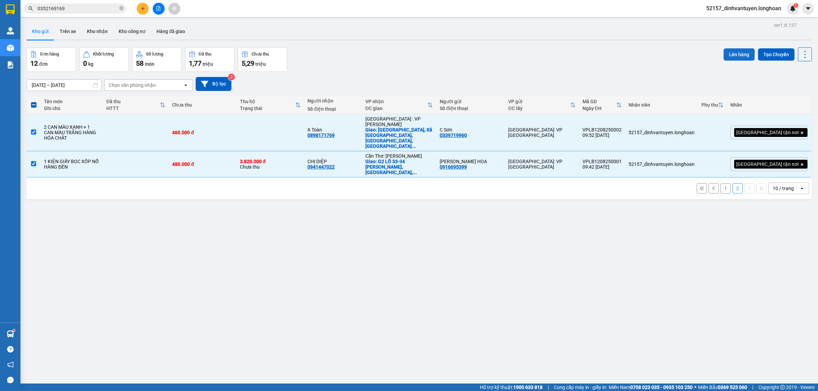
click at [734, 55] on button "Lên hàng" at bounding box center [738, 54] width 31 height 12
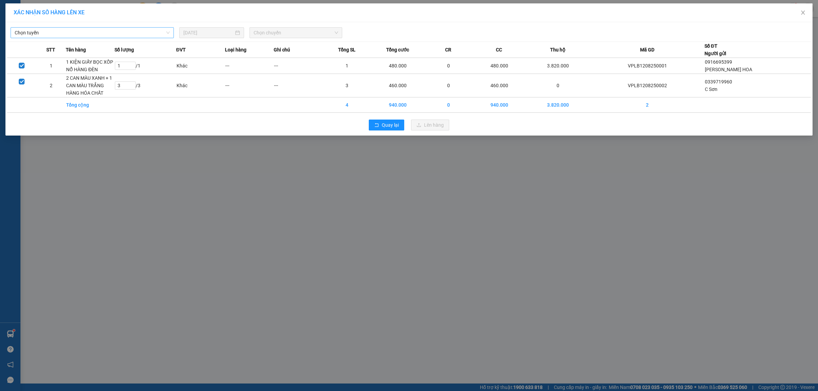
click at [141, 30] on span "Chọn tuyến" at bounding box center [92, 33] width 155 height 10
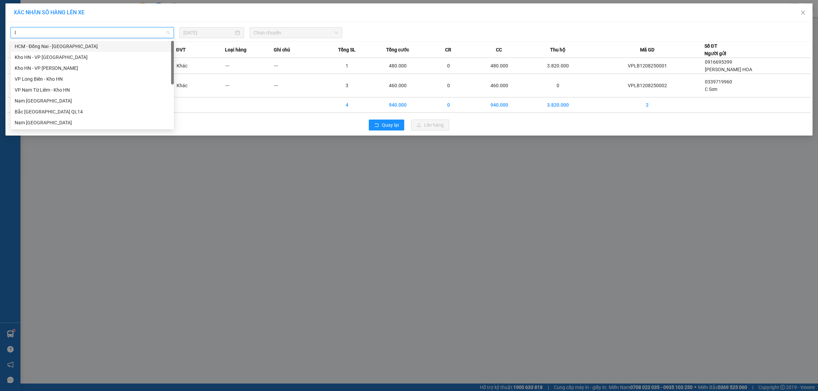
type input "lo"
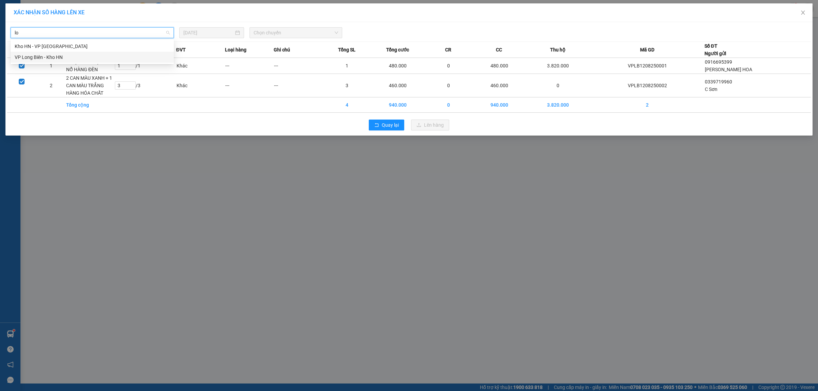
click at [77, 57] on div "VP Long Biên - Kho HN" at bounding box center [92, 56] width 155 height 7
click at [280, 34] on span "Chọn chuyến" at bounding box center [295, 33] width 85 height 10
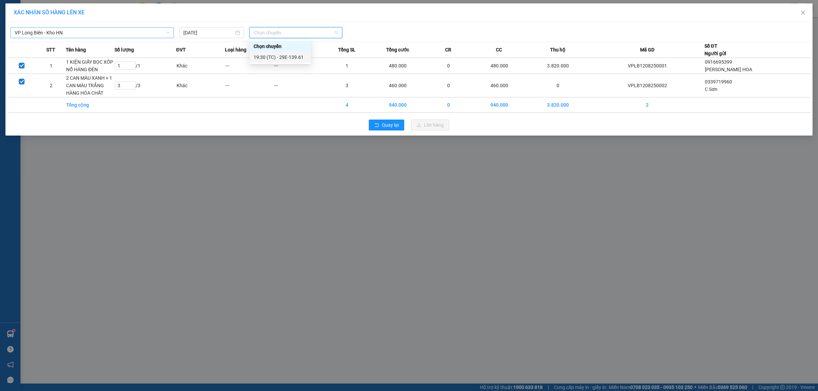
click at [288, 59] on div "19:30 (TC) - 29E-139.61" at bounding box center [279, 56] width 53 height 7
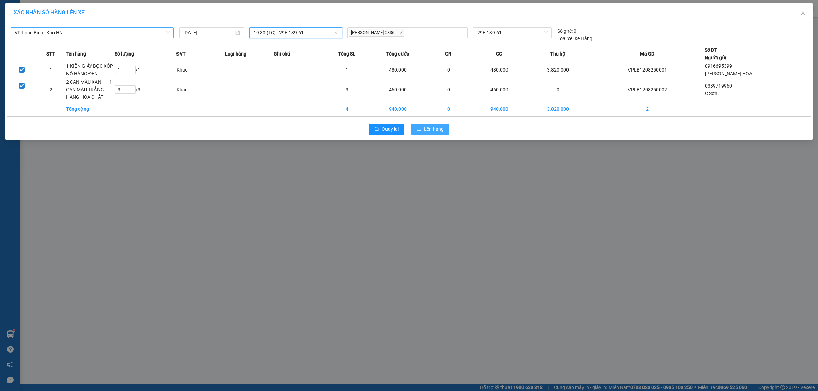
click at [430, 128] on span "Lên hàng" at bounding box center [434, 128] width 20 height 7
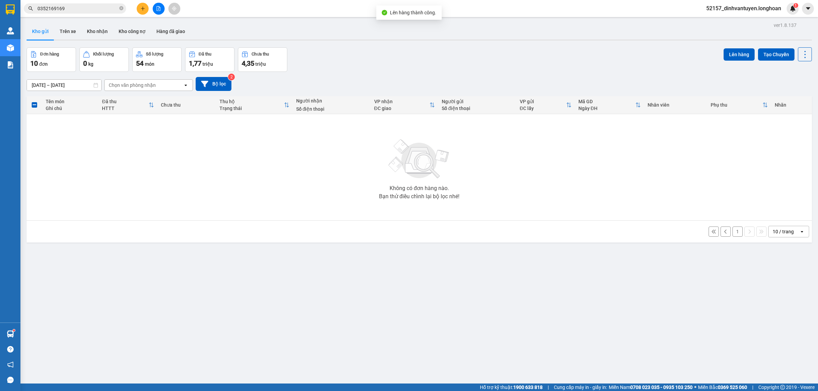
click at [732, 232] on button "1" at bounding box center [737, 232] width 10 height 10
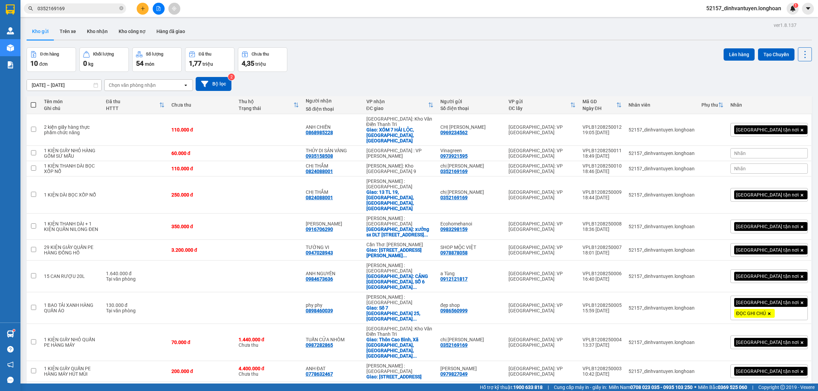
click at [33, 102] on label at bounding box center [33, 105] width 7 height 7
click at [33, 102] on input "checkbox" at bounding box center [33, 102] width 0 height 0
checkbox input "true"
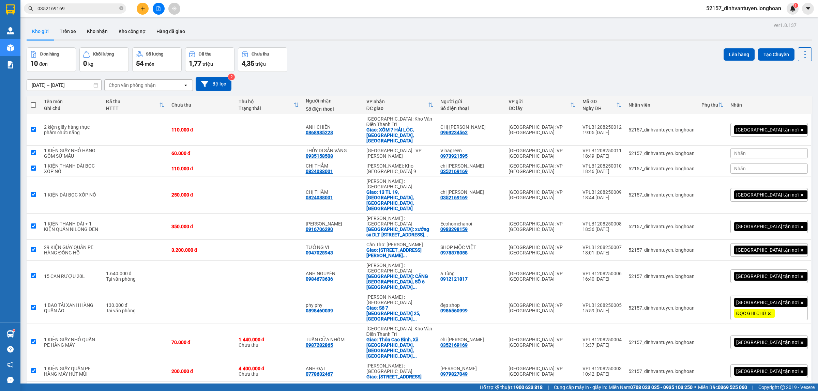
checkbox input "true"
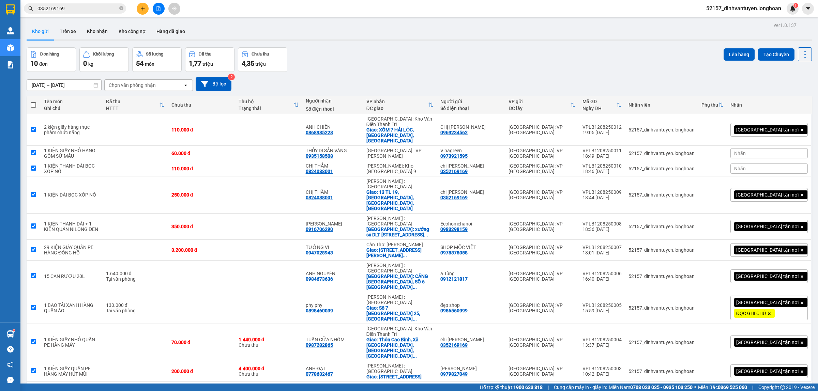
checkbox input "true"
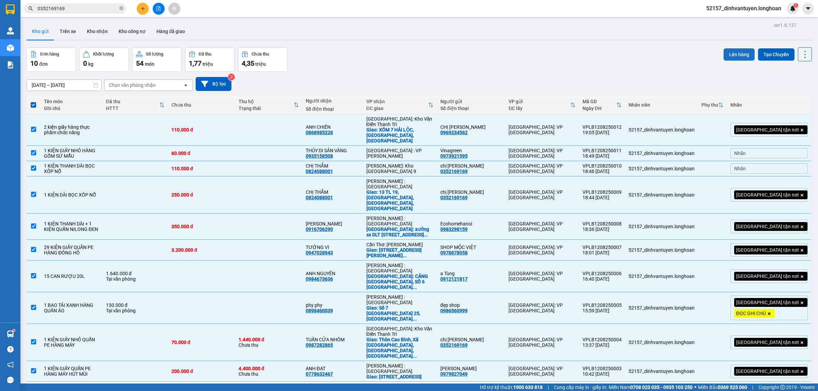
click at [737, 53] on button "Lên hàng" at bounding box center [738, 54] width 31 height 12
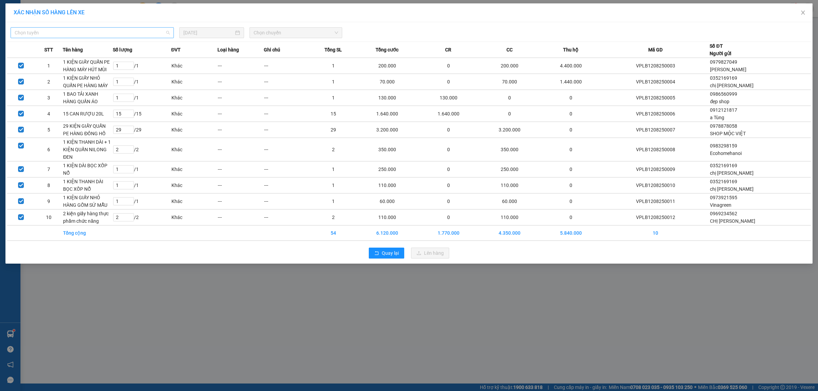
click at [148, 36] on span "Chọn tuyến" at bounding box center [92, 33] width 155 height 10
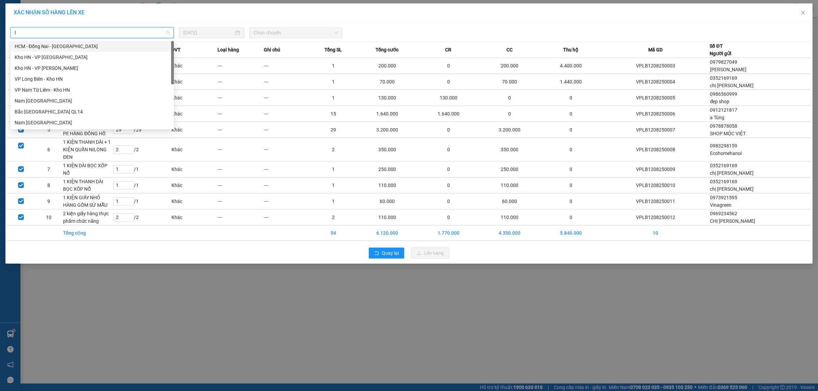
type input "lo"
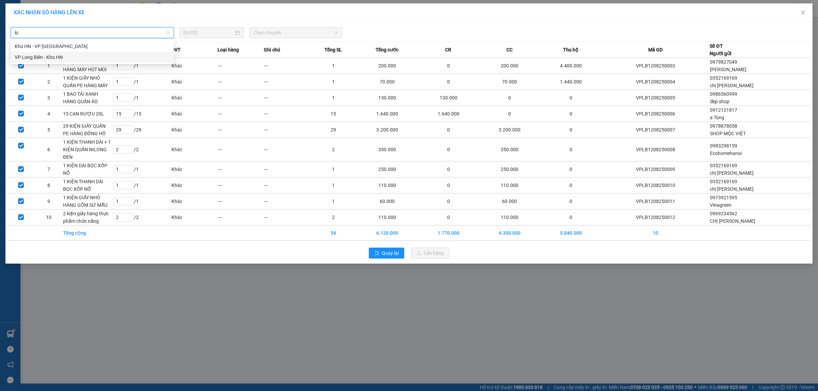
click at [82, 55] on div "VP Long Biên - Kho HN" at bounding box center [92, 56] width 155 height 7
click at [289, 32] on span "Chọn chuyến" at bounding box center [295, 33] width 85 height 10
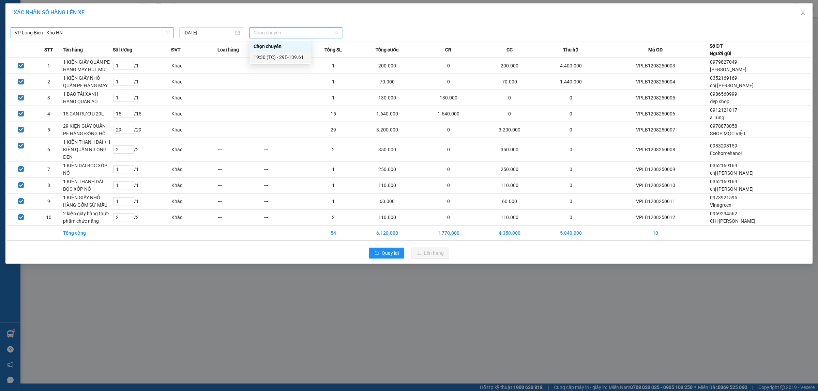
click at [291, 56] on div "19:30 (TC) - 29E-139.61" at bounding box center [279, 56] width 53 height 7
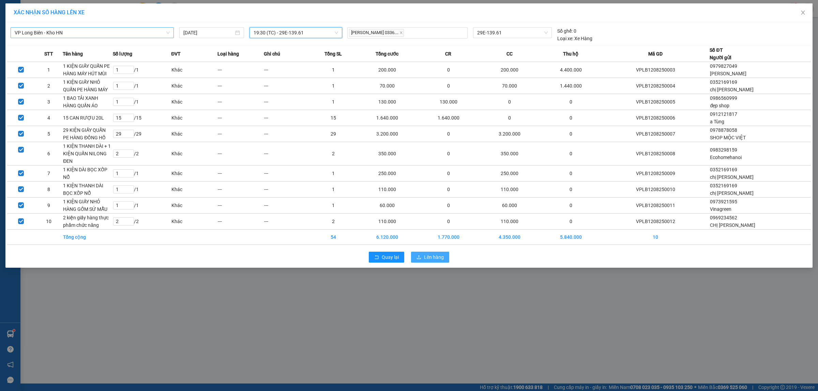
drag, startPoint x: 438, startPoint y: 260, endPoint x: 411, endPoint y: 259, distance: 27.3
click at [438, 259] on span "Lên hàng" at bounding box center [434, 256] width 20 height 7
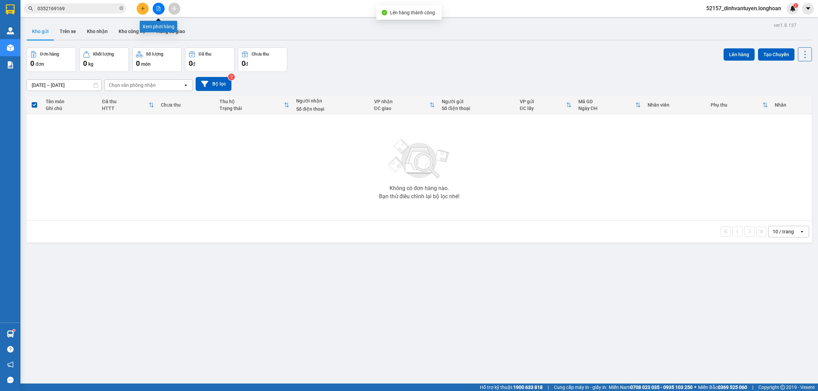
click at [158, 7] on icon "file-add" at bounding box center [158, 8] width 5 height 5
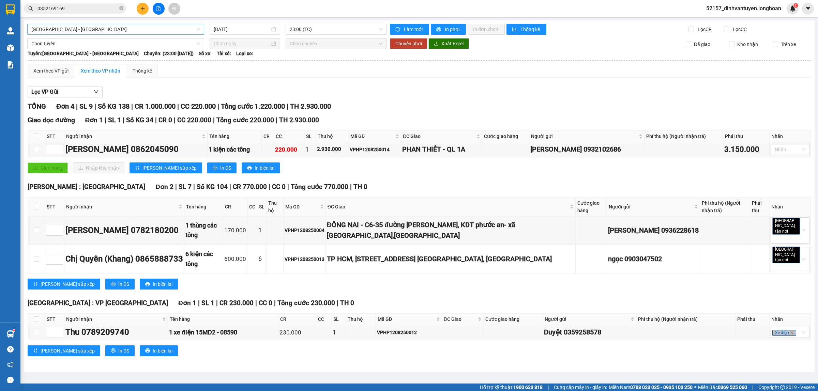
click at [172, 30] on span "Hải Phòng - Hà Nội" at bounding box center [115, 29] width 169 height 10
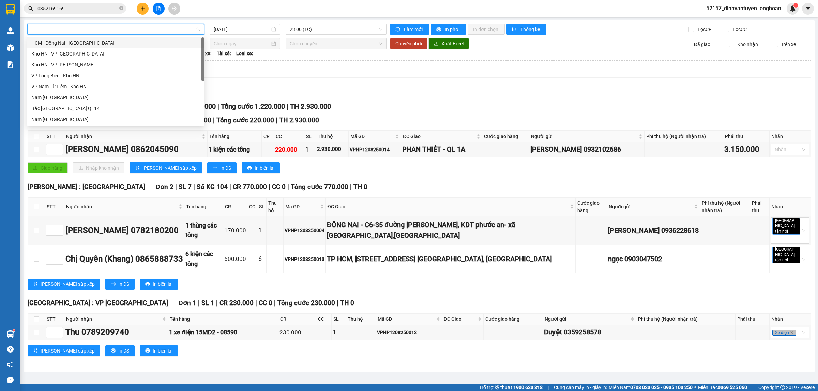
type input "lo"
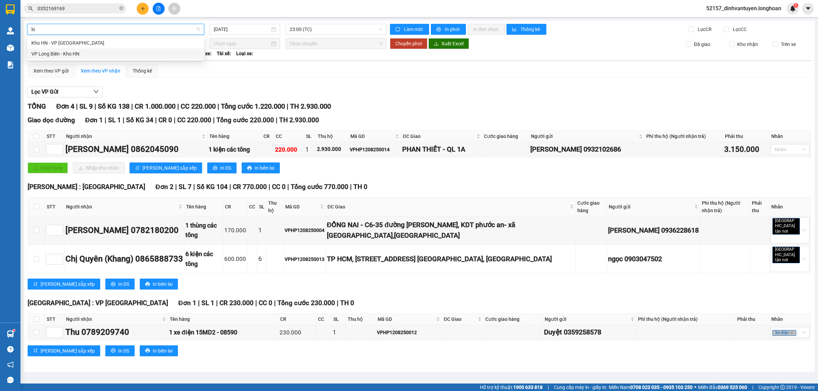
click at [91, 54] on div "VP Long Biên - Kho HN" at bounding box center [115, 53] width 169 height 7
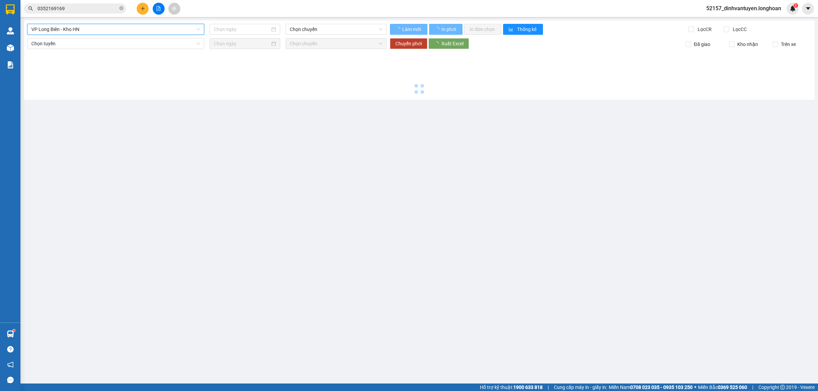
type input "12/08/2025"
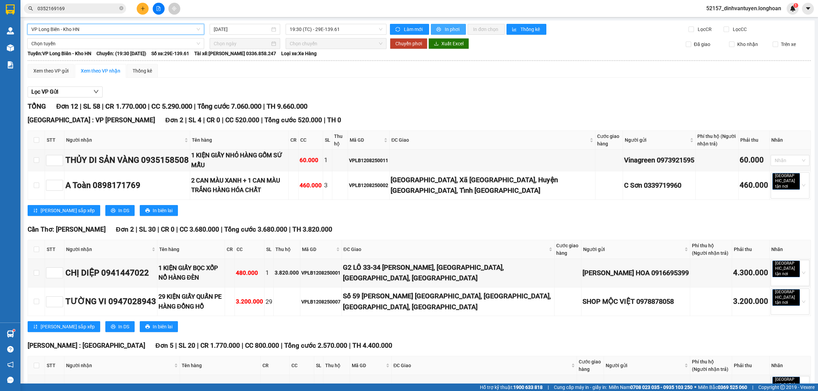
click at [445, 29] on span "In phơi" at bounding box center [453, 29] width 16 height 7
click at [449, 31] on span "In phơi" at bounding box center [453, 29] width 16 height 7
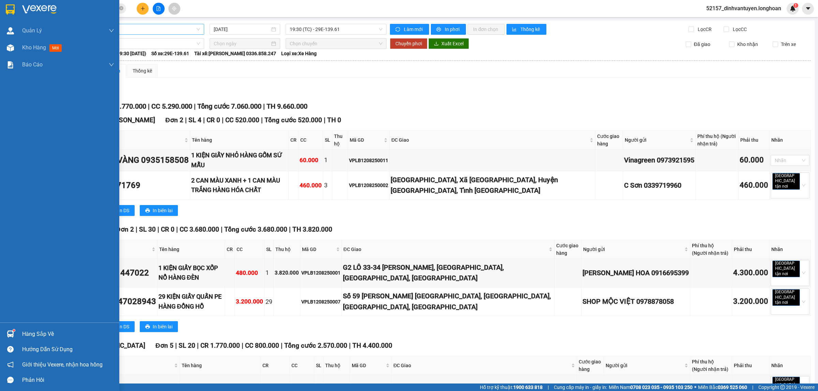
click at [7, 3] on div at bounding box center [59, 11] width 119 height 22
